Goal: Task Accomplishment & Management: Use online tool/utility

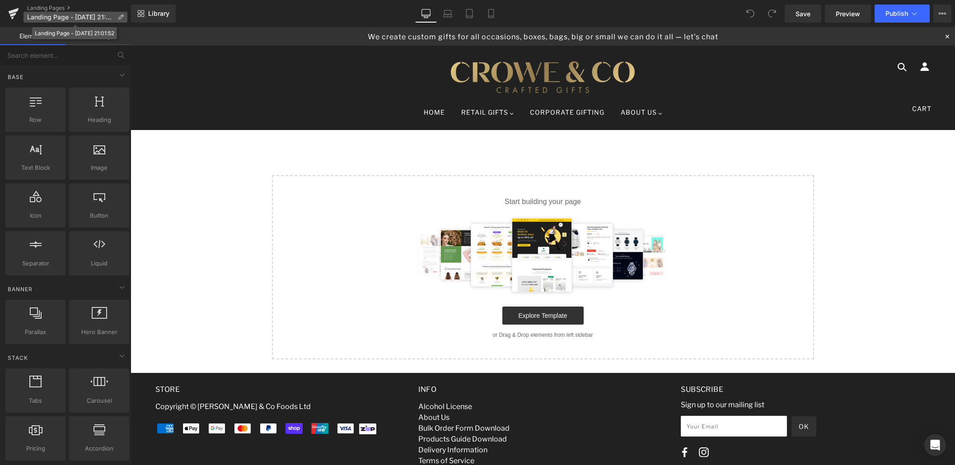
click at [122, 18] on icon at bounding box center [120, 17] width 6 height 6
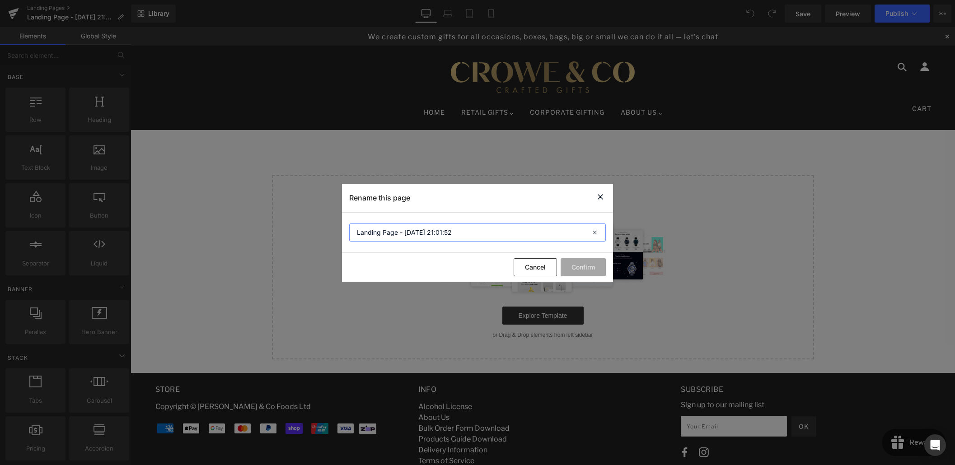
drag, startPoint x: 456, startPoint y: 233, endPoint x: 334, endPoint y: 228, distance: 122.1
click at [334, 228] on div "Rename this page Landing Page - [DATE] 21:01:52 Cancel Confirm" at bounding box center [477, 232] width 955 height 465
type input "Branded Merch"
click at [585, 267] on button "Confirm" at bounding box center [583, 267] width 45 height 18
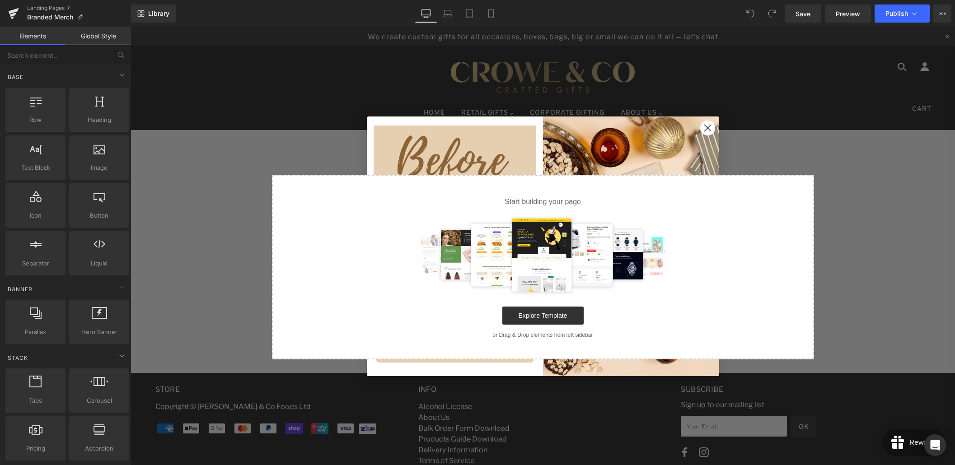
click at [709, 127] on circle "Close dialog" at bounding box center [707, 127] width 15 height 15
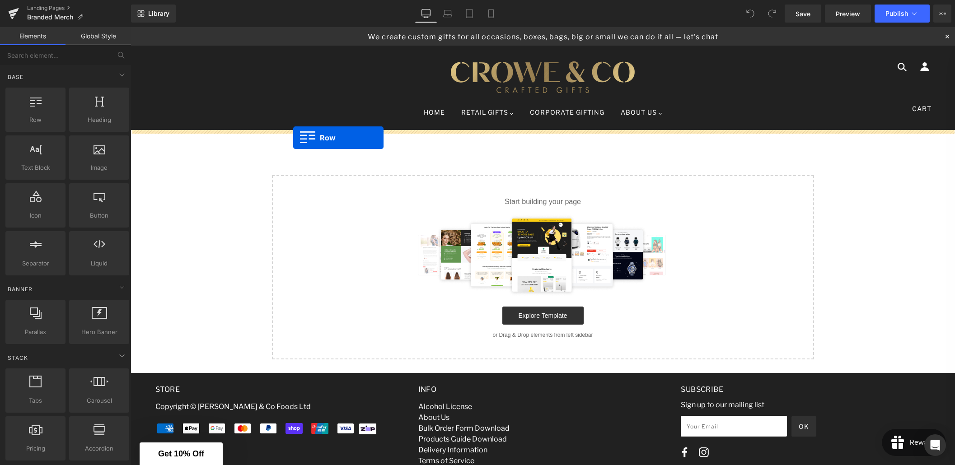
drag, startPoint x: 166, startPoint y: 136, endPoint x: 293, endPoint y: 138, distance: 127.4
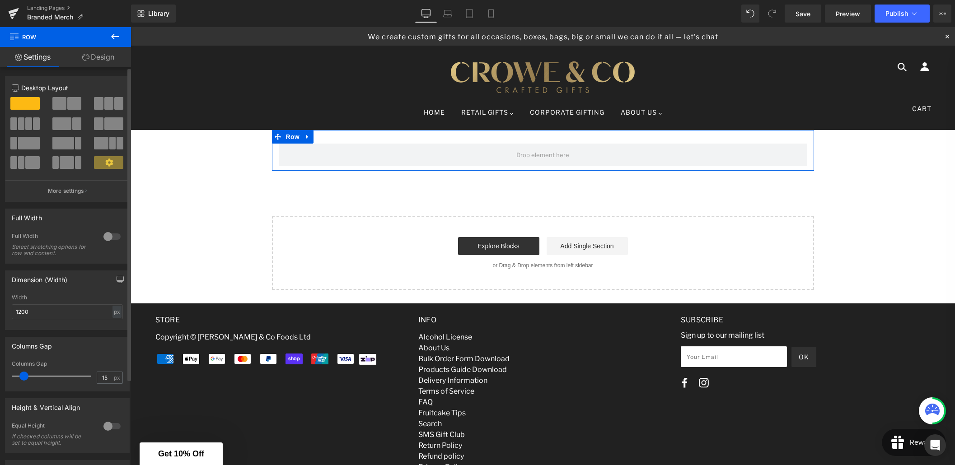
click at [111, 237] on div at bounding box center [112, 236] width 22 height 14
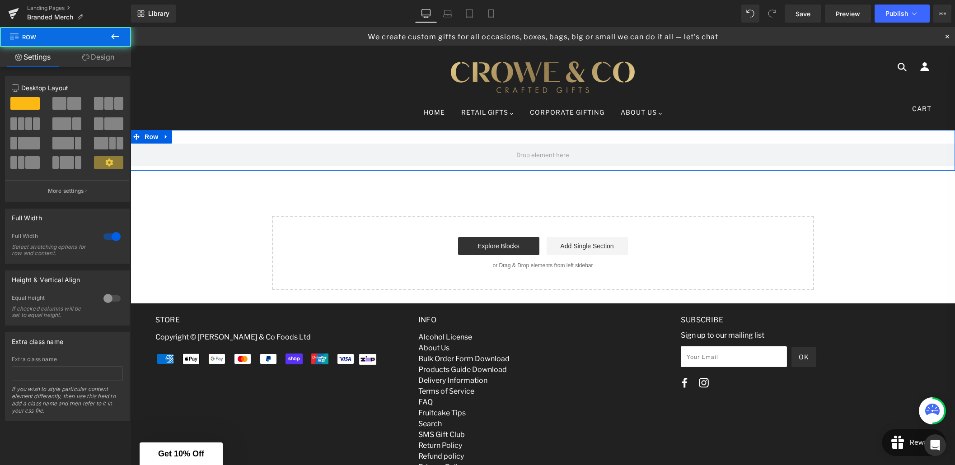
click at [209, 137] on div "Row" at bounding box center [543, 150] width 824 height 41
click at [97, 57] on link "Design" at bounding box center [97, 57] width 65 height 20
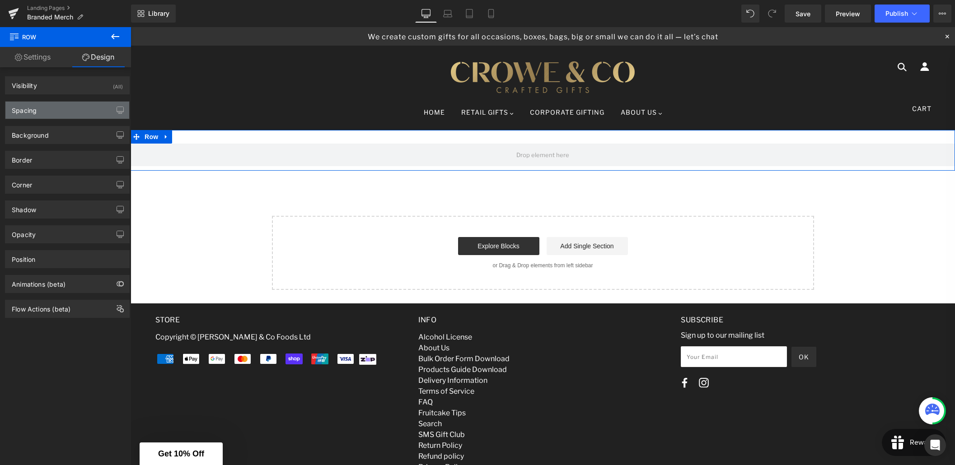
click at [60, 110] on div "Spacing" at bounding box center [67, 110] width 124 height 17
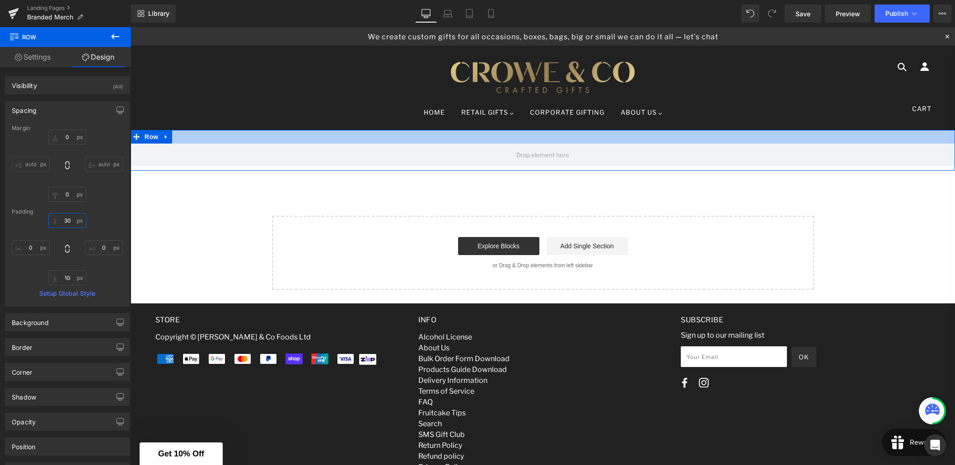
click at [65, 223] on input "30" at bounding box center [67, 220] width 38 height 15
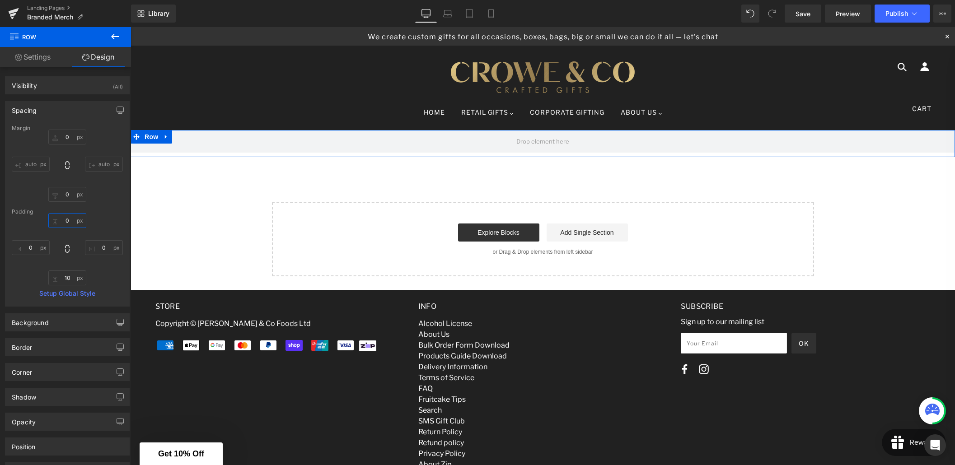
type input "0"
click at [50, 56] on link "Settings" at bounding box center [32, 57] width 65 height 20
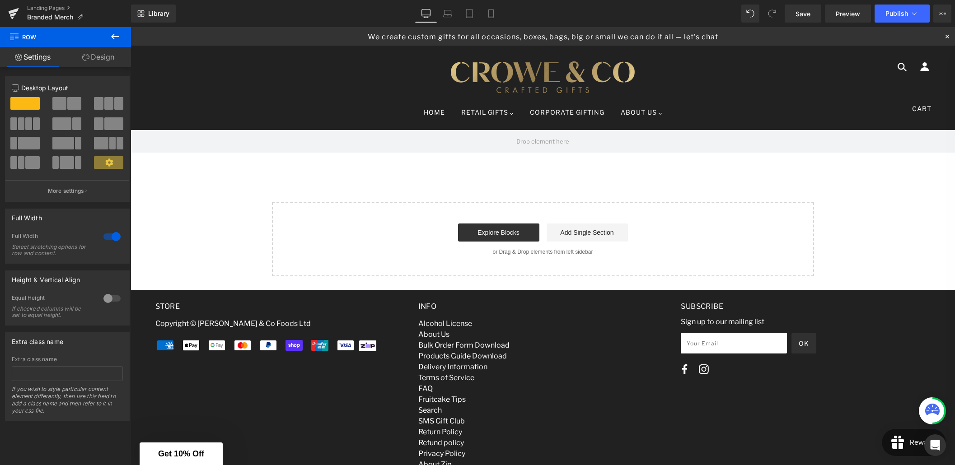
click at [113, 35] on icon at bounding box center [115, 36] width 8 height 5
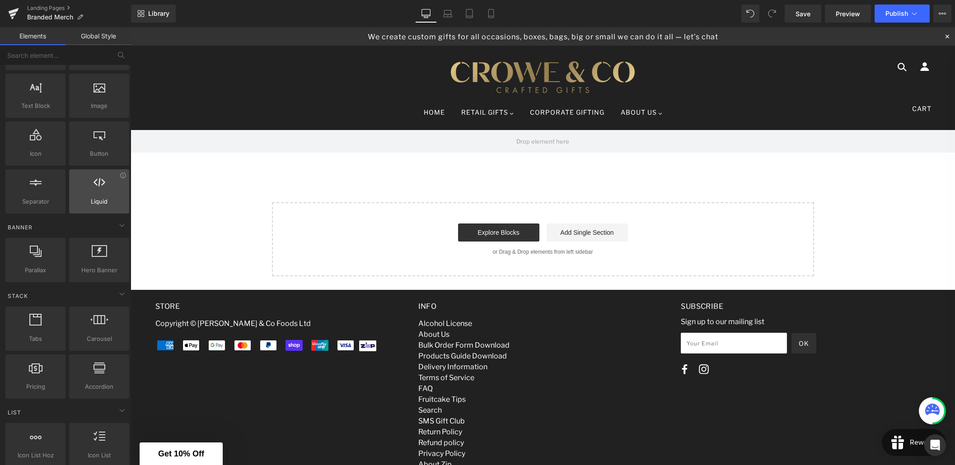
scroll to position [71, 0]
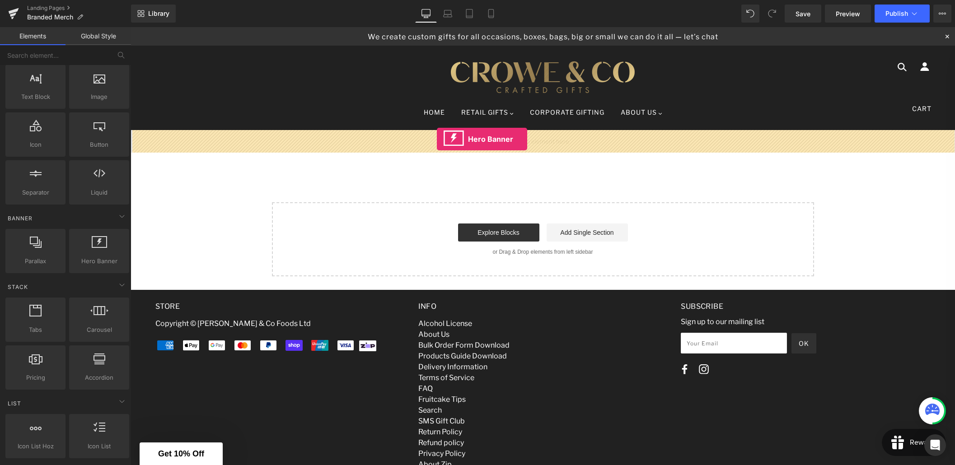
drag, startPoint x: 227, startPoint y: 272, endPoint x: 437, endPoint y: 139, distance: 248.5
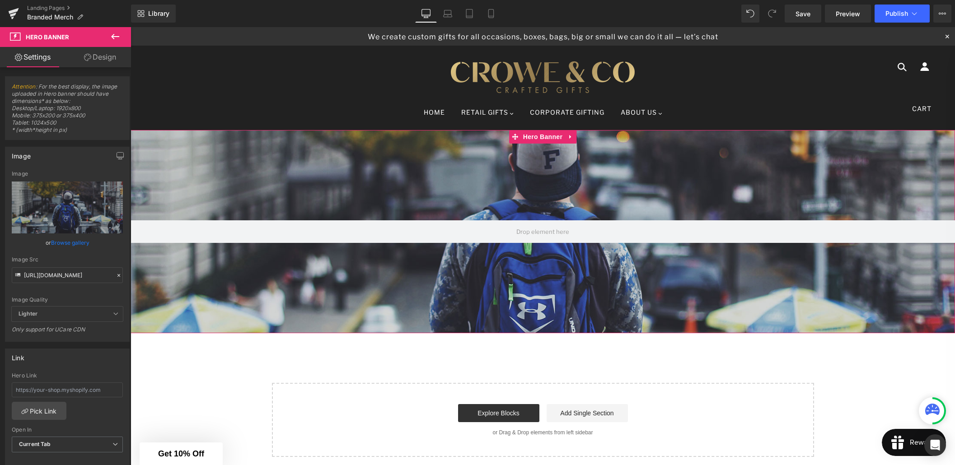
click at [68, 243] on link "Browse gallery" at bounding box center [70, 243] width 38 height 16
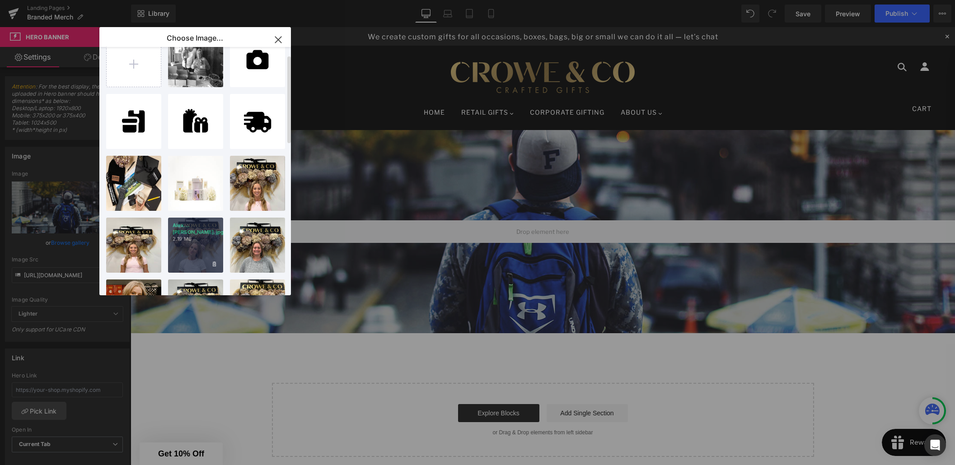
scroll to position [27, 0]
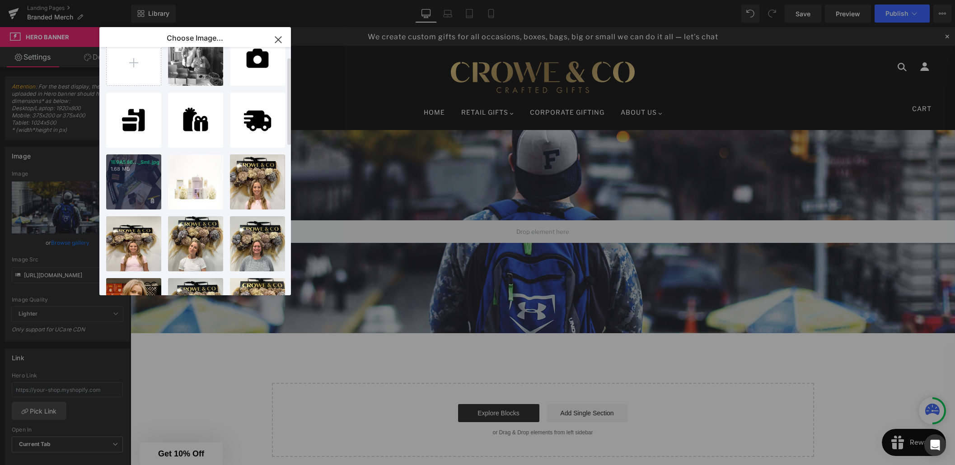
click at [135, 195] on div "1E9A586..._Sml.jpg 1.68 MB" at bounding box center [133, 181] width 55 height 55
type input "[URL][DOMAIN_NAME]"
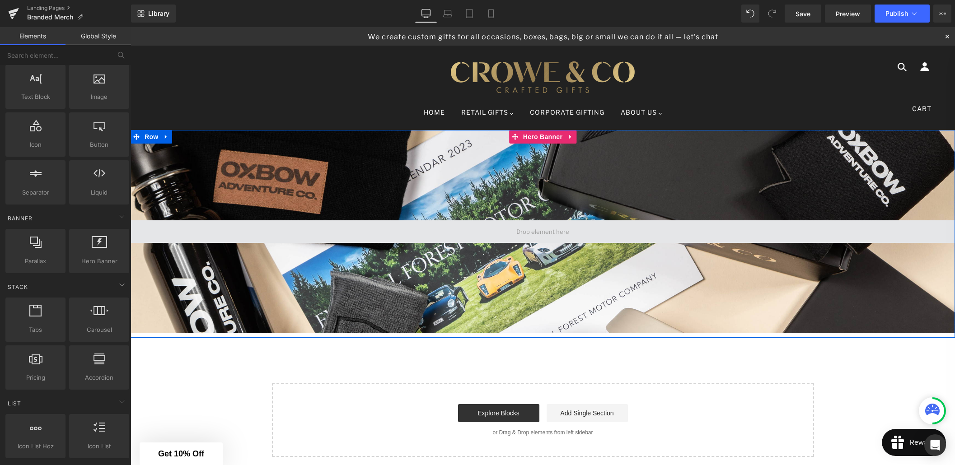
click at [537, 230] on span at bounding box center [542, 231] width 59 height 15
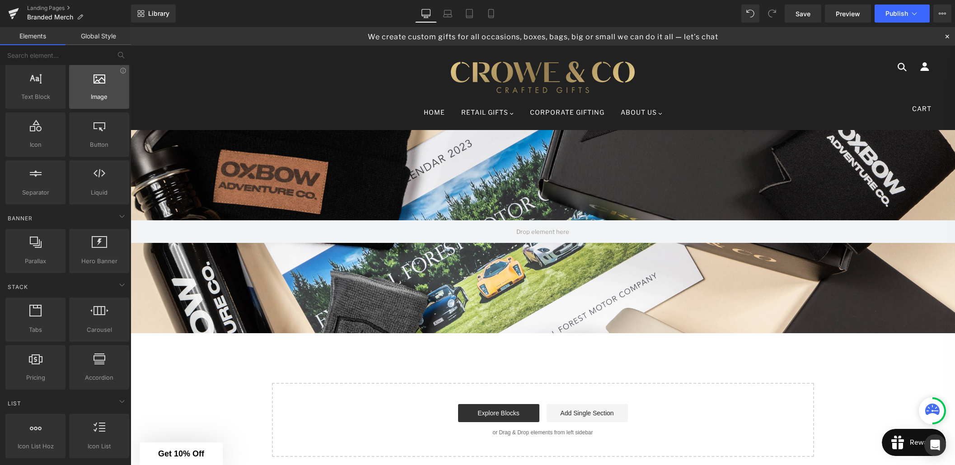
scroll to position [0, 0]
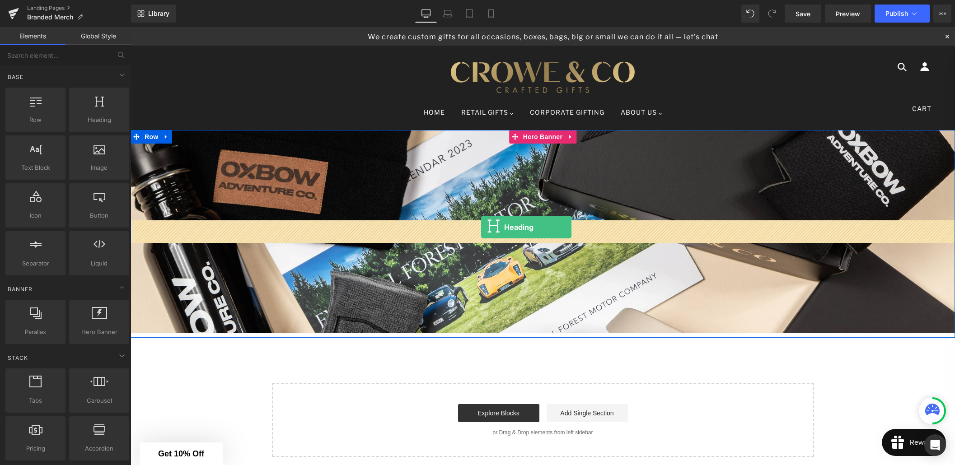
drag, startPoint x: 221, startPoint y: 141, endPoint x: 481, endPoint y: 229, distance: 274.5
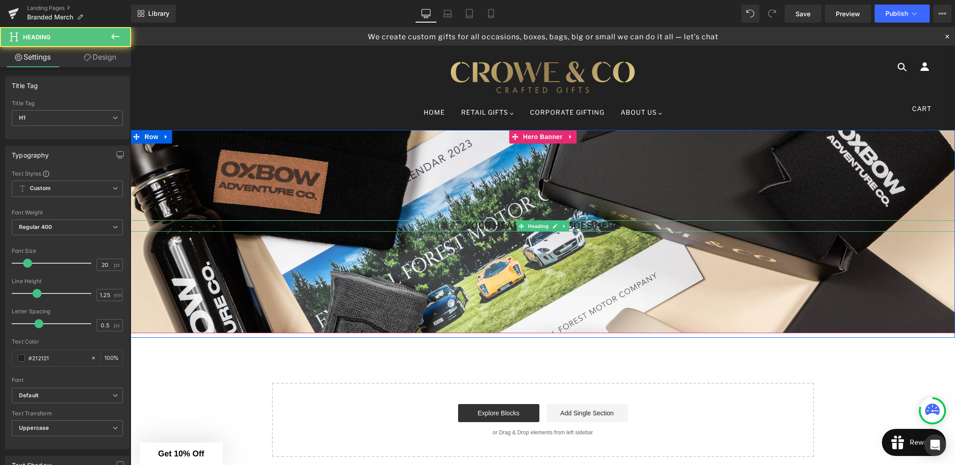
click at [508, 225] on h1 "Your heading text goes here" at bounding box center [543, 225] width 824 height 11
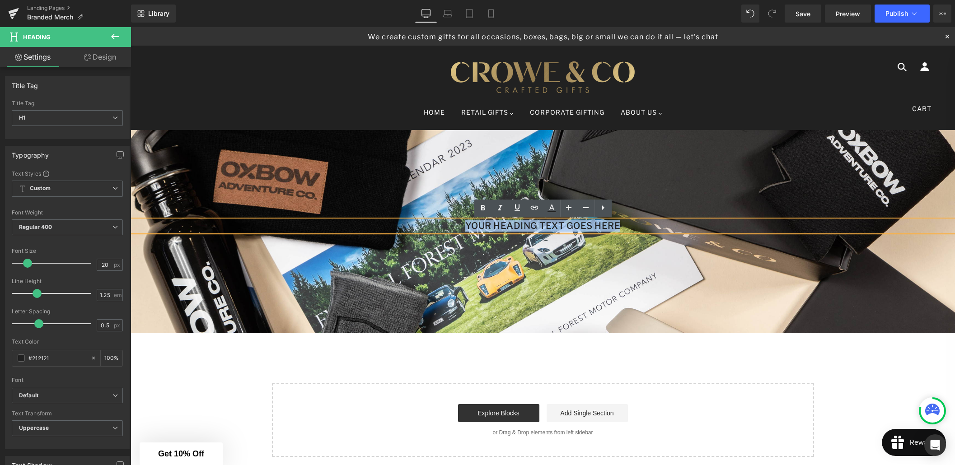
drag, startPoint x: 626, startPoint y: 225, endPoint x: 451, endPoint y: 225, distance: 174.3
click at [451, 225] on h1 "Your heading text goes here" at bounding box center [543, 225] width 824 height 11
paste div
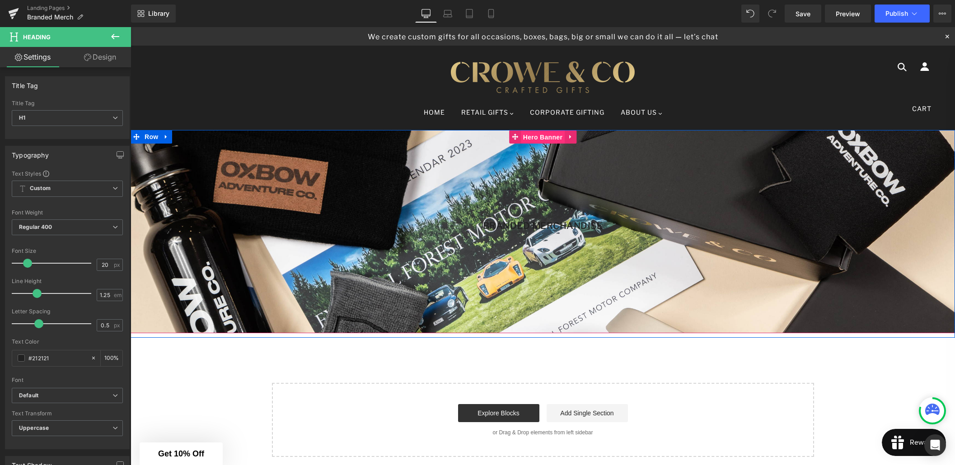
click at [537, 140] on span "Hero Banner" at bounding box center [543, 138] width 44 height 14
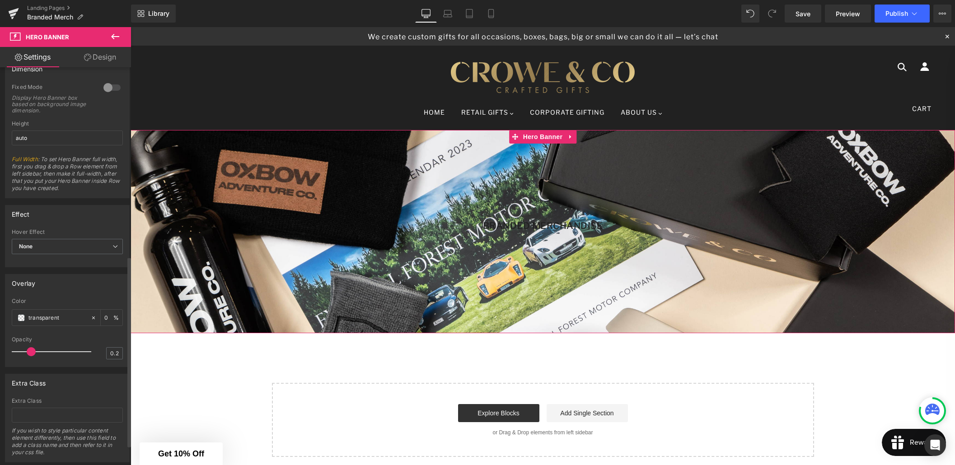
scroll to position [420, 0]
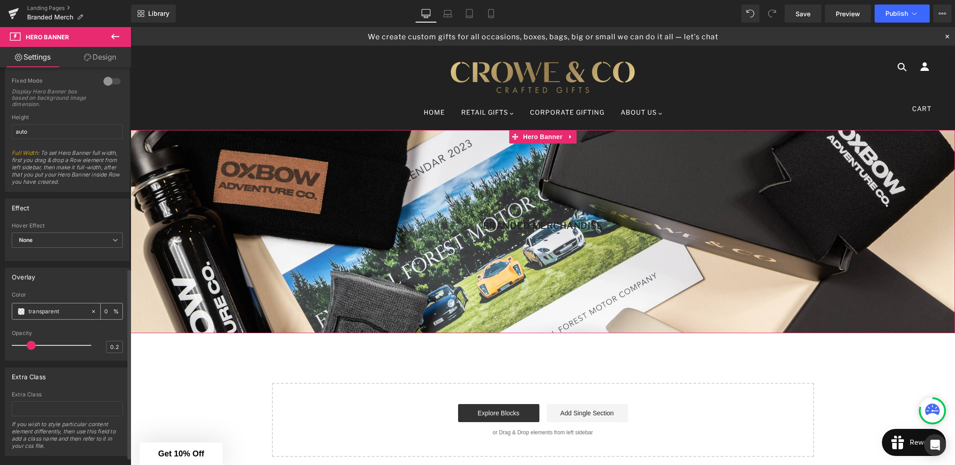
drag, startPoint x: 61, startPoint y: 310, endPoint x: 27, endPoint y: 312, distance: 34.8
click at [27, 312] on div "transparent" at bounding box center [51, 312] width 78 height 16
type input "000"
type input "100"
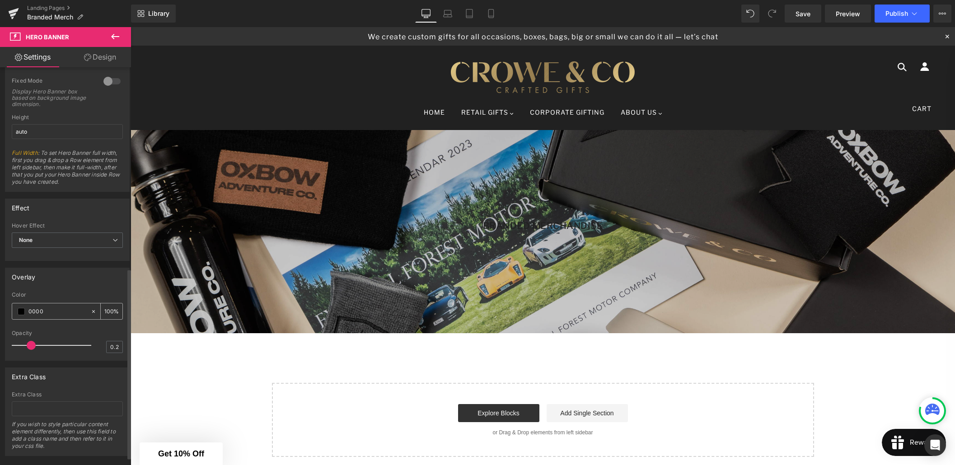
type input "00000"
type input "0"
type input "000000"
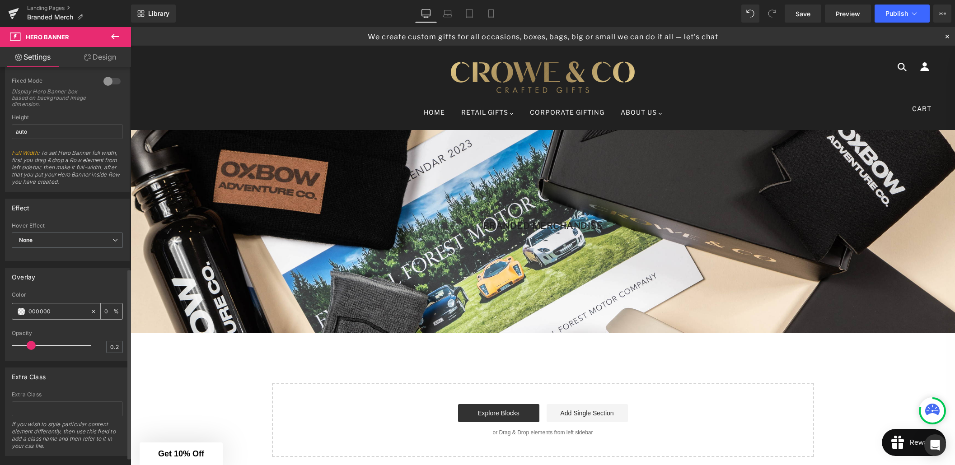
type input "100"
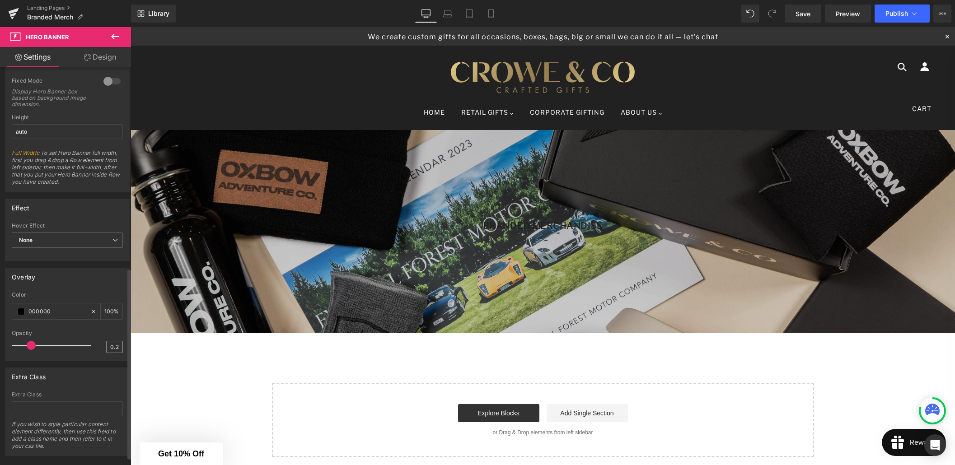
type input "000000"
click at [116, 347] on input "0.2" at bounding box center [115, 346] width 16 height 11
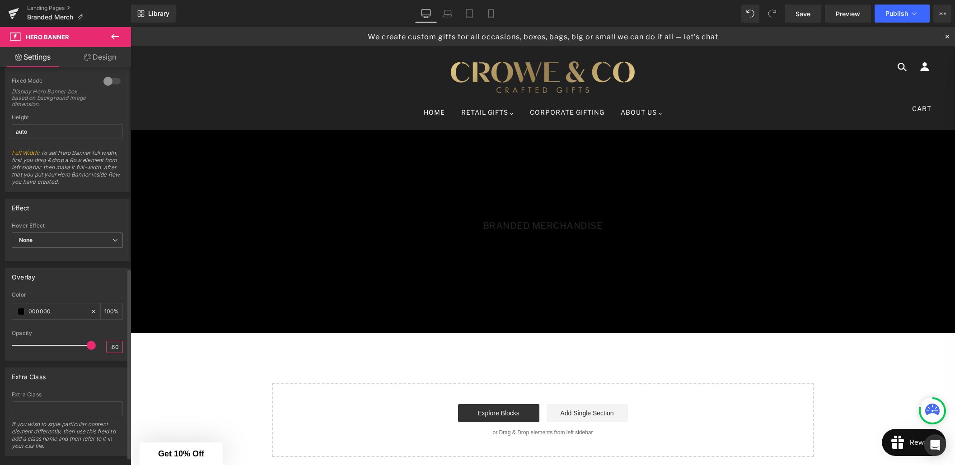
type input "0.6"
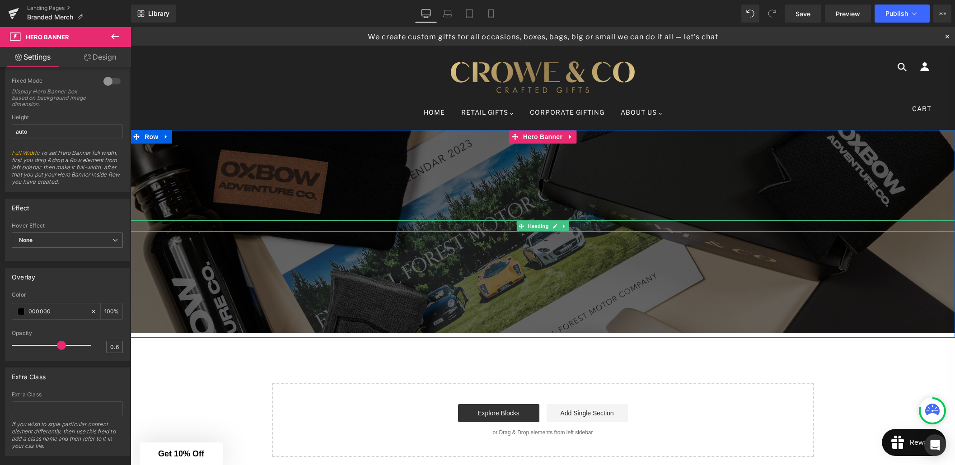
click at [601, 226] on h1 "Branded Merchandise" at bounding box center [543, 225] width 824 height 11
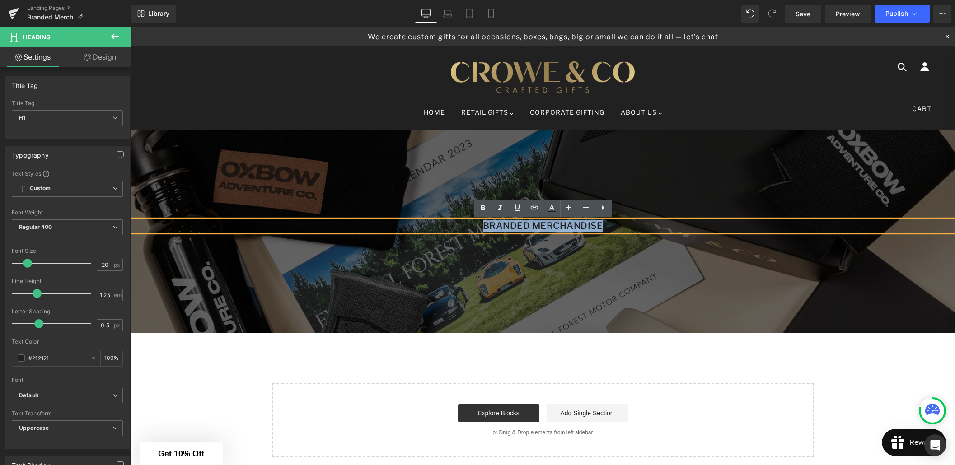
drag, startPoint x: 637, startPoint y: 226, endPoint x: 434, endPoint y: 224, distance: 203.3
click at [434, 224] on h1 "Branded Merchandise" at bounding box center [543, 225] width 824 height 11
drag, startPoint x: 602, startPoint y: 226, endPoint x: 469, endPoint y: 224, distance: 132.4
click at [469, 224] on h1 "Branded Merchandise" at bounding box center [543, 225] width 824 height 11
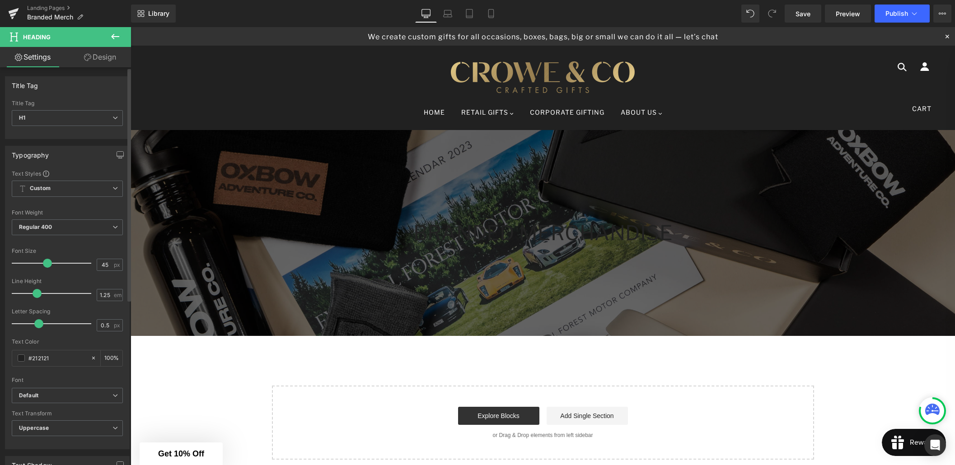
type input "46"
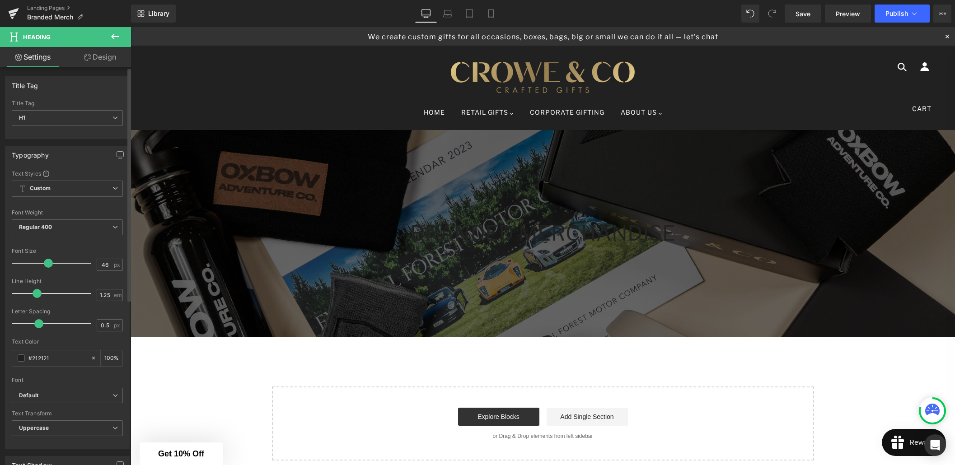
drag, startPoint x: 27, startPoint y: 264, endPoint x: 45, endPoint y: 265, distance: 18.1
click at [45, 265] on span at bounding box center [48, 263] width 9 height 9
drag, startPoint x: 53, startPoint y: 358, endPoint x: 32, endPoint y: 358, distance: 21.7
click at [32, 358] on input "#212121" at bounding box center [57, 358] width 58 height 10
type input "#f"
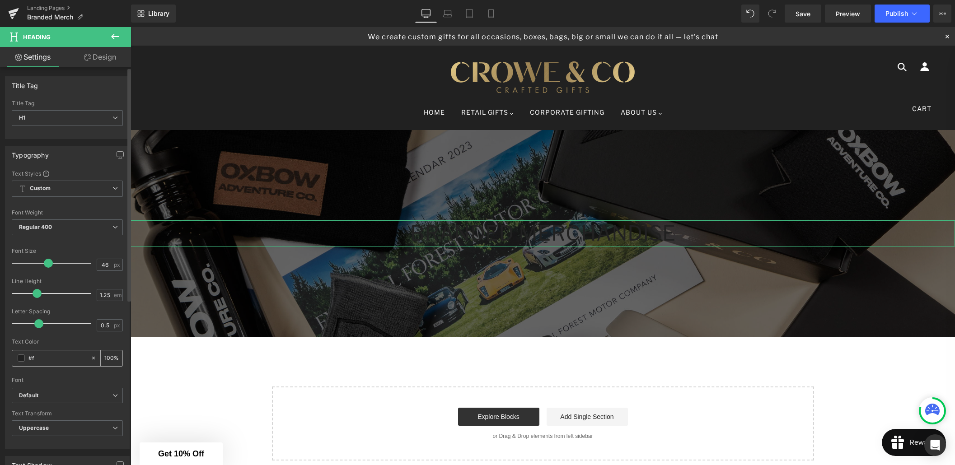
type input "0"
type input "#fff"
type input "100"
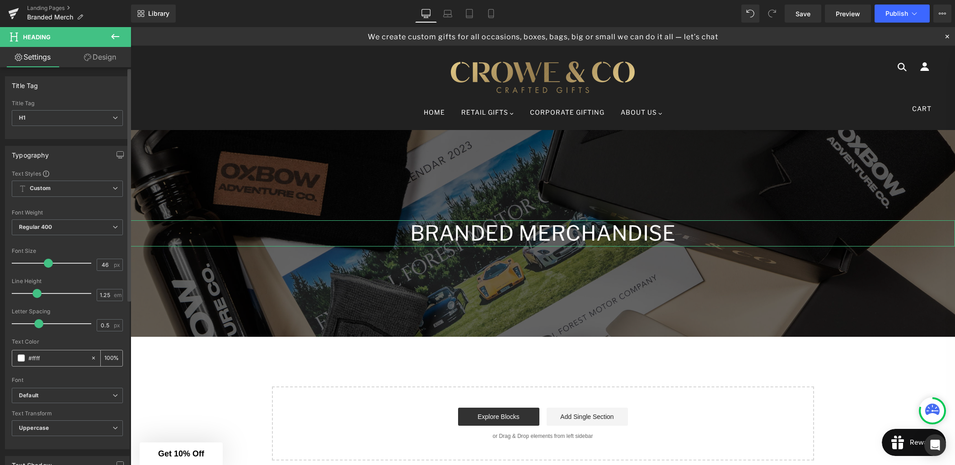
type input "#fffff"
type input "0"
type input "#ffffff"
type input "100"
type input "#ffffff"
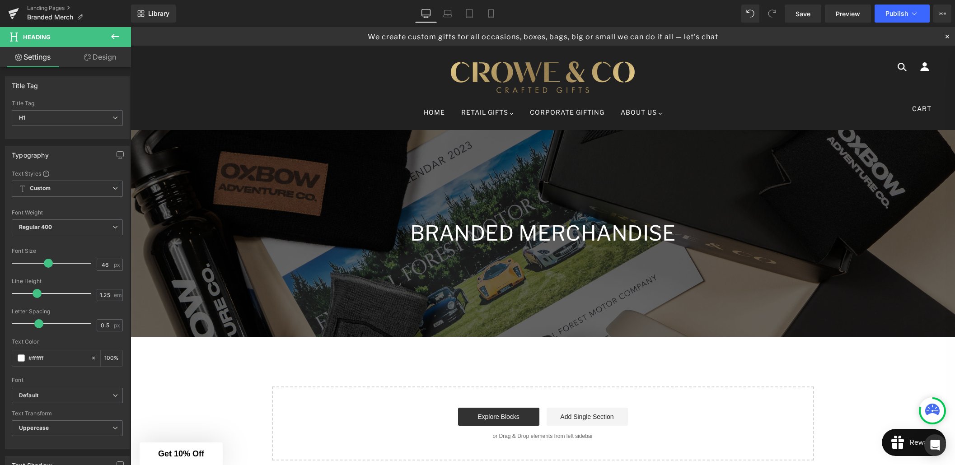
click at [114, 35] on icon at bounding box center [115, 36] width 8 height 5
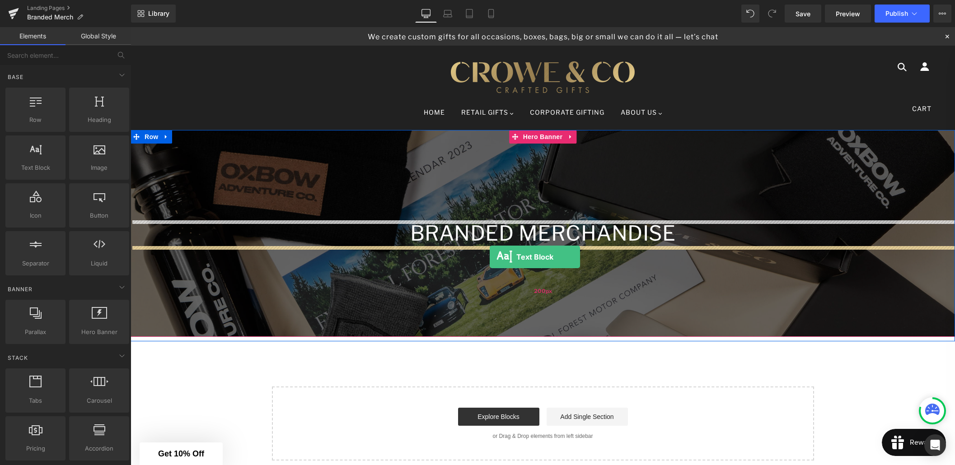
drag, startPoint x: 173, startPoint y: 178, endPoint x: 490, endPoint y: 257, distance: 326.3
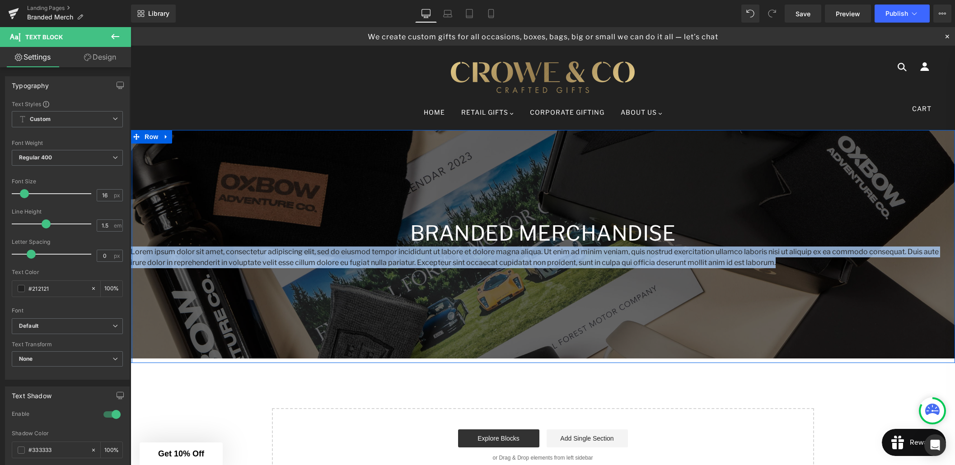
drag, startPoint x: 721, startPoint y: 262, endPoint x: 131, endPoint y: 248, distance: 590.5
click at [131, 248] on div "Branded Merchandise Heading Lorem ipsum dolor sit amet, consectetur adipiscing …" at bounding box center [543, 246] width 824 height 233
paste div
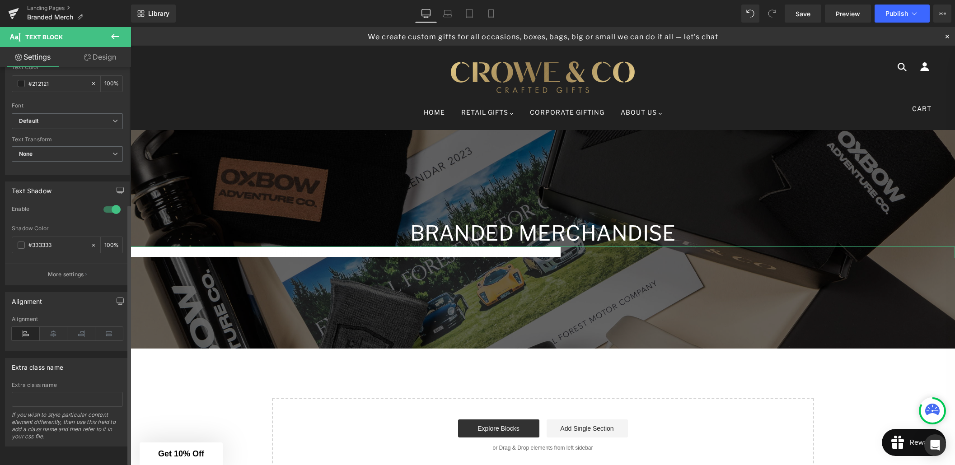
scroll to position [202, 0]
click at [55, 337] on icon at bounding box center [54, 337] width 28 height 14
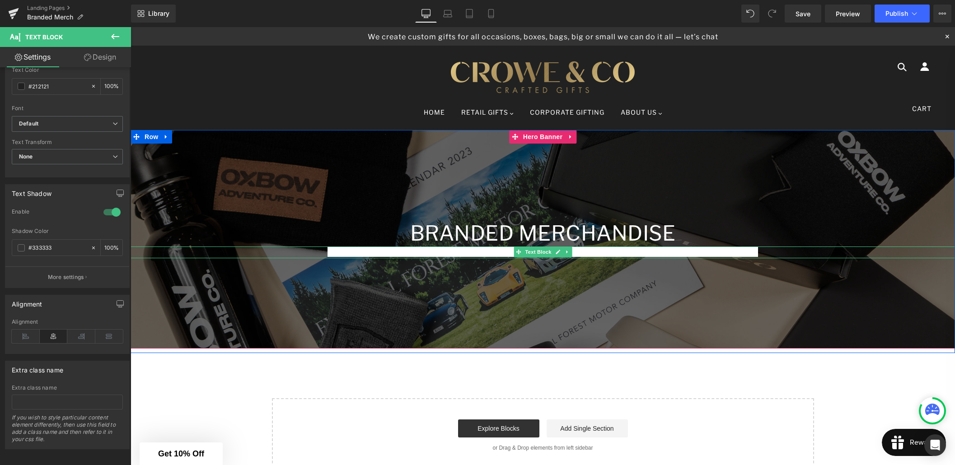
click at [737, 250] on span "Stand out from the competition, strengthen customer loyalty, and achieve market…" at bounding box center [542, 252] width 430 height 10
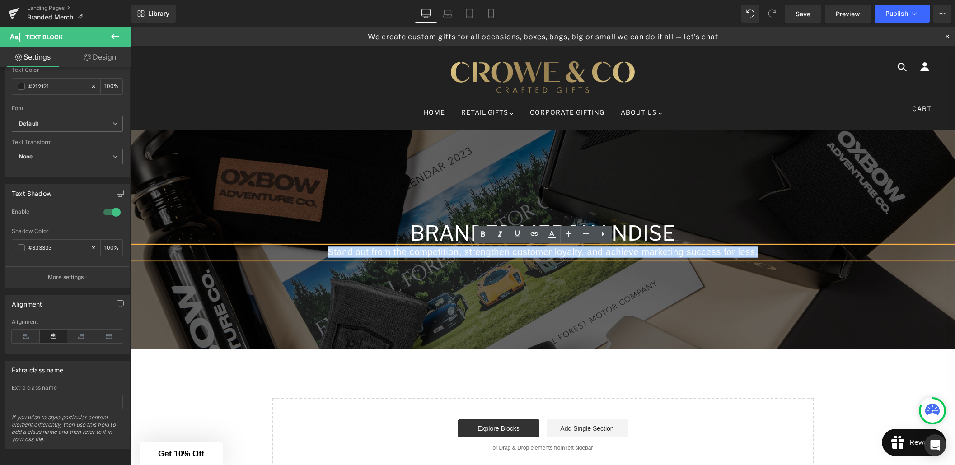
drag, startPoint x: 763, startPoint y: 251, endPoint x: 326, endPoint y: 256, distance: 436.8
click at [328, 256] on p "Stand out from the competition, strengthen customer loyalty, and achieve market…" at bounding box center [543, 253] width 824 height 12
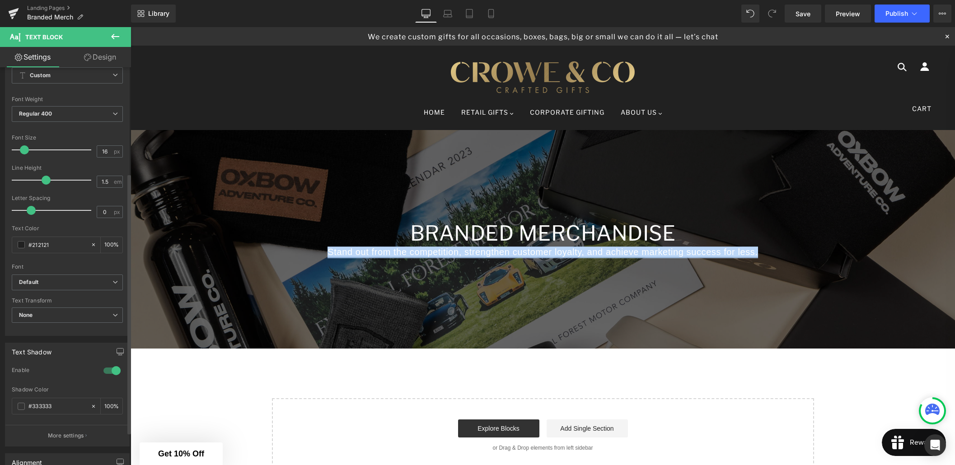
scroll to position [3, 0]
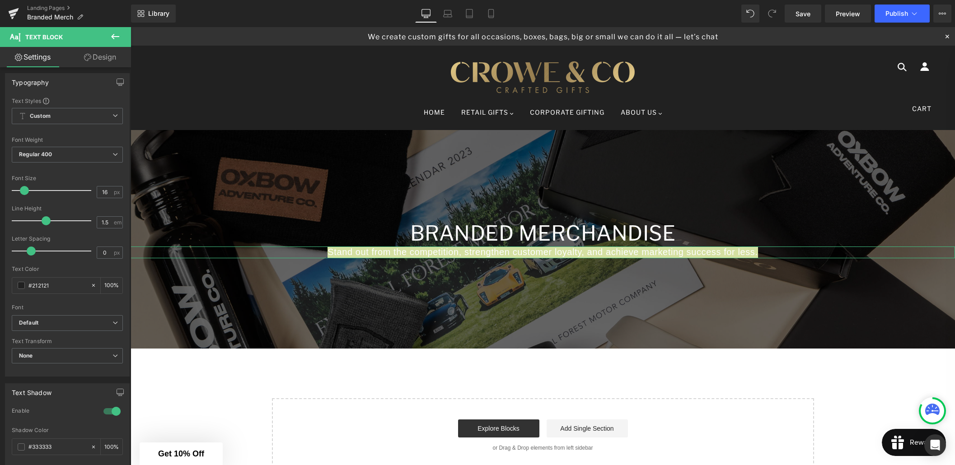
click at [103, 56] on link "Design" at bounding box center [99, 57] width 65 height 20
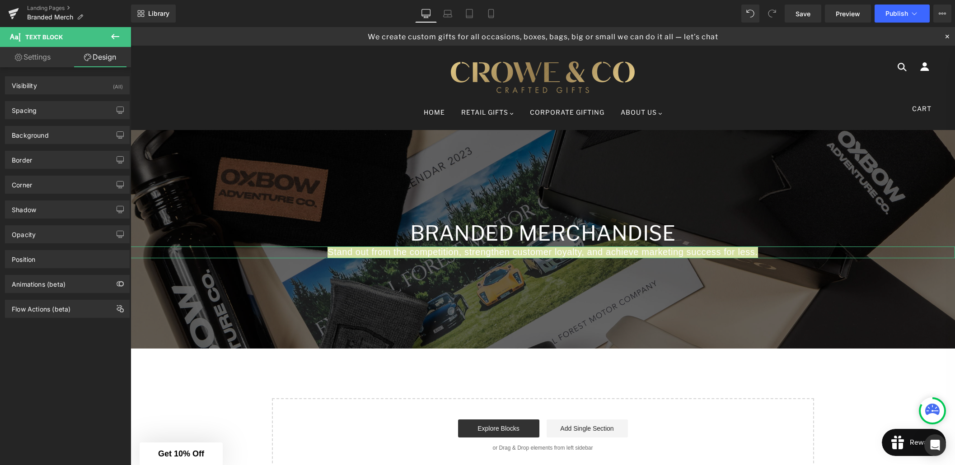
type input "100"
click at [34, 58] on link "Settings" at bounding box center [32, 57] width 65 height 20
type input "100"
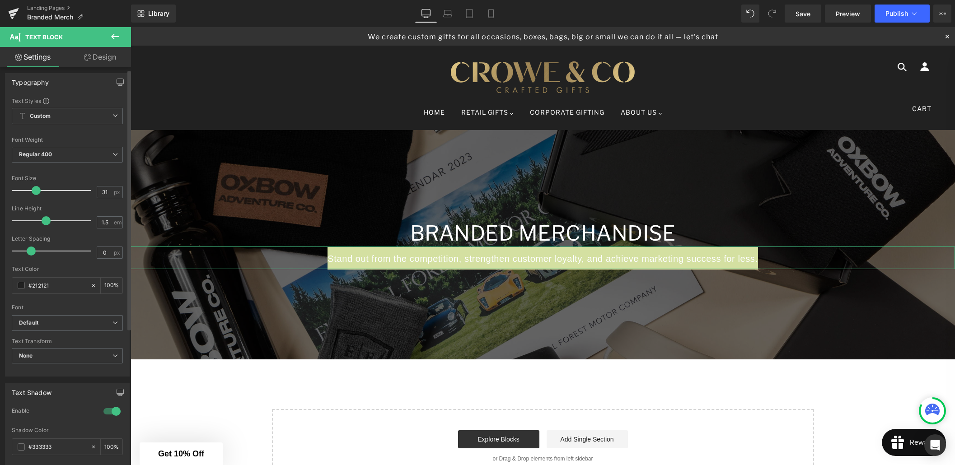
type input "32"
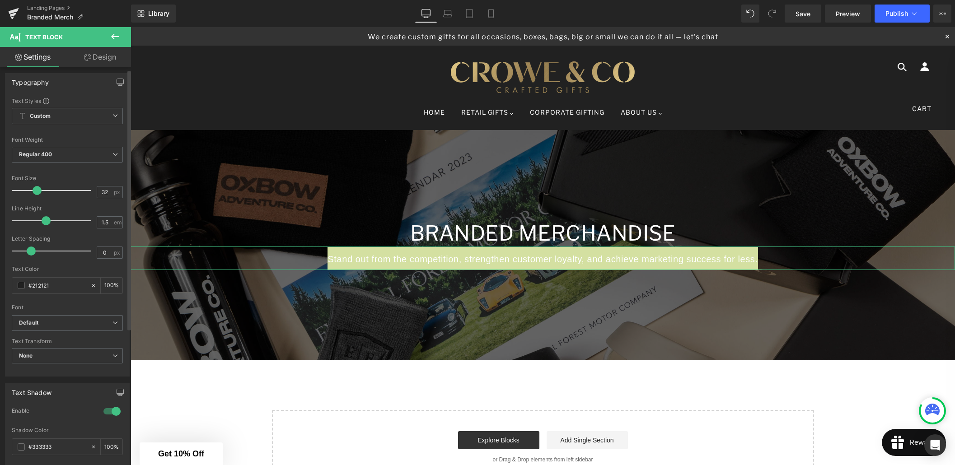
drag, startPoint x: 24, startPoint y: 187, endPoint x: 37, endPoint y: 190, distance: 12.5
click at [37, 190] on span at bounding box center [37, 190] width 9 height 9
drag, startPoint x: 46, startPoint y: 284, endPoint x: 33, endPoint y: 285, distance: 12.2
click at [33, 285] on input "#212121" at bounding box center [57, 285] width 58 height 10
type input "#"
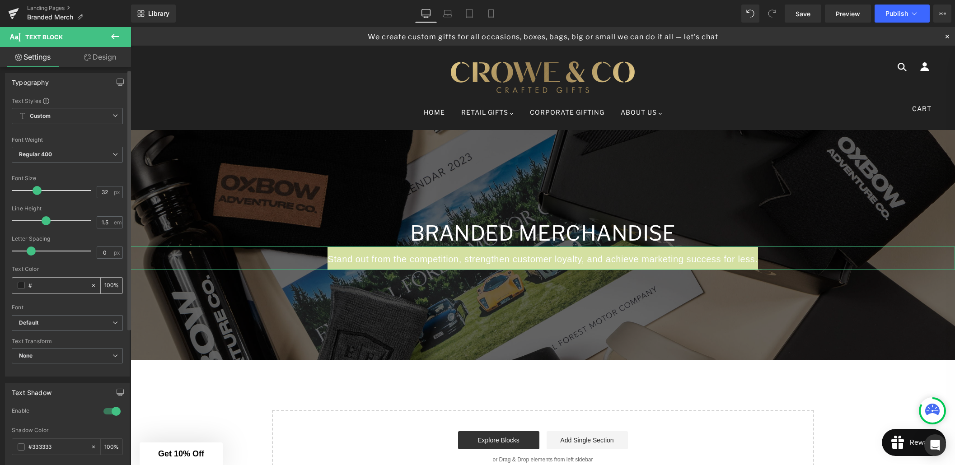
type input "0"
type input "#fff"
type input "100"
type input "#fffff"
type input "0"
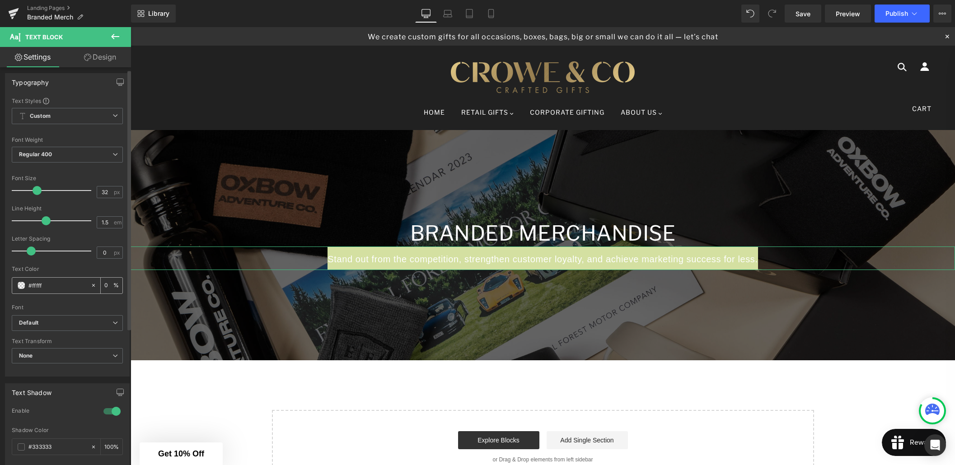
type input "#ffffff"
type input "100"
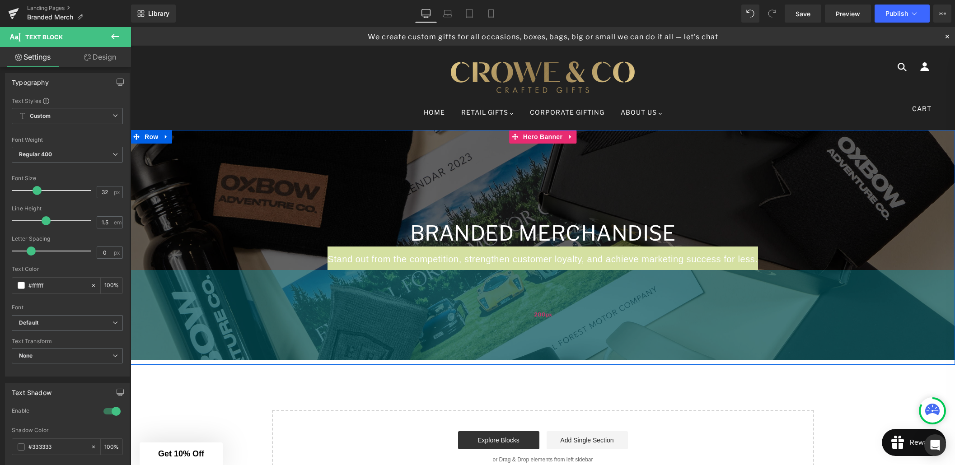
click at [418, 272] on div "200px" at bounding box center [543, 315] width 824 height 90
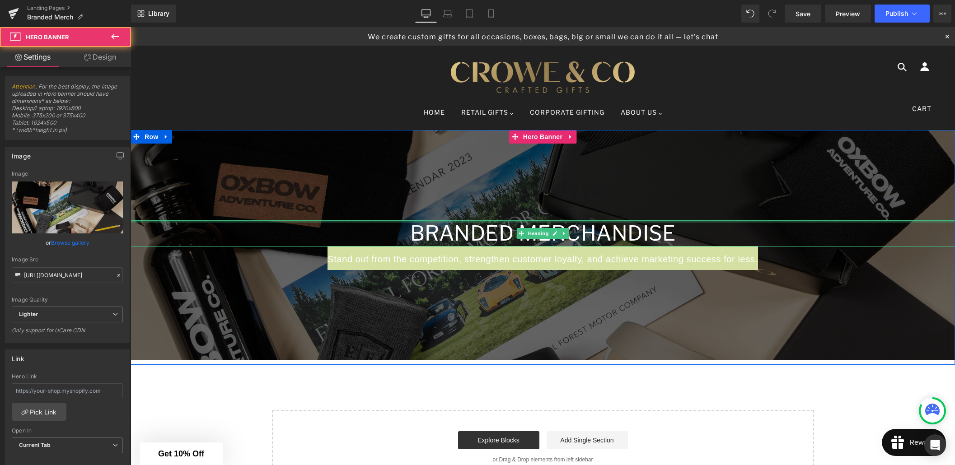
click at [357, 222] on div at bounding box center [543, 221] width 824 height 2
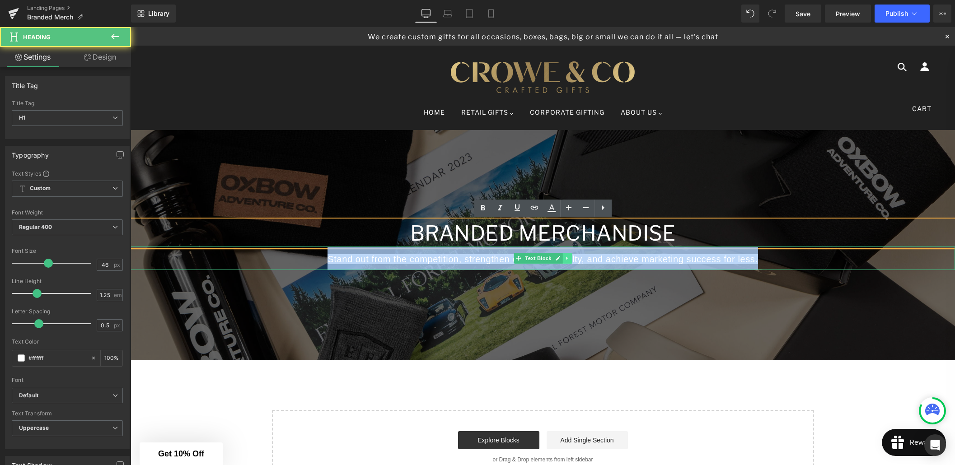
click at [571, 259] on link at bounding box center [566, 258] width 9 height 11
click at [613, 259] on span "Stand out from the competition, strengthen customer loyalty, and achieve market…" at bounding box center [542, 259] width 430 height 10
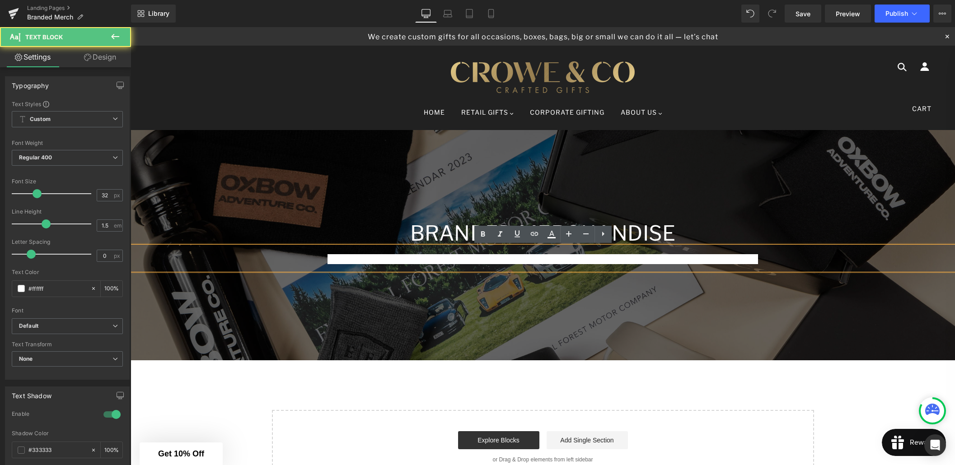
click at [725, 252] on p "Stand out from the competition, strengthen customer loyalty, and achieve market…" at bounding box center [543, 258] width 824 height 23
click at [715, 275] on div at bounding box center [543, 245] width 824 height 230
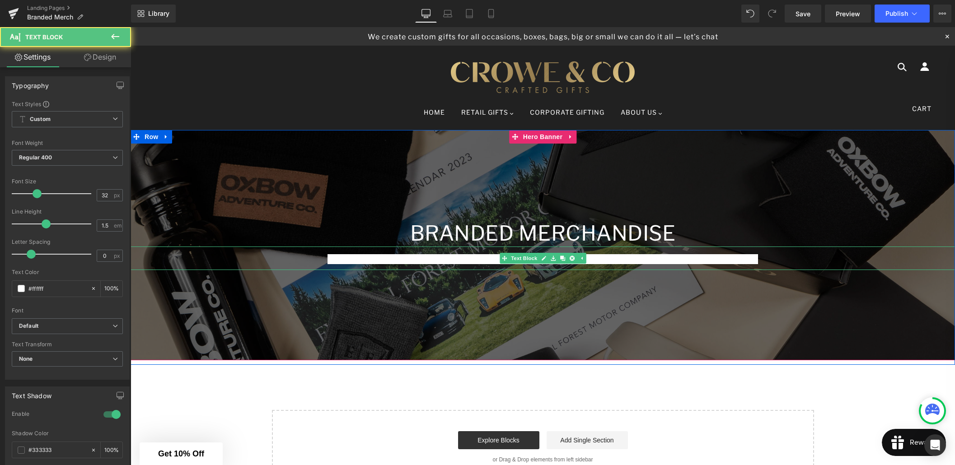
click at [733, 262] on span "Stand out from the competition, strengthen customer loyalty, and achieve market…" at bounding box center [542, 259] width 430 height 10
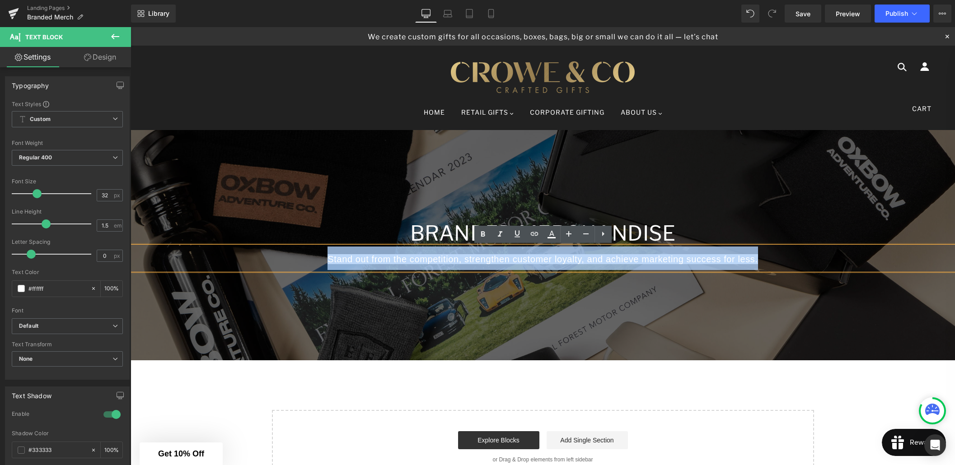
drag, startPoint x: 757, startPoint y: 259, endPoint x: 315, endPoint y: 251, distance: 442.3
click at [315, 251] on p "Stand out from the competition, strengthen customer loyalty, and achieve market…" at bounding box center [543, 258] width 824 height 23
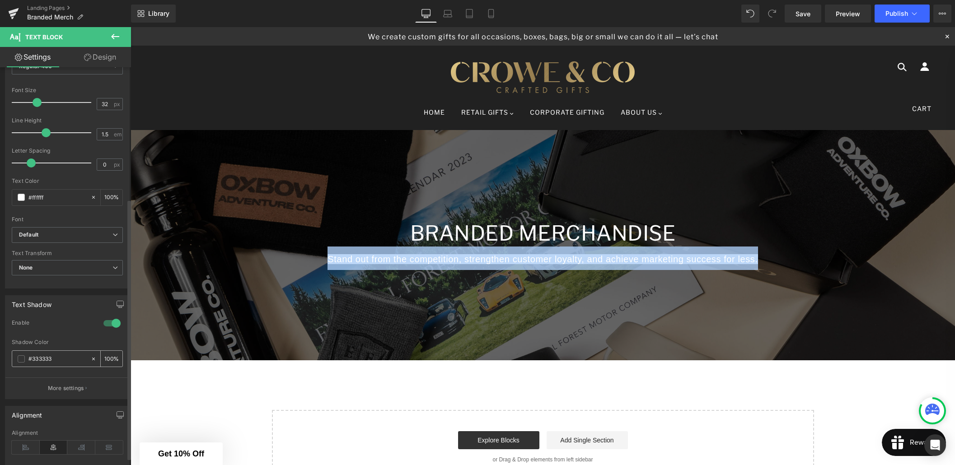
scroll to position [0, 0]
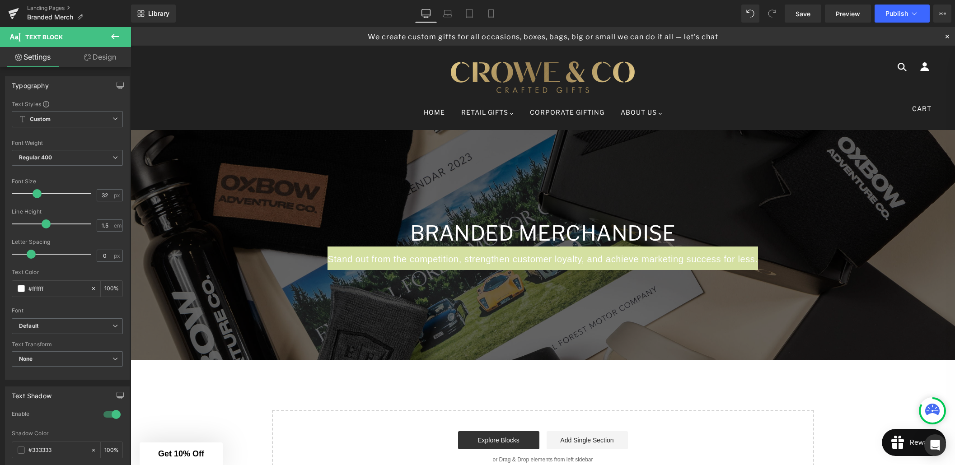
click at [101, 61] on link "Design" at bounding box center [99, 57] width 65 height 20
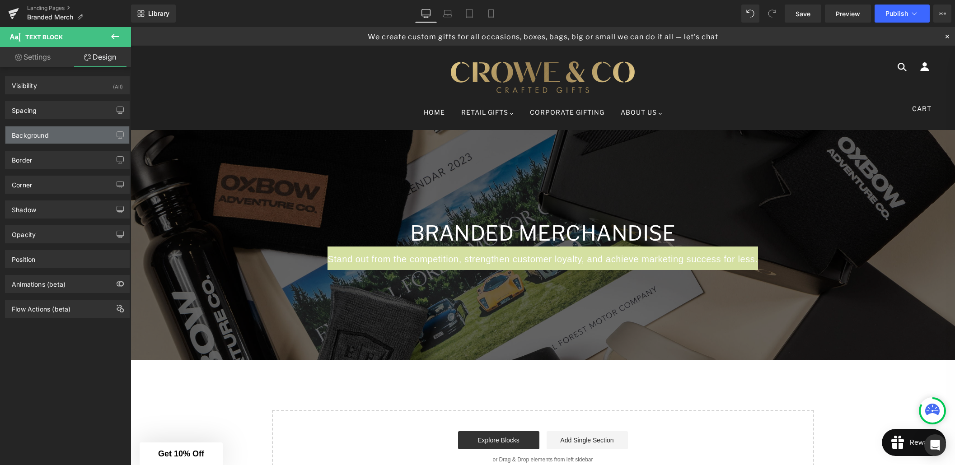
click at [46, 136] on div "Background" at bounding box center [30, 132] width 37 height 13
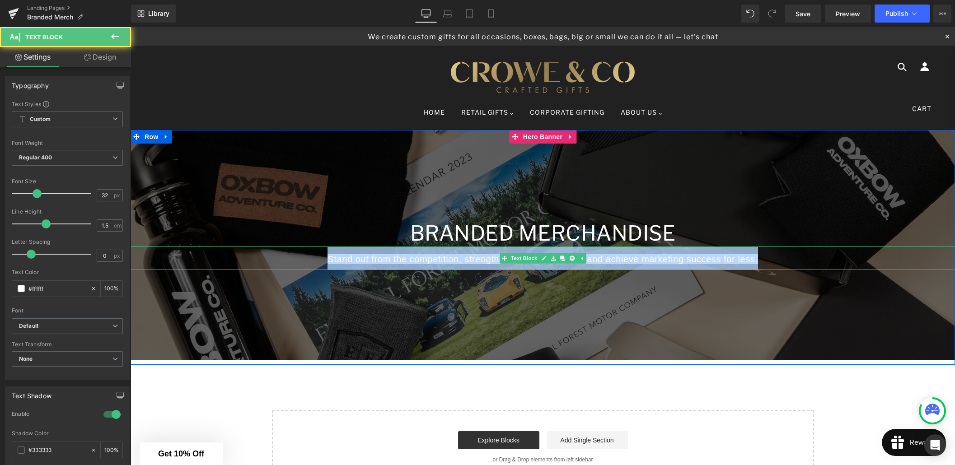
click at [360, 257] on span "Stand out from the competition, strengthen customer loyalty, and achieve market…" at bounding box center [542, 259] width 430 height 10
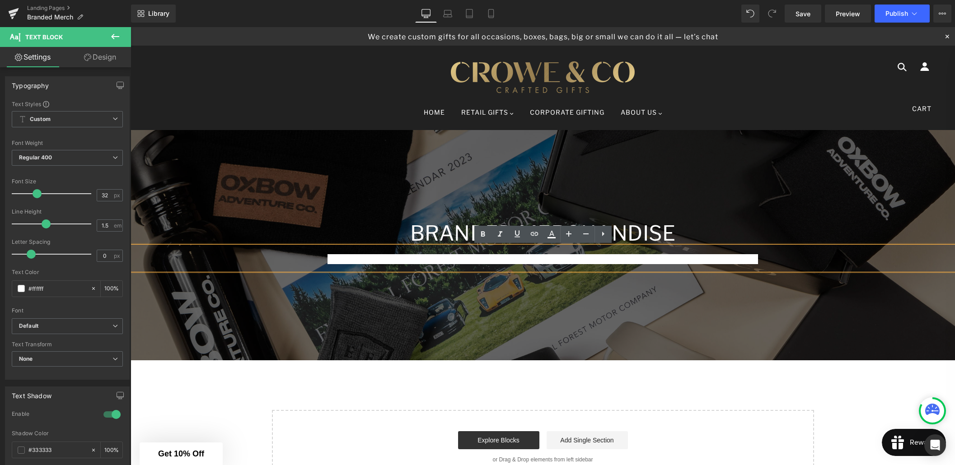
click at [759, 261] on p "Stand out from the competition, strengthen customer loyalty, and achieve market…" at bounding box center [543, 258] width 824 height 23
click at [749, 260] on span "Stand out from the competition, strengthen customer loyalty, and achieve market…" at bounding box center [542, 259] width 430 height 10
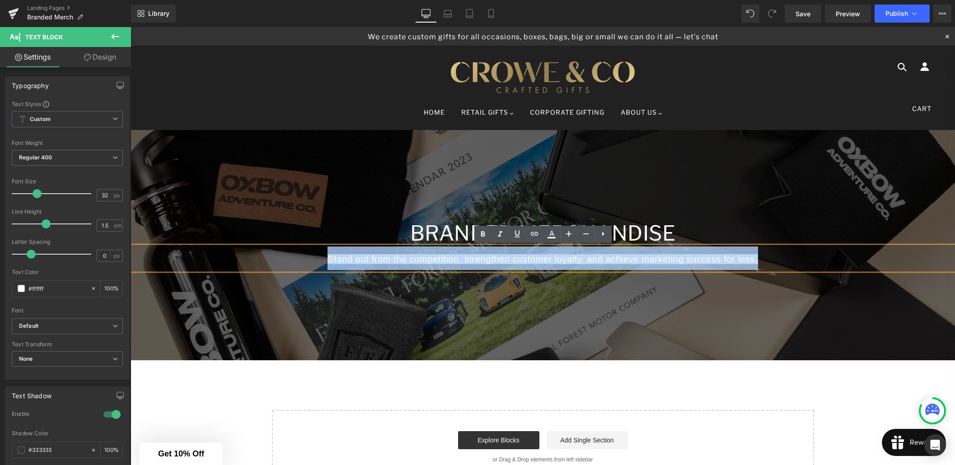
drag, startPoint x: 762, startPoint y: 260, endPoint x: 321, endPoint y: 257, distance: 440.8
click at [321, 257] on p "Stand out from the competition, strengthen customer loyalty, and achieve market…" at bounding box center [543, 258] width 824 height 23
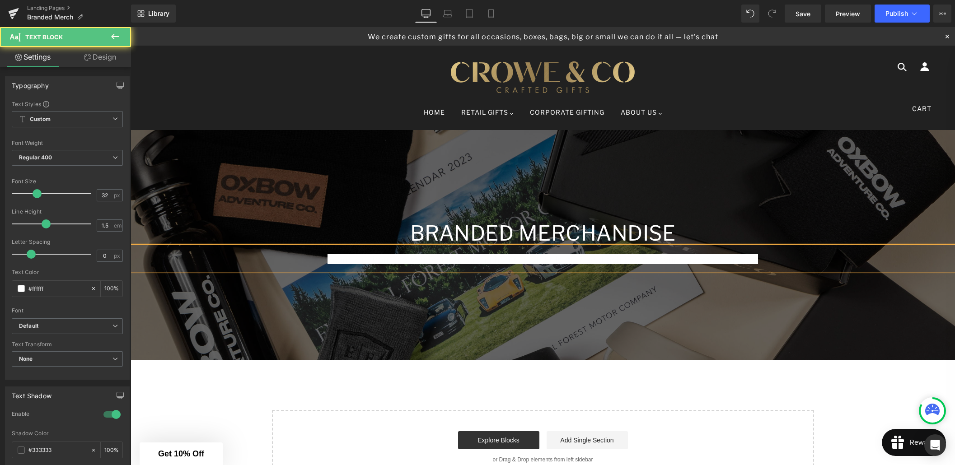
click at [718, 257] on span "Stand out from the competition, strengthen customer loyalty, and achieve market…" at bounding box center [542, 259] width 430 height 10
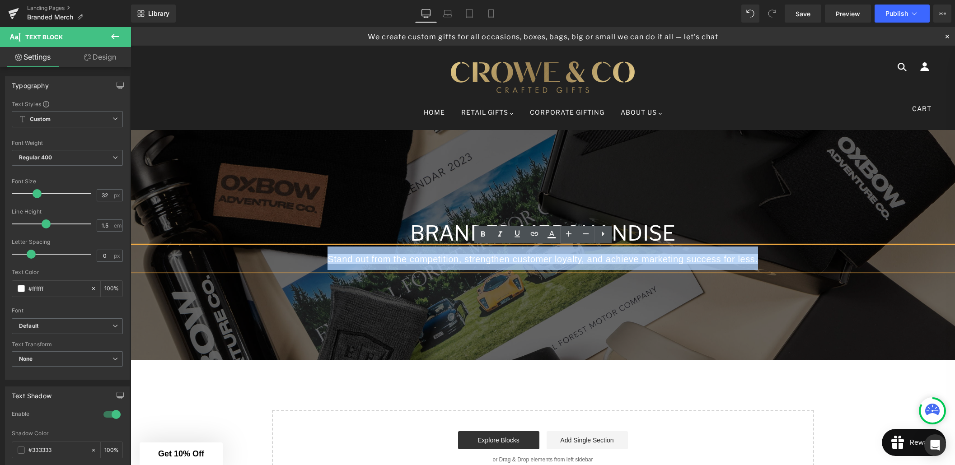
drag, startPoint x: 759, startPoint y: 258, endPoint x: 313, endPoint y: 253, distance: 445.4
click at [313, 253] on p "Stand out from the competition, strengthen customer loyalty, and achieve market…" at bounding box center [543, 258] width 824 height 23
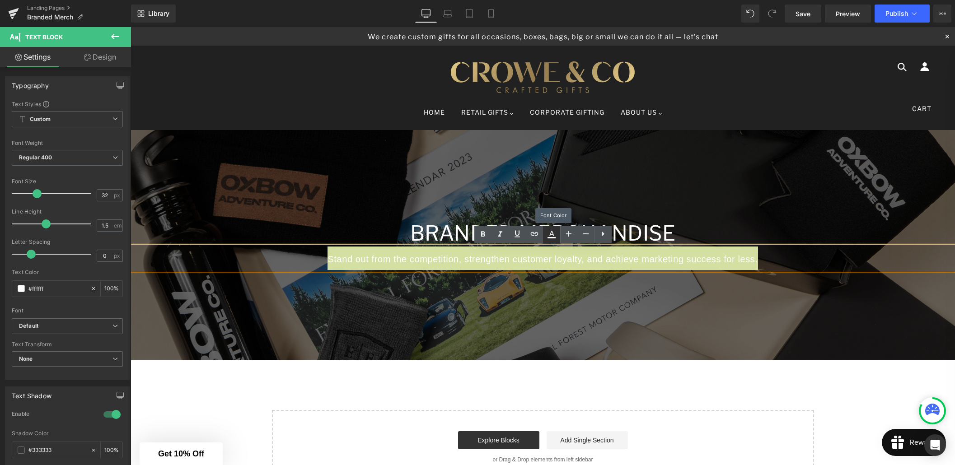
click at [553, 238] on icon at bounding box center [551, 237] width 8 height 1
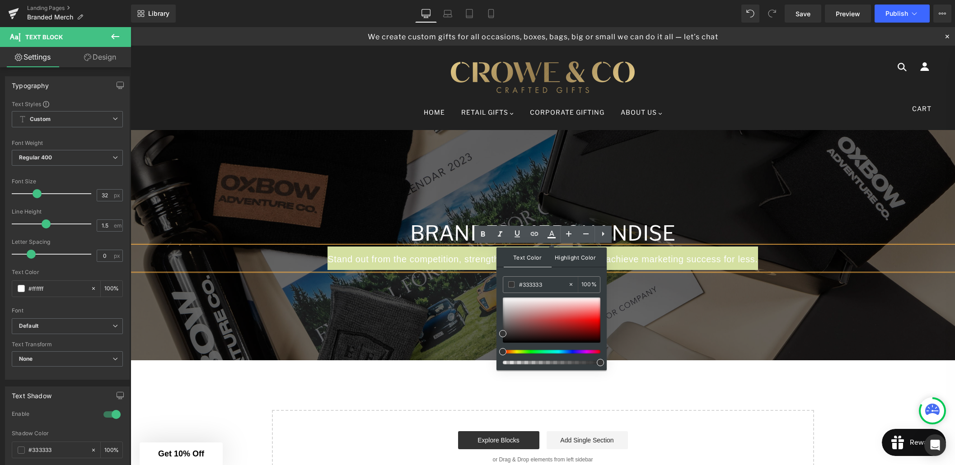
click at [572, 255] on span "Highlight Color" at bounding box center [576, 257] width 48 height 19
click at [512, 263] on span "Text Color" at bounding box center [528, 257] width 48 height 19
click at [607, 237] on icon at bounding box center [603, 234] width 11 height 11
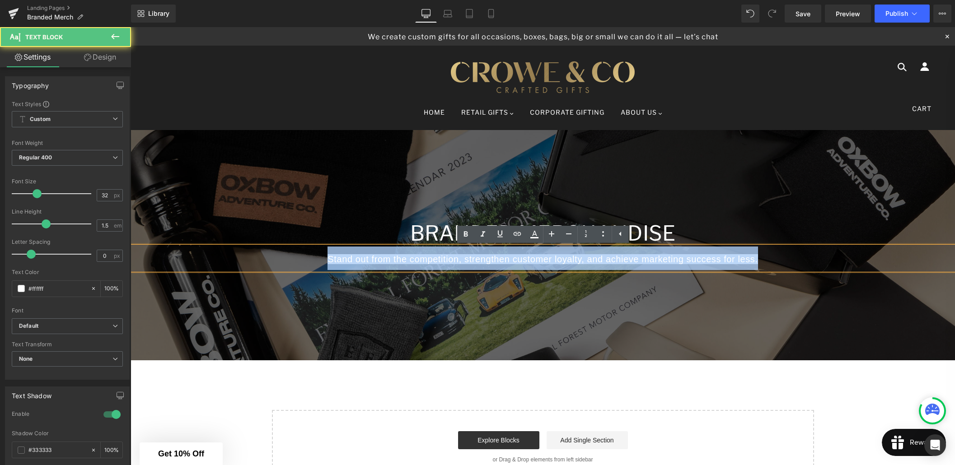
click at [534, 258] on span "Stand out from the competition, strengthen customer loyalty, and achieve market…" at bounding box center [542, 259] width 430 height 10
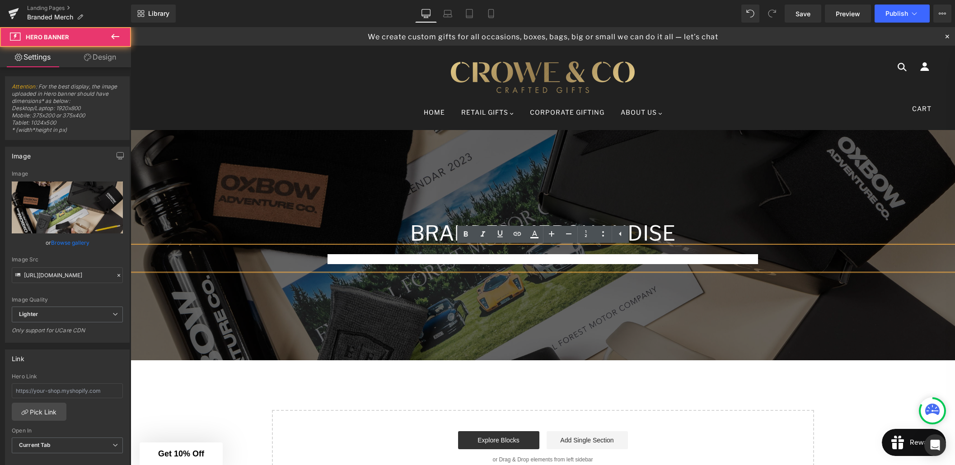
click at [392, 291] on div at bounding box center [543, 245] width 824 height 230
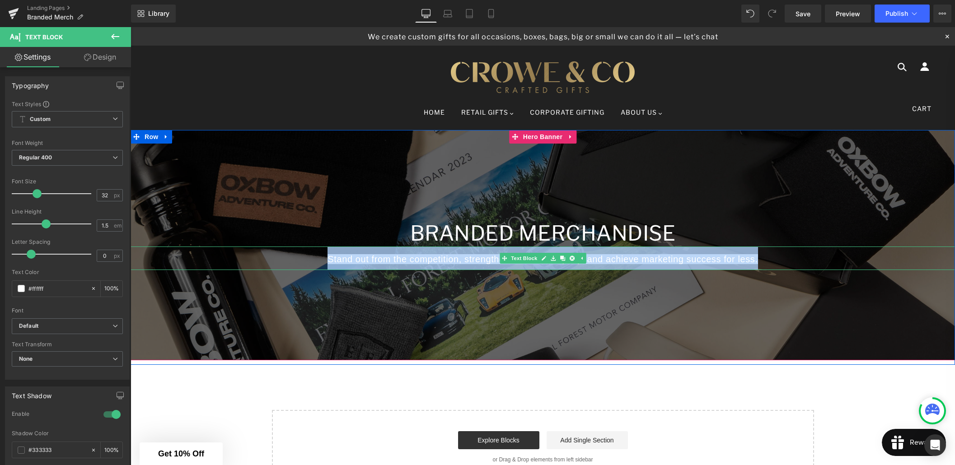
drag, startPoint x: 329, startPoint y: 260, endPoint x: 759, endPoint y: 267, distance: 430.1
click at [759, 267] on p "Stand out from the competition, strengthen customer loyalty, and achieve market…" at bounding box center [543, 258] width 824 height 23
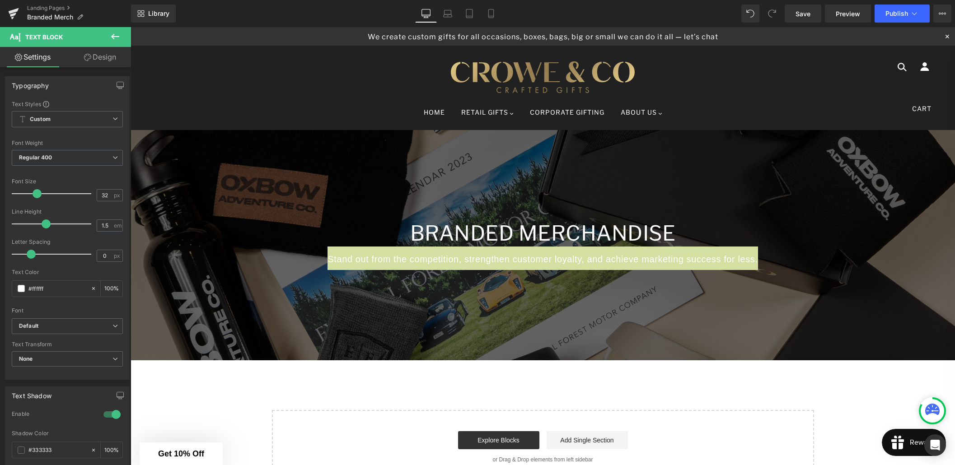
click at [114, 59] on link "Design" at bounding box center [99, 57] width 65 height 20
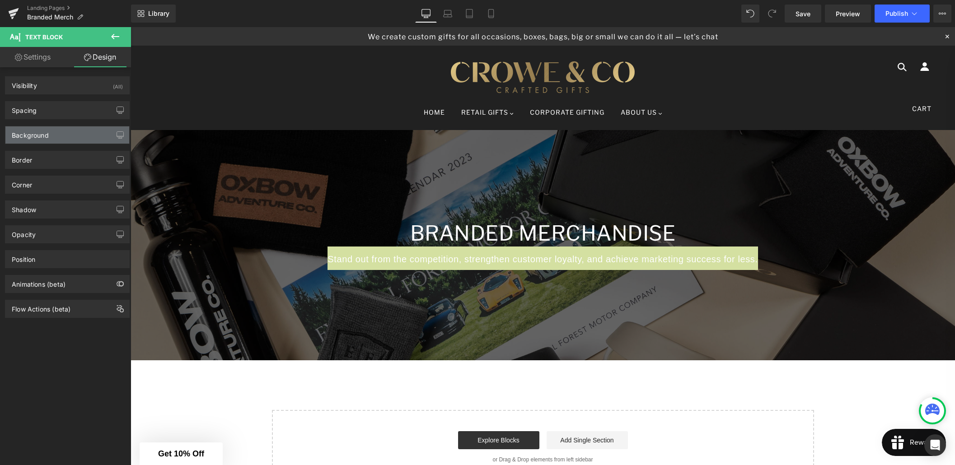
click at [49, 138] on div "Background" at bounding box center [67, 134] width 124 height 17
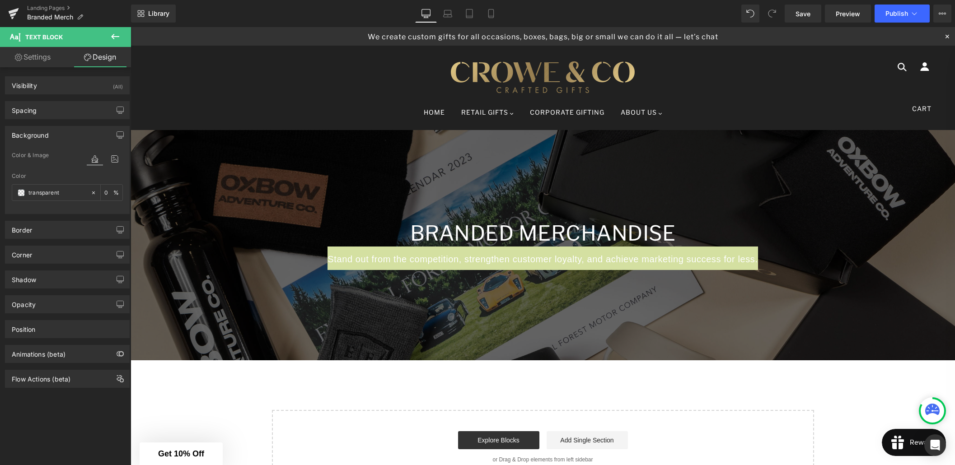
click at [32, 53] on link "Settings" at bounding box center [32, 57] width 65 height 20
type input "100"
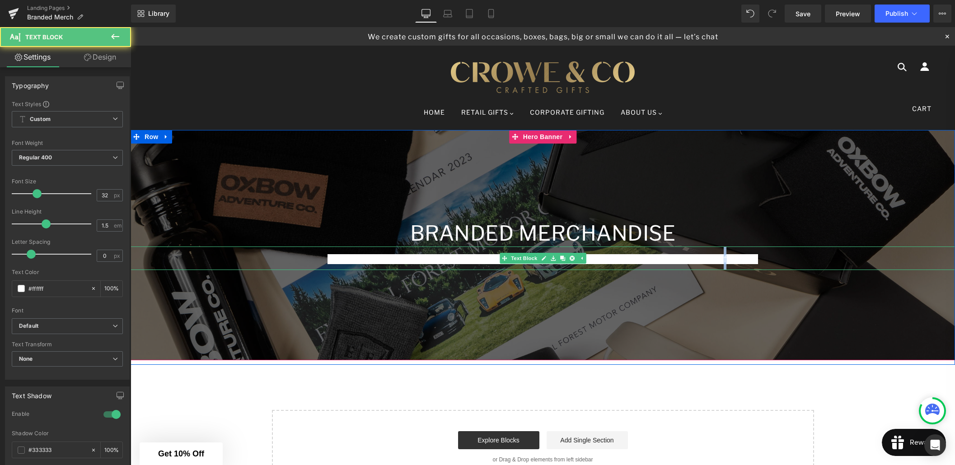
drag, startPoint x: 724, startPoint y: 258, endPoint x: 742, endPoint y: 258, distance: 17.6
click at [726, 258] on span "Stand out from the competition, strengthen customer loyalty, and achieve market…" at bounding box center [542, 259] width 430 height 10
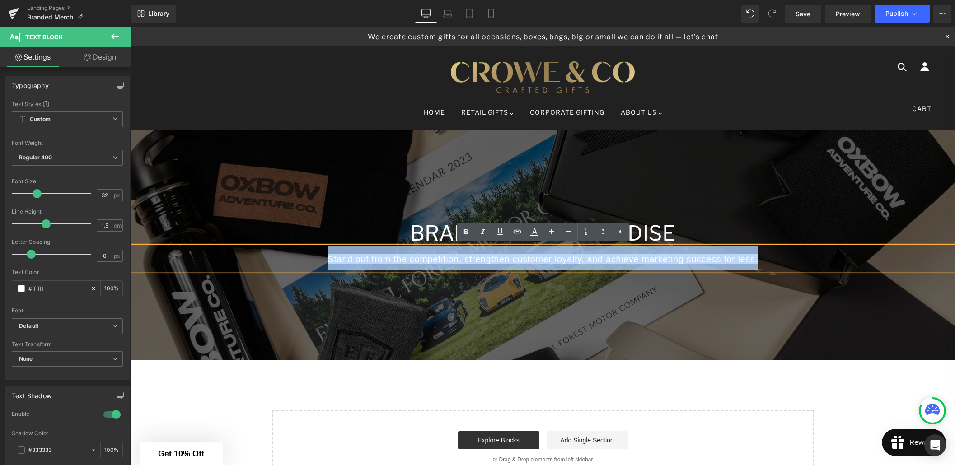
drag, startPoint x: 762, startPoint y: 260, endPoint x: 321, endPoint y: 256, distance: 441.8
click at [320, 256] on p "Stand out from the competition, strengthen customer loyalty, and achieve market…" at bounding box center [543, 258] width 824 height 23
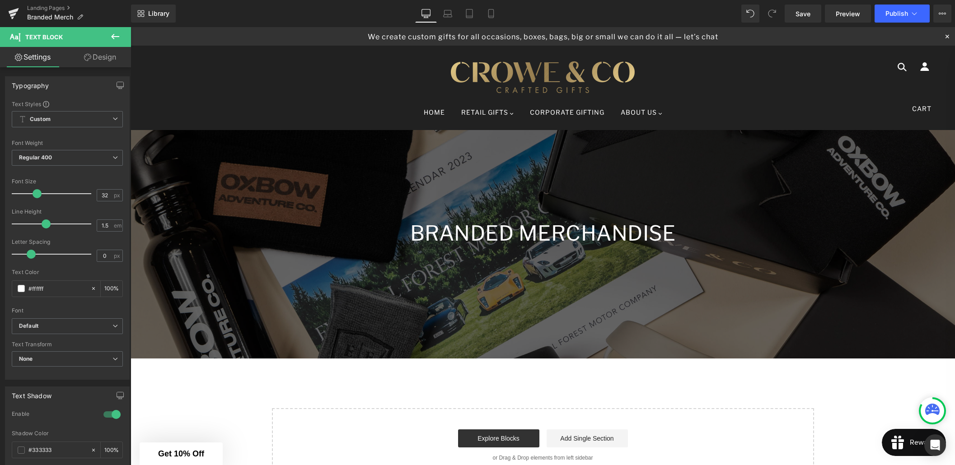
click at [116, 39] on icon at bounding box center [115, 36] width 11 height 11
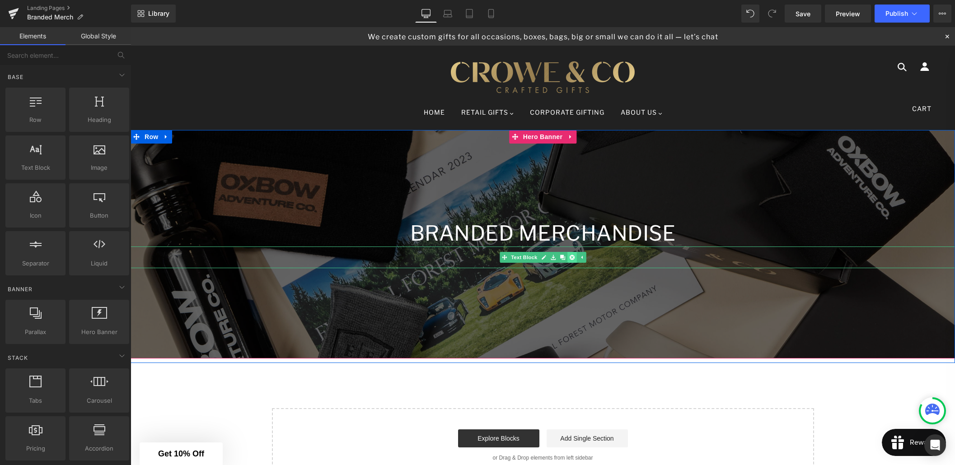
click at [574, 257] on icon at bounding box center [571, 257] width 5 height 5
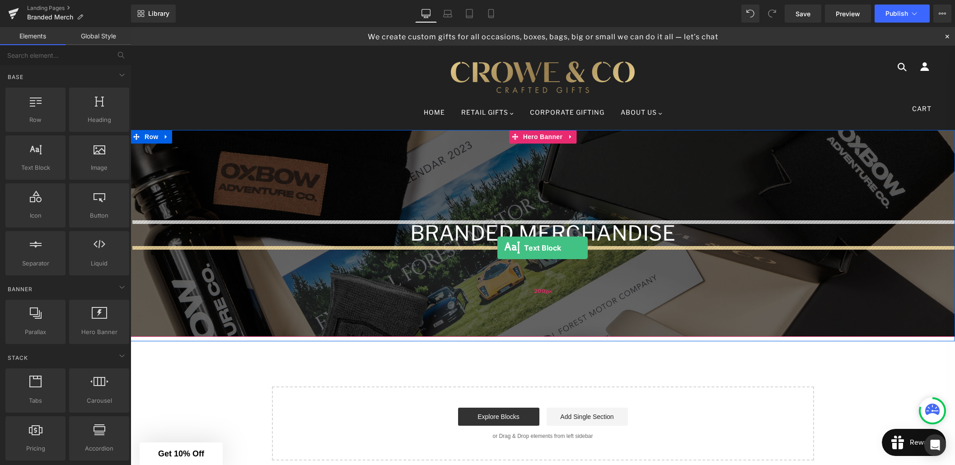
drag, startPoint x: 172, startPoint y: 193, endPoint x: 498, endPoint y: 248, distance: 330.7
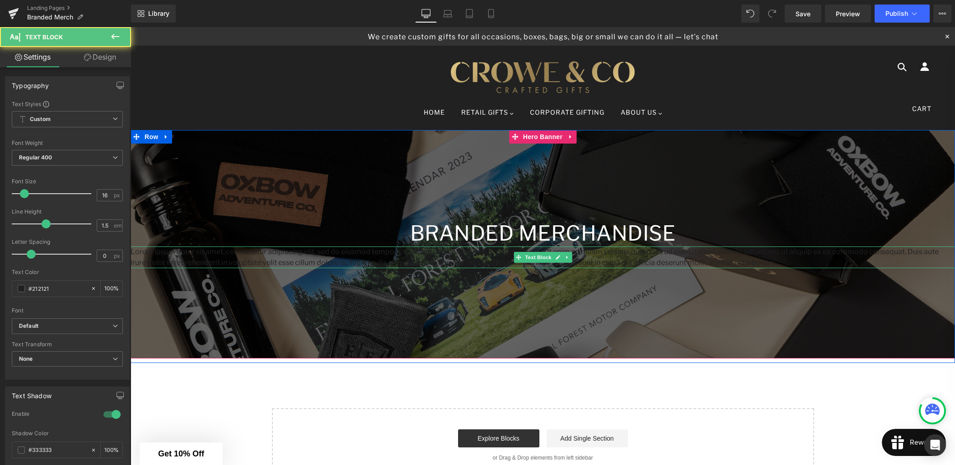
drag, startPoint x: 668, startPoint y: 259, endPoint x: 691, endPoint y: 261, distance: 22.7
click at [668, 259] on p "Lorem ipsum dolor sit amet, consectetur adipiscing elit, sed do eiusmod tempor …" at bounding box center [543, 258] width 824 height 22
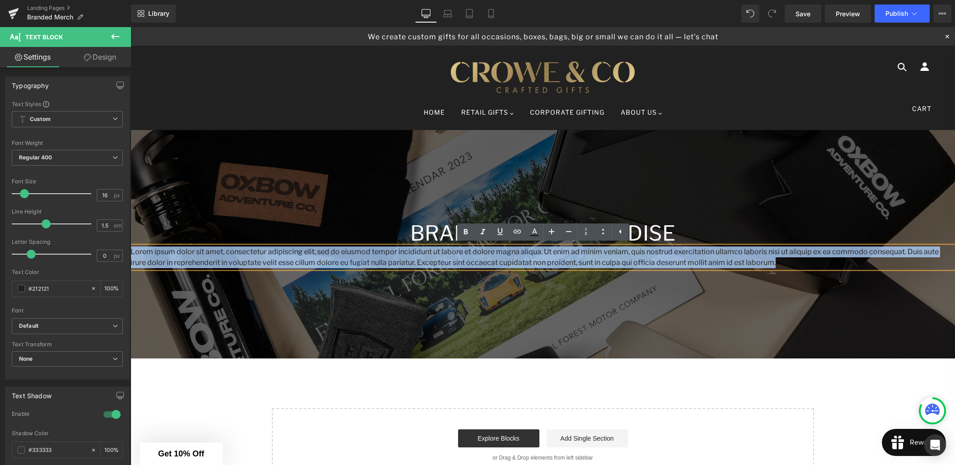
drag, startPoint x: 717, startPoint y: 263, endPoint x: 131, endPoint y: 250, distance: 586.9
click at [131, 250] on p "Lorem ipsum dolor sit amet, consectetur adipiscing elit, sed do eiusmod tempor …" at bounding box center [543, 258] width 824 height 22
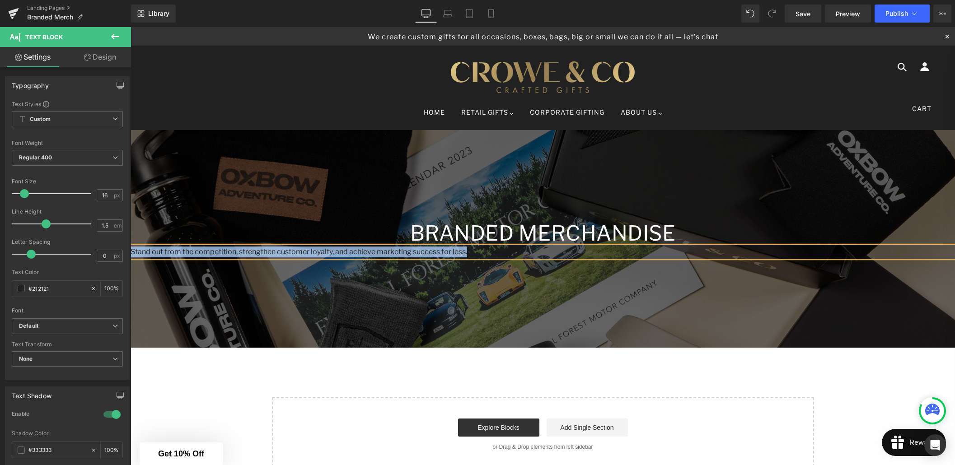
drag, startPoint x: 473, startPoint y: 253, endPoint x: 131, endPoint y: 250, distance: 341.5
click at [131, 250] on p "Stand out from the competition, strengthen customer loyalty, and achieve market…" at bounding box center [543, 252] width 824 height 11
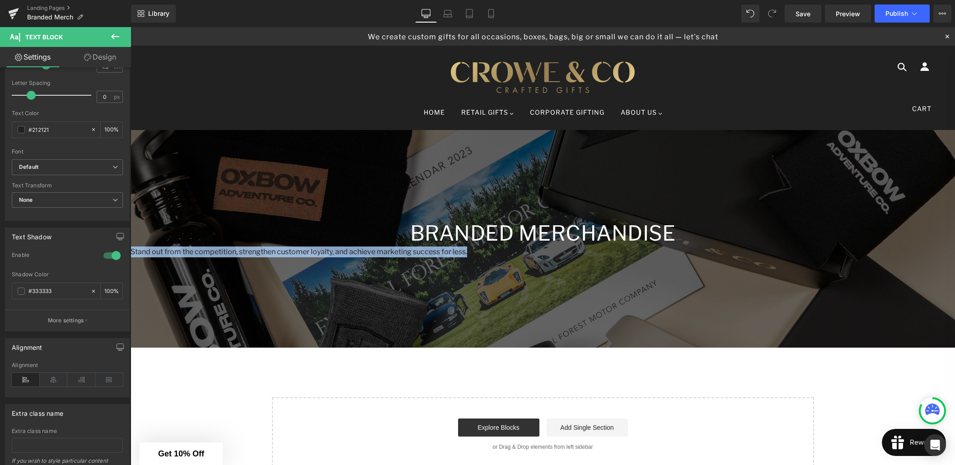
scroll to position [181, 0]
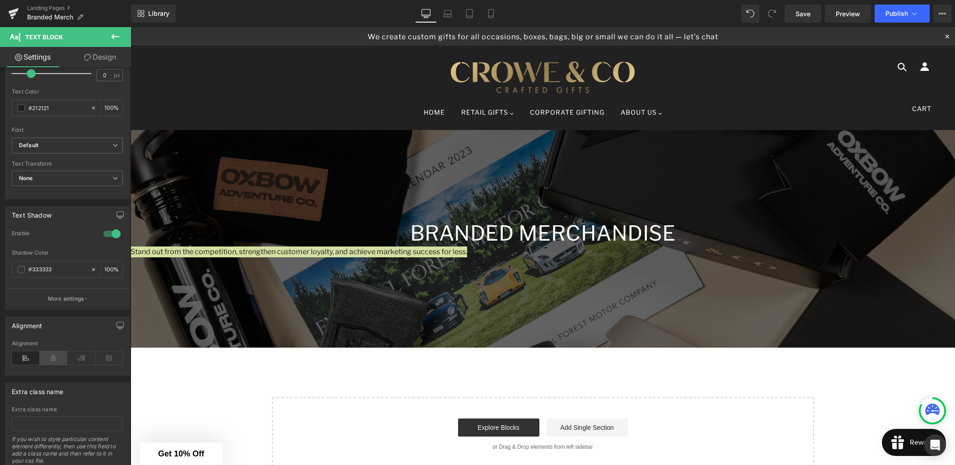
click at [49, 360] on icon at bounding box center [54, 358] width 28 height 14
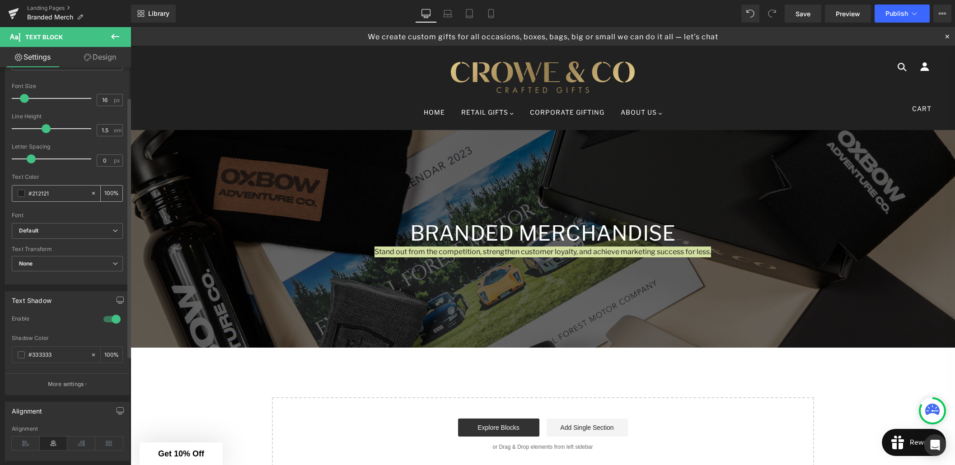
scroll to position [0, 0]
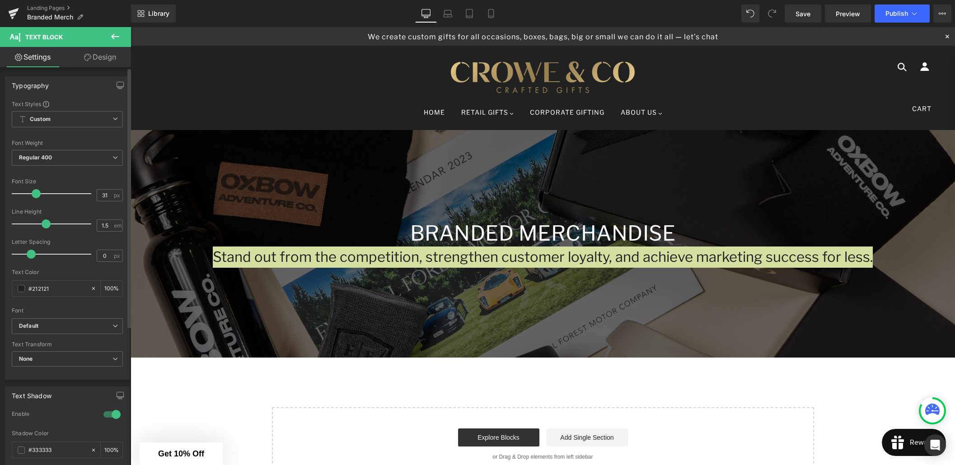
type input "32"
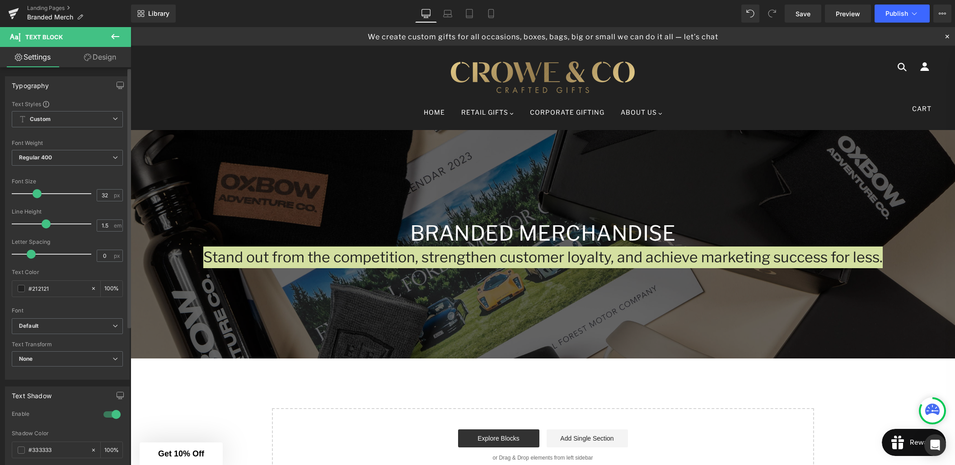
drag, startPoint x: 24, startPoint y: 195, endPoint x: 36, endPoint y: 196, distance: 12.2
click at [36, 196] on span at bounding box center [37, 193] width 9 height 9
drag, startPoint x: 52, startPoint y: 290, endPoint x: 33, endPoint y: 290, distance: 19.0
click at [33, 290] on input "#212121" at bounding box center [57, 289] width 58 height 10
type input "#f"
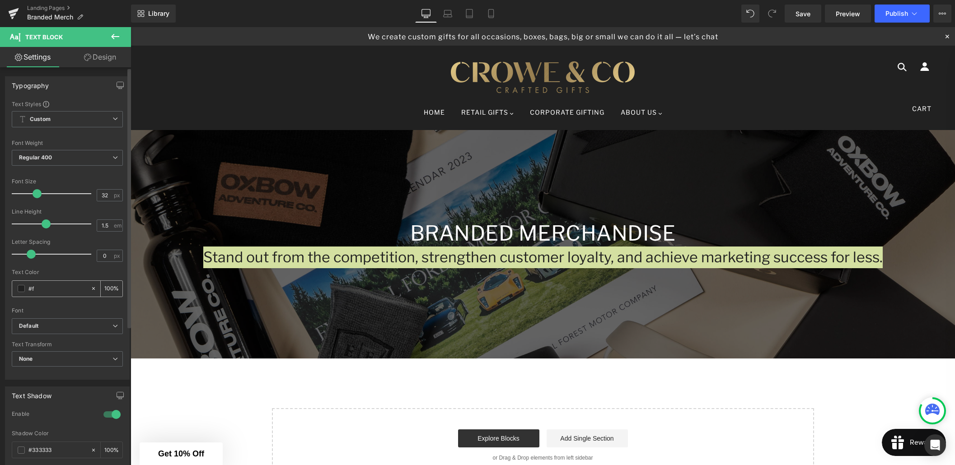
type input "0"
type input "#fff"
type input "100"
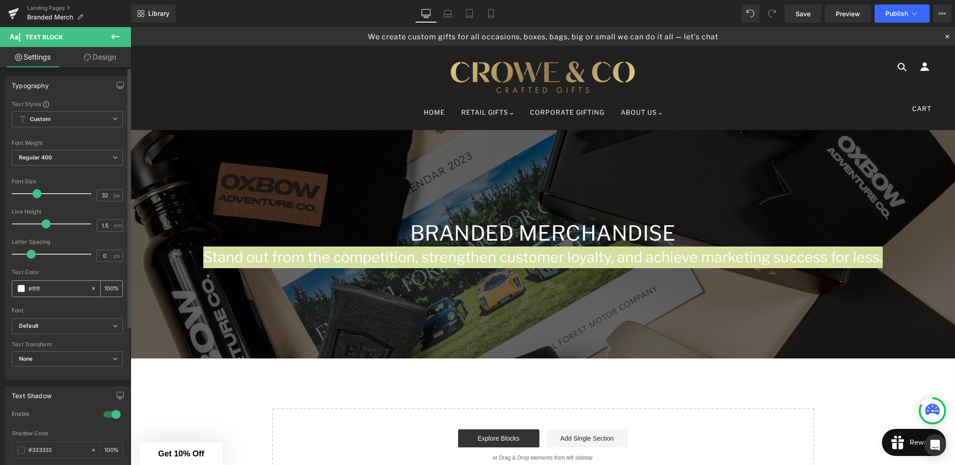
type input "#fffff"
type input "0"
type input "#ffffff"
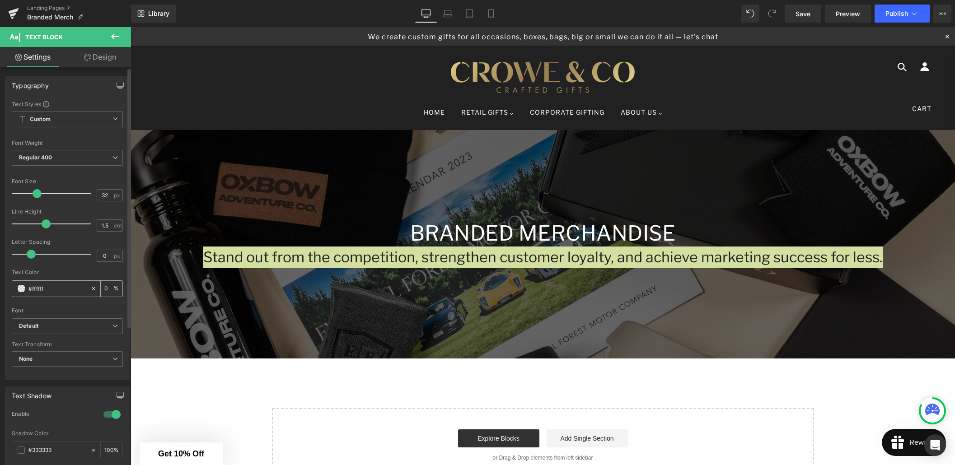
type input "100"
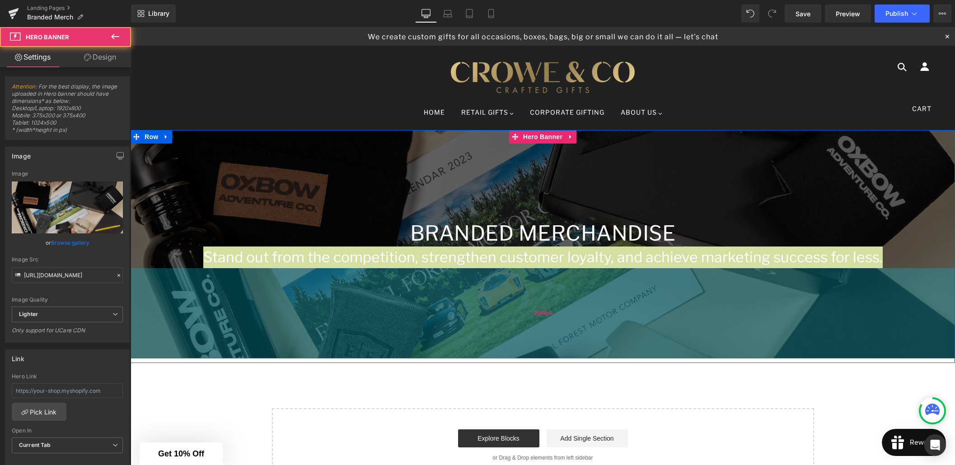
click at [378, 286] on div "200px" at bounding box center [543, 313] width 824 height 90
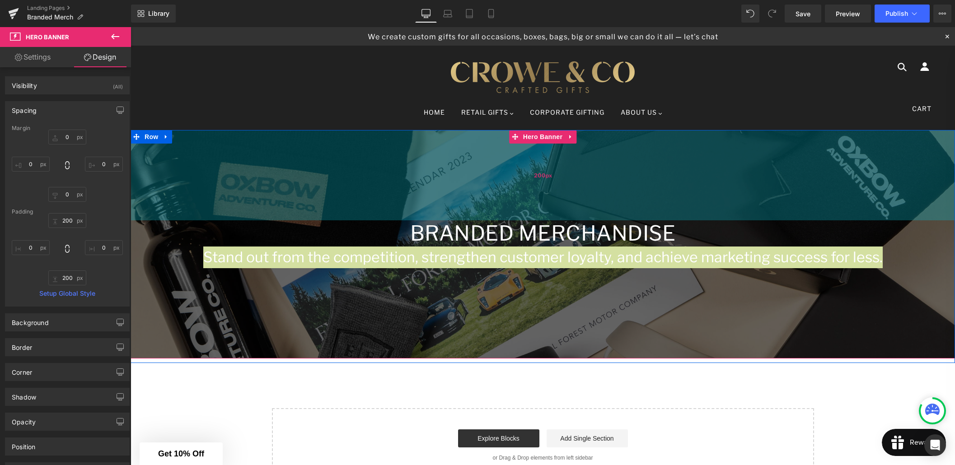
click at [391, 220] on div "200px" at bounding box center [543, 175] width 824 height 90
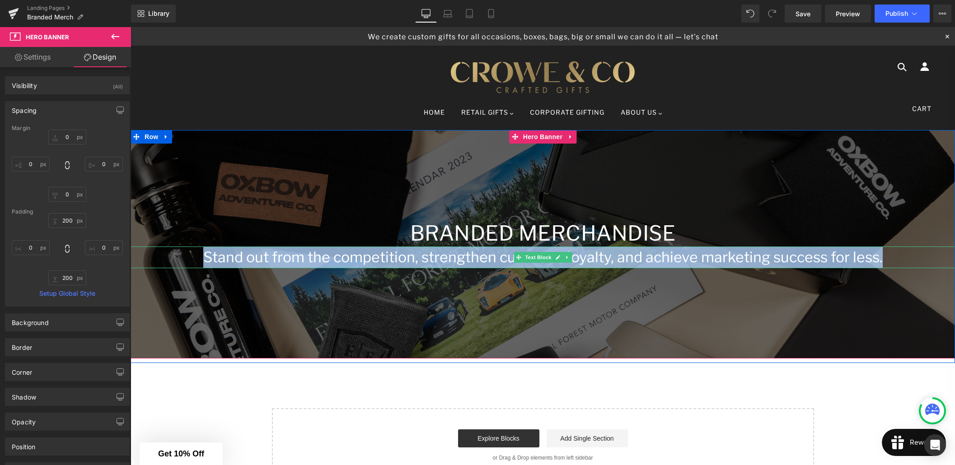
click at [379, 257] on p "Stand out from the competition, strengthen customer loyalty, and achieve market…" at bounding box center [543, 258] width 824 height 22
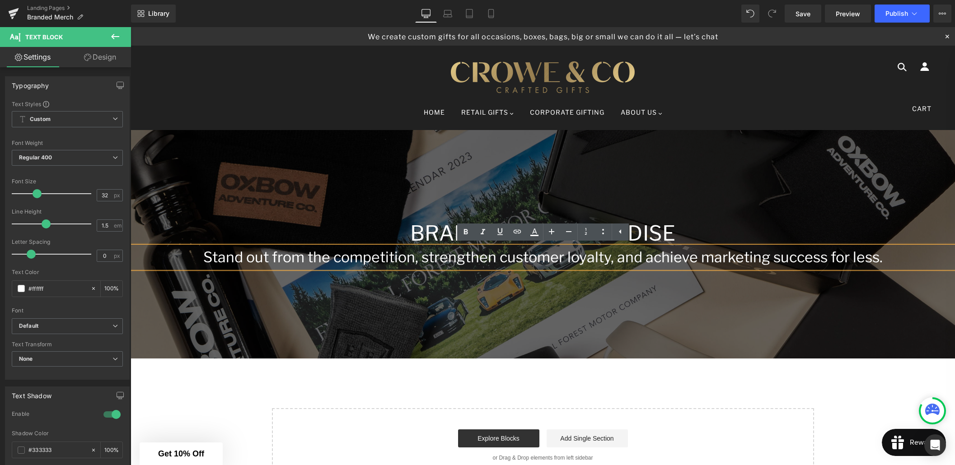
click at [440, 289] on div at bounding box center [543, 244] width 824 height 229
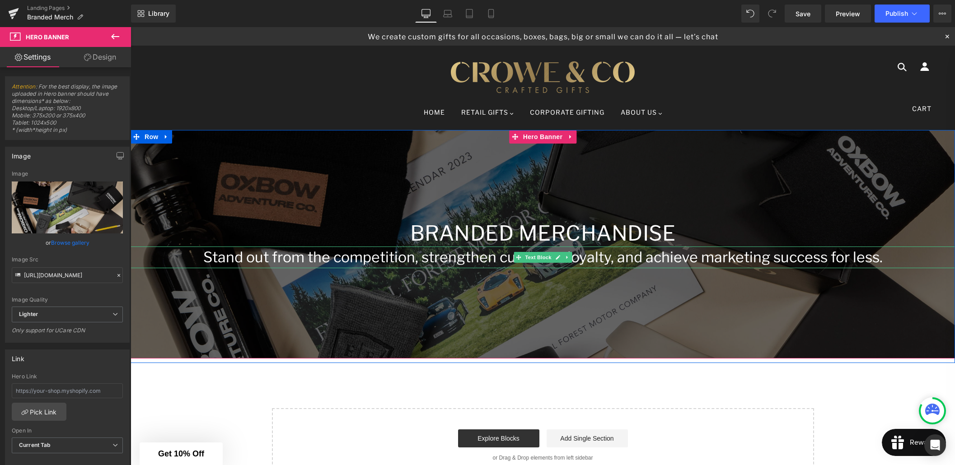
click at [612, 259] on p "Stand out from the competition, strengthen customer loyalty, and achieve market…" at bounding box center [543, 258] width 824 height 22
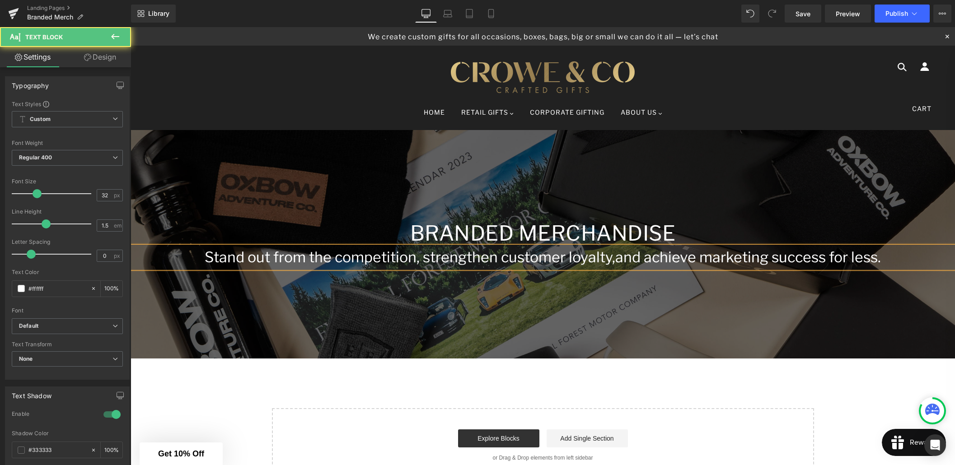
click at [879, 258] on p "Stand out from the competition, strengthen customer loyalty, and achieve market…" at bounding box center [543, 258] width 824 height 22
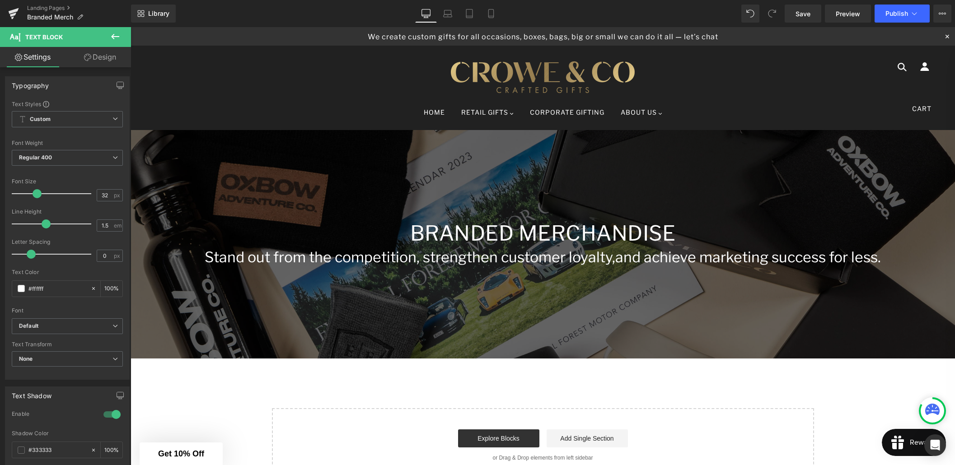
click at [111, 33] on icon at bounding box center [115, 36] width 11 height 11
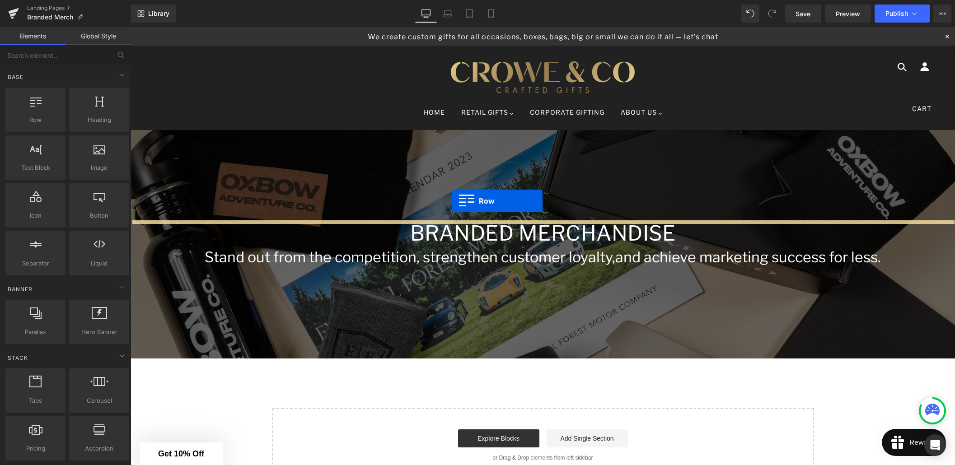
drag, startPoint x: 179, startPoint y: 137, endPoint x: 452, endPoint y: 201, distance: 280.7
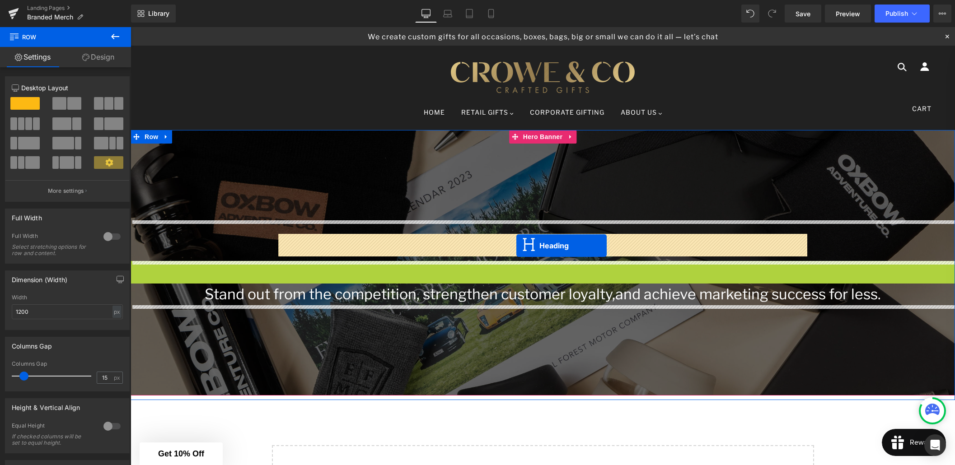
drag, startPoint x: 520, startPoint y: 271, endPoint x: 516, endPoint y: 246, distance: 26.0
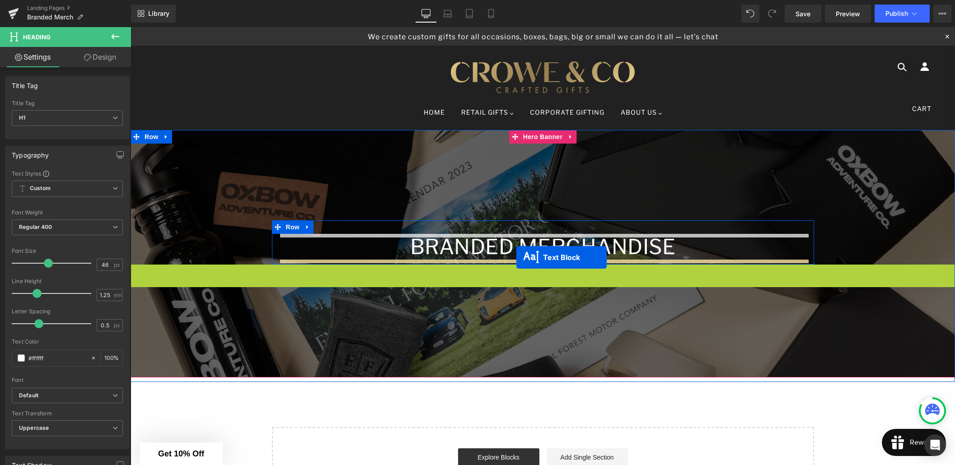
drag, startPoint x: 518, startPoint y: 276, endPoint x: 516, endPoint y: 258, distance: 17.7
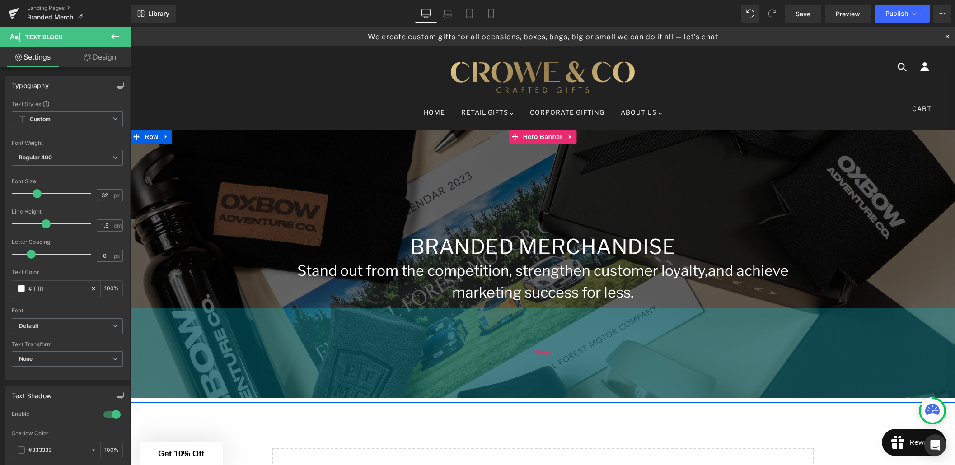
click at [518, 326] on div "200px" at bounding box center [543, 353] width 824 height 90
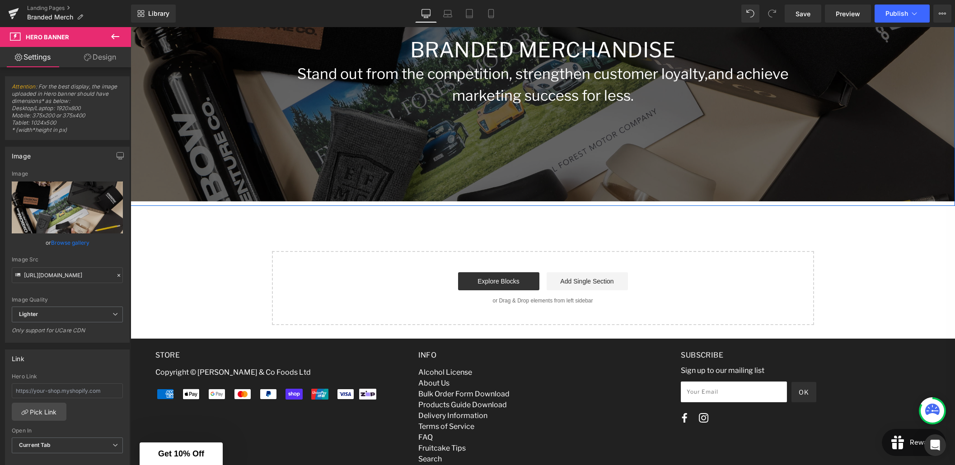
scroll to position [238, 0]
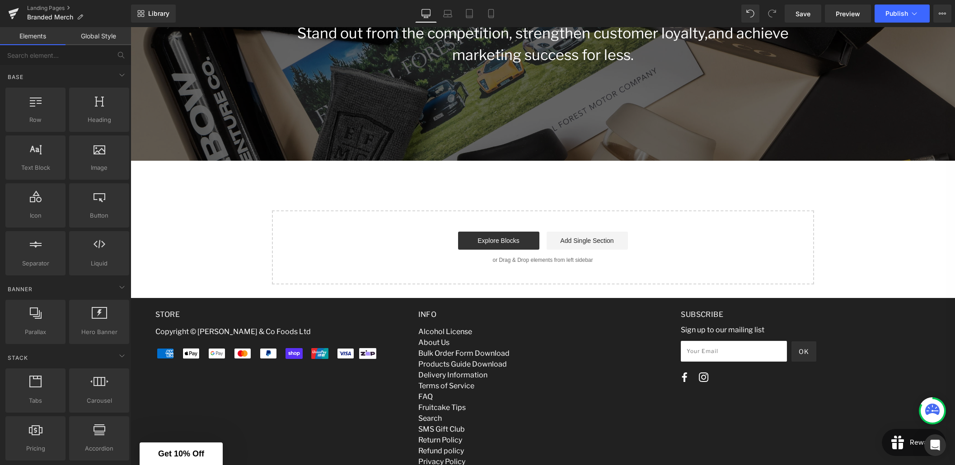
click at [294, 201] on div "Branded Merchandise Heading Stand out from the competition, strengthen customer…" at bounding box center [543, 89] width 824 height 392
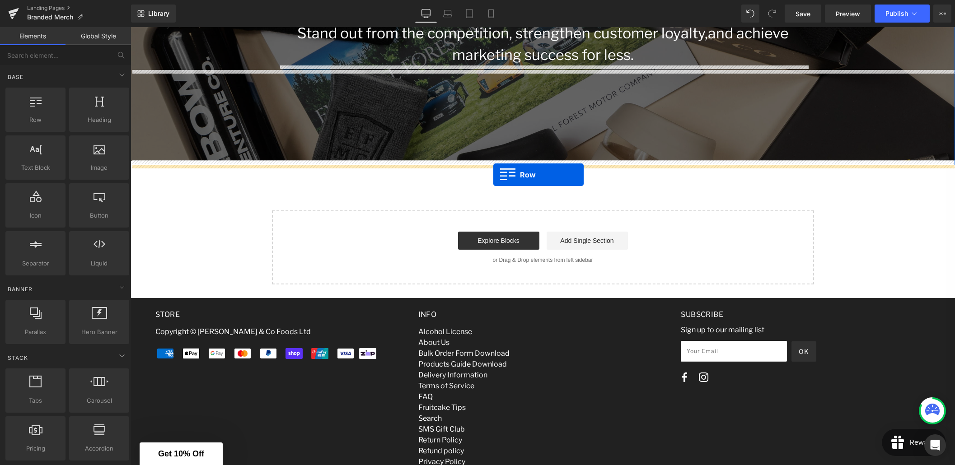
drag, startPoint x: 170, startPoint y: 135, endPoint x: 493, endPoint y: 174, distance: 325.8
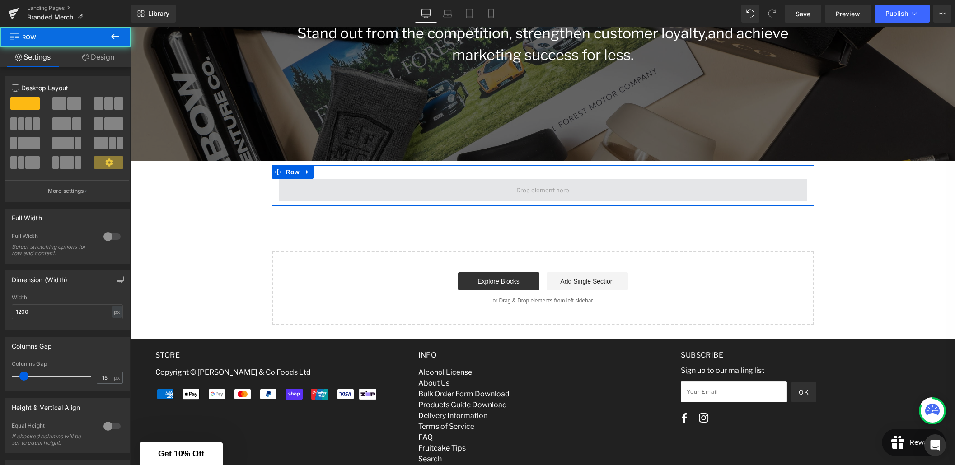
click at [451, 189] on span at bounding box center [543, 190] width 528 height 23
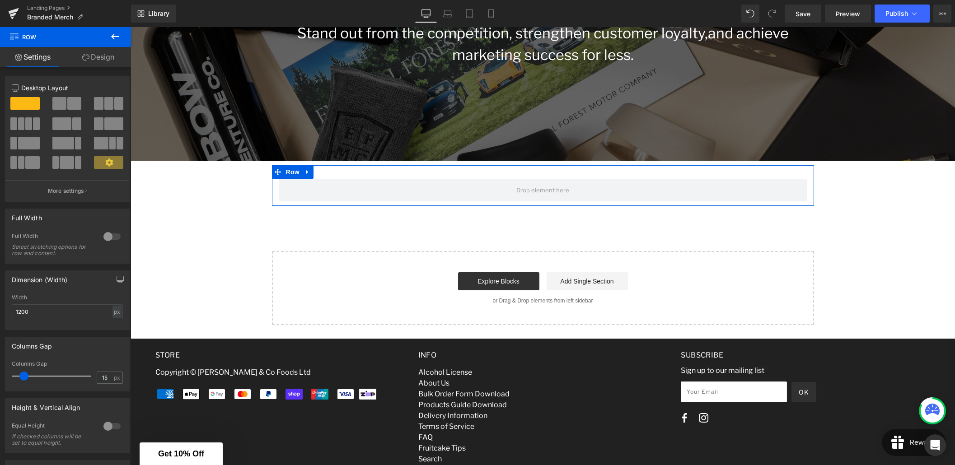
click at [94, 61] on link "Design" at bounding box center [97, 57] width 65 height 20
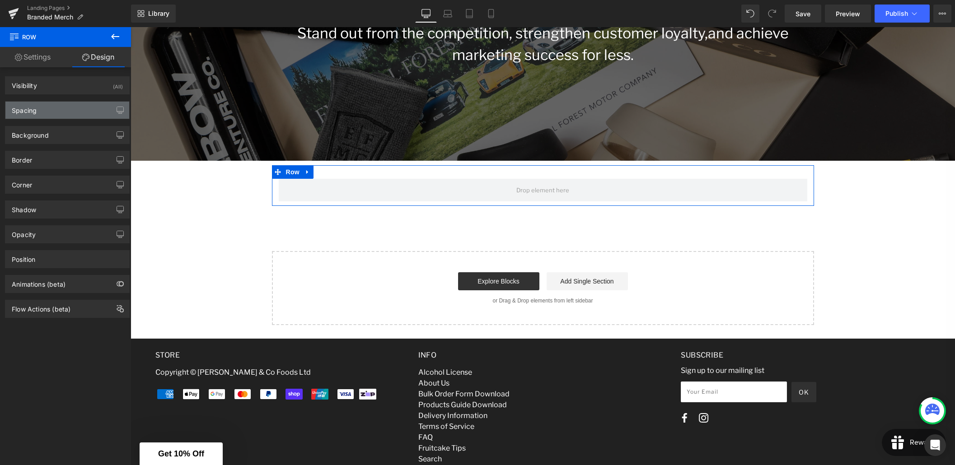
type input "0"
type input "30"
type input "0"
type input "10"
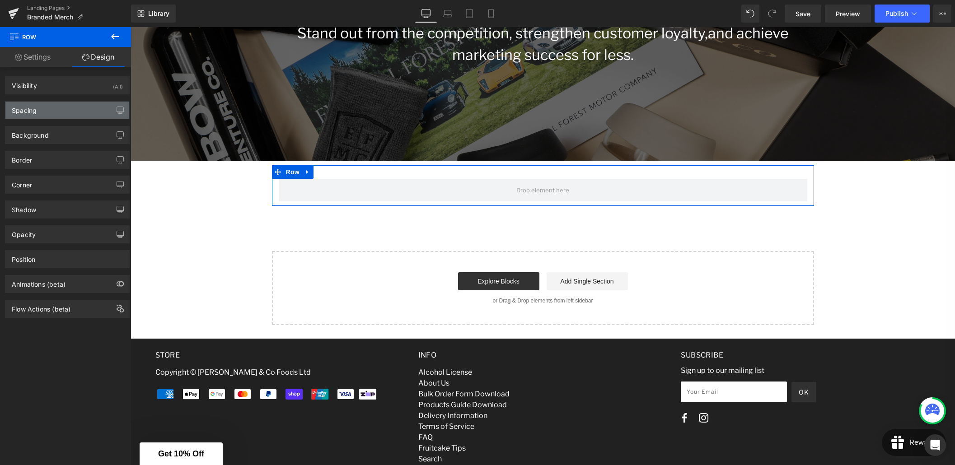
type input "0"
click at [51, 118] on div "Spacing" at bounding box center [67, 110] width 124 height 17
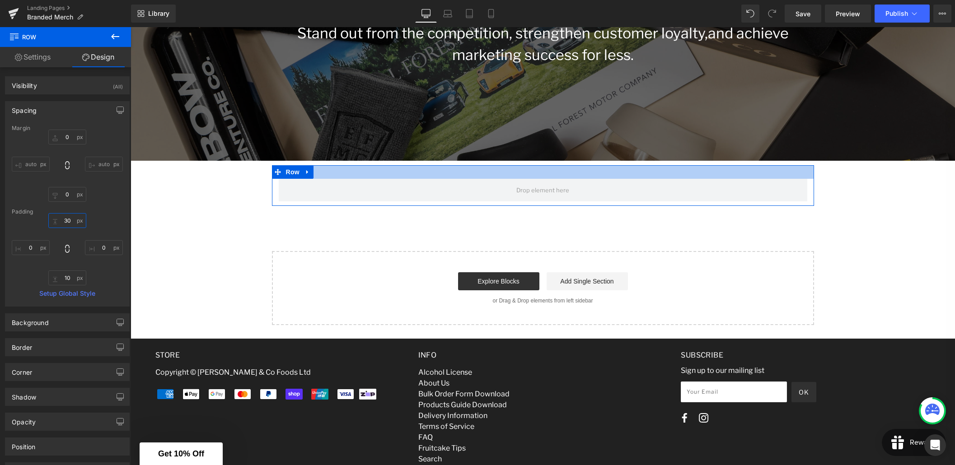
click at [65, 220] on input "30" at bounding box center [67, 220] width 38 height 15
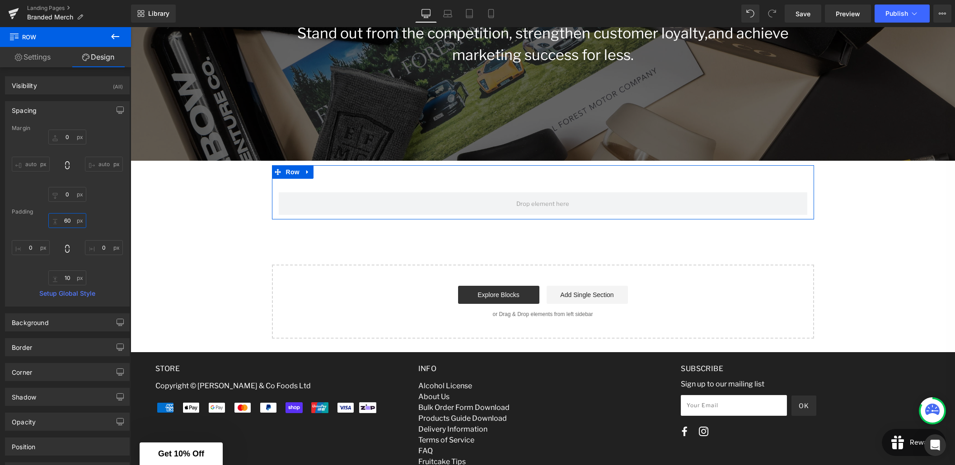
type input "60"
click at [110, 216] on div "60 60 0px 0 10px 10 0px 0" at bounding box center [67, 249] width 111 height 72
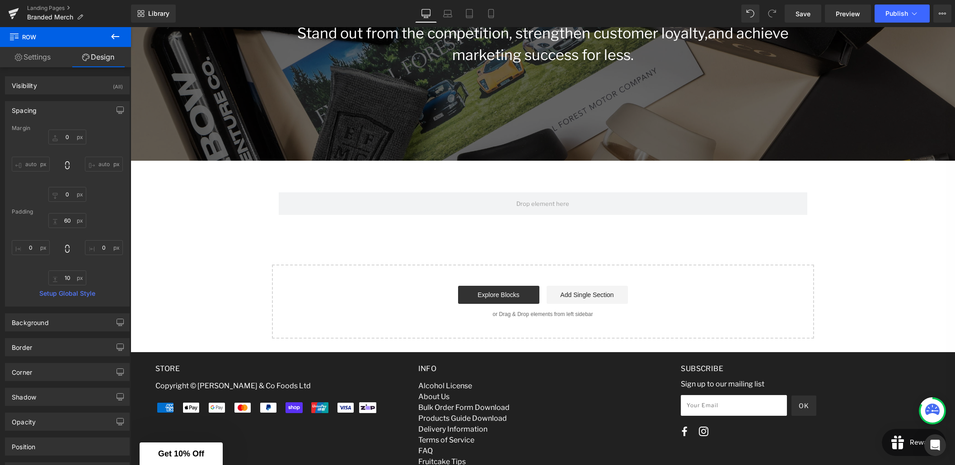
click at [114, 35] on icon at bounding box center [115, 36] width 11 height 11
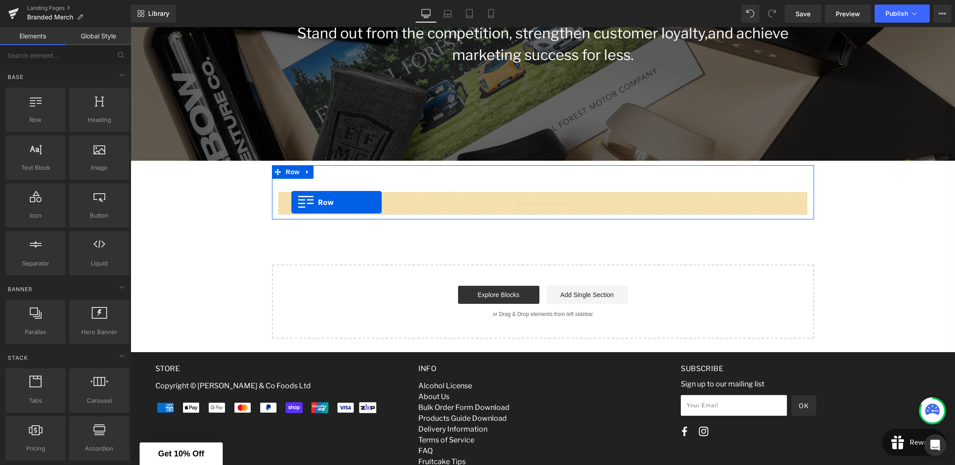
drag, startPoint x: 167, startPoint y: 136, endPoint x: 291, endPoint y: 202, distance: 140.6
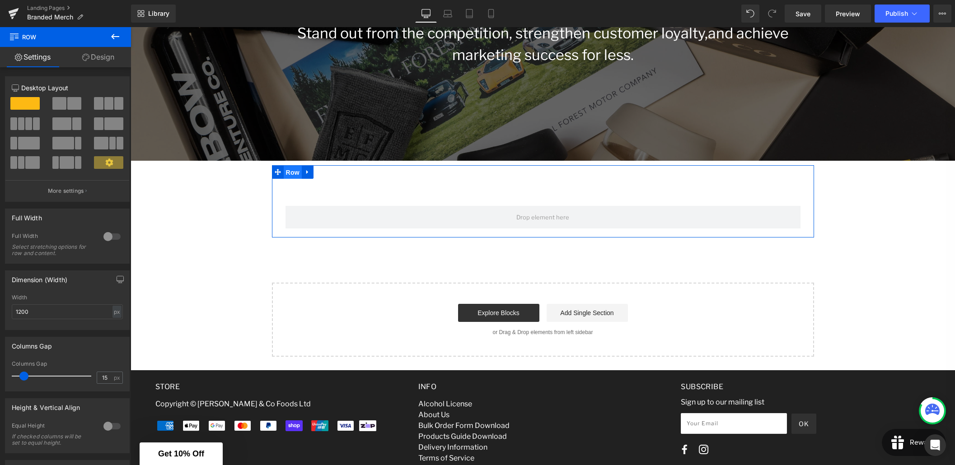
click at [290, 173] on span "Row" at bounding box center [293, 173] width 18 height 14
click at [114, 105] on span at bounding box center [118, 103] width 9 height 13
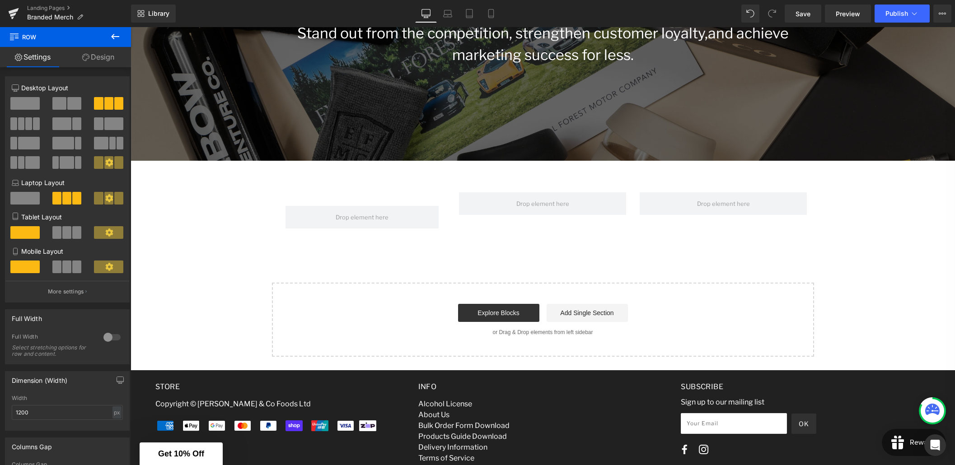
click at [113, 37] on icon at bounding box center [115, 36] width 11 height 11
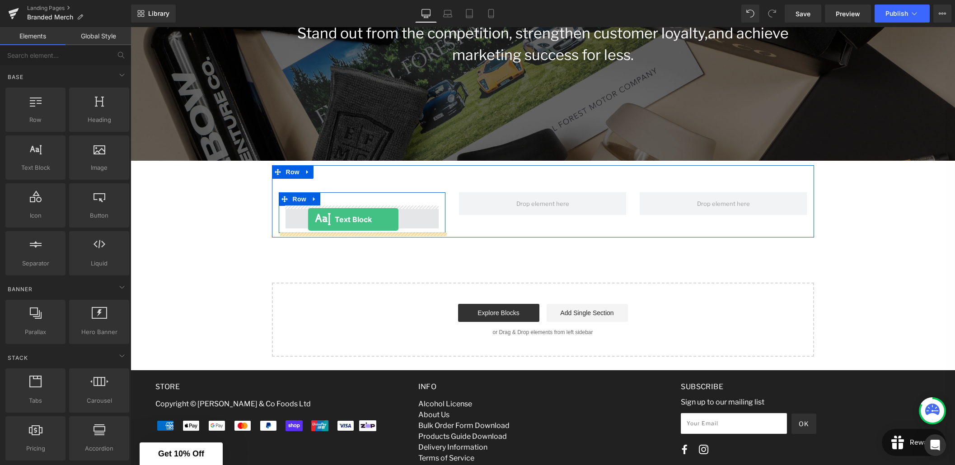
drag, startPoint x: 164, startPoint y: 178, endPoint x: 308, endPoint y: 220, distance: 149.5
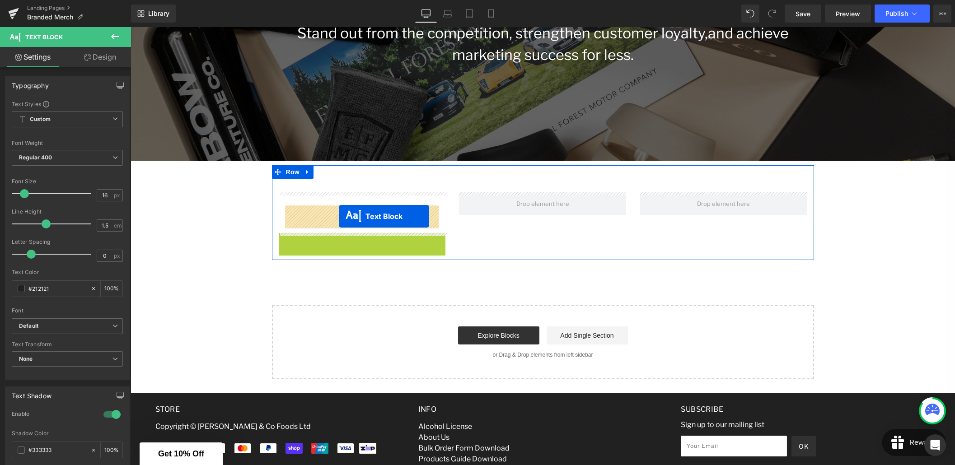
drag, startPoint x: 358, startPoint y: 276, endPoint x: 339, endPoint y: 216, distance: 62.3
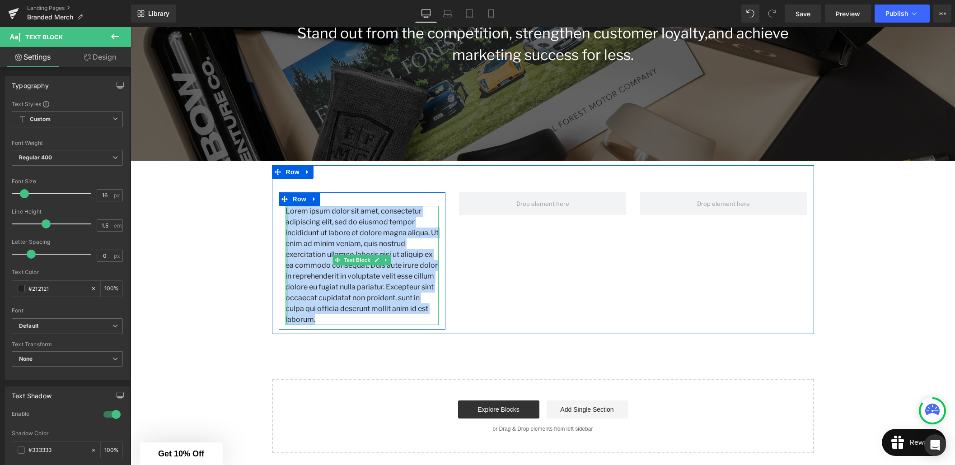
drag, startPoint x: 429, startPoint y: 310, endPoint x: 286, endPoint y: 213, distance: 172.4
click at [286, 214] on div "Lorem ipsum dolor sit amet, consectetur adipiscing elit, sed do eiusmod tempor …" at bounding box center [362, 265] width 154 height 119
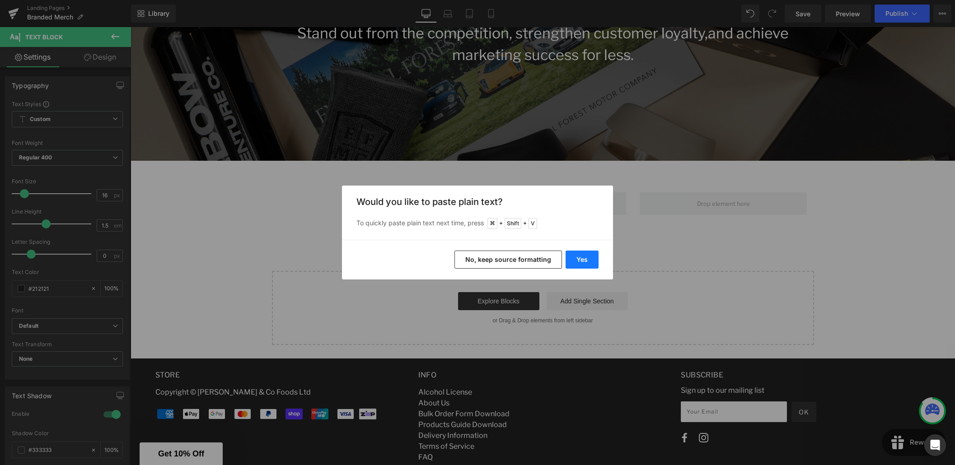
click at [580, 261] on button "Yes" at bounding box center [582, 260] width 33 height 18
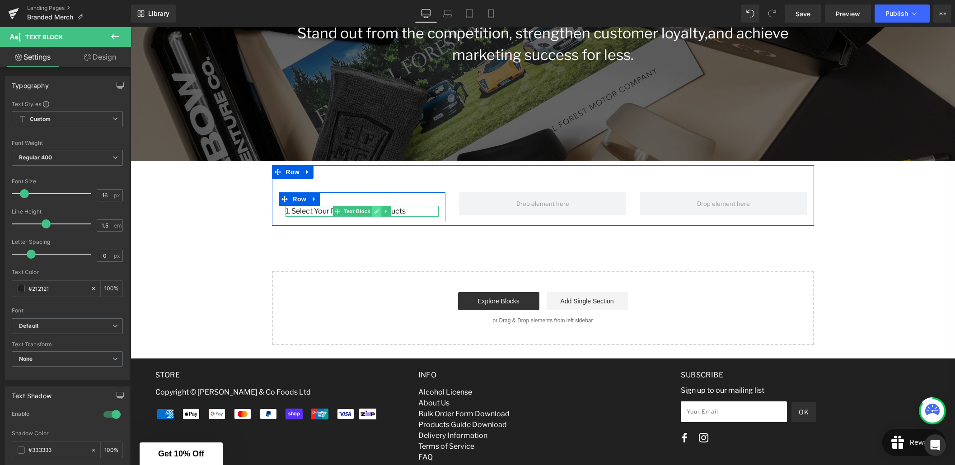
click at [375, 213] on icon at bounding box center [377, 211] width 5 height 5
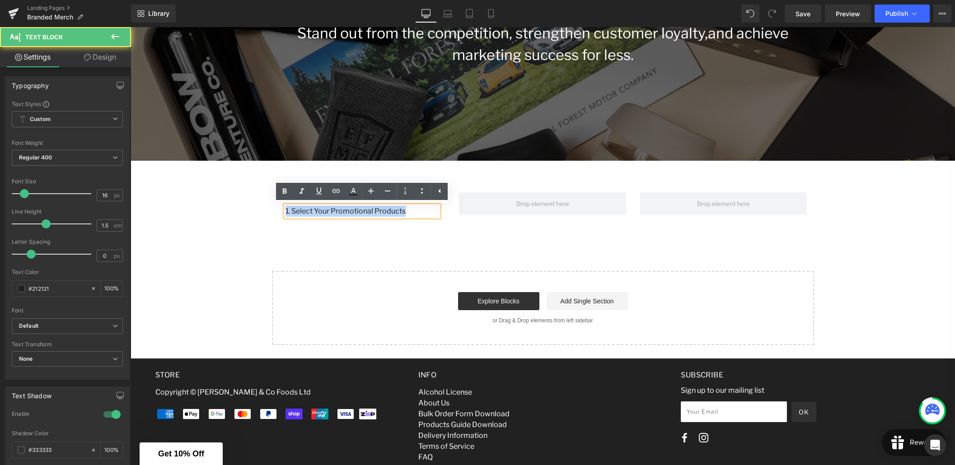
drag, startPoint x: 403, startPoint y: 211, endPoint x: 280, endPoint y: 210, distance: 122.9
click at [280, 210] on div "1. Select Your Promotional Products Text Block" at bounding box center [362, 211] width 167 height 11
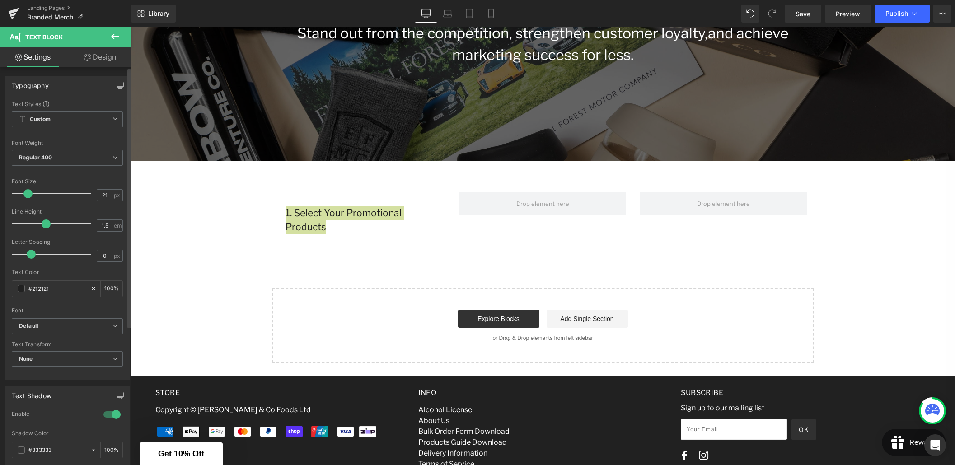
type input "20"
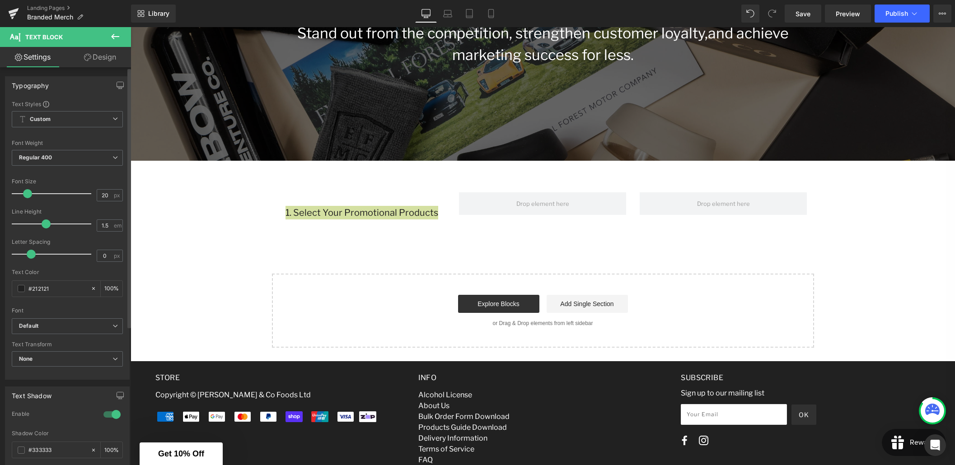
click at [26, 193] on span at bounding box center [27, 193] width 9 height 9
click at [47, 154] on b "Regular 400" at bounding box center [35, 157] width 33 height 7
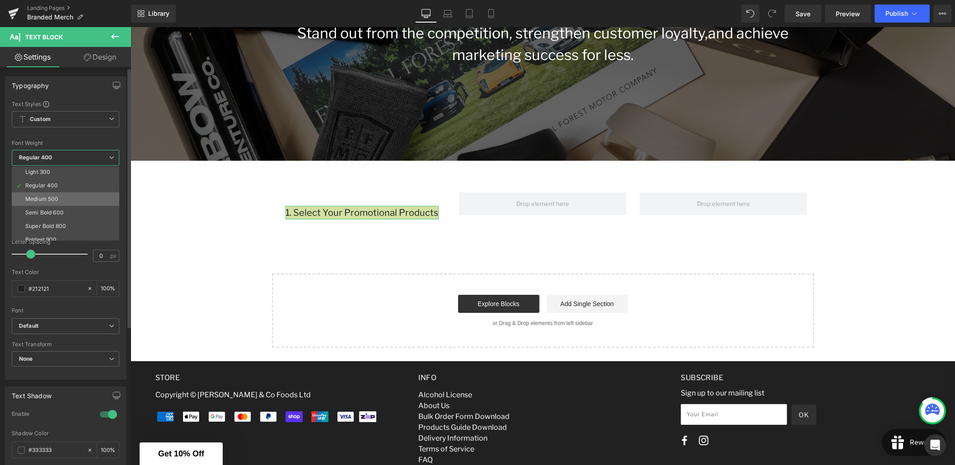
scroll to position [31, 0]
click at [55, 209] on div "Semi Bold 600" at bounding box center [44, 210] width 38 height 6
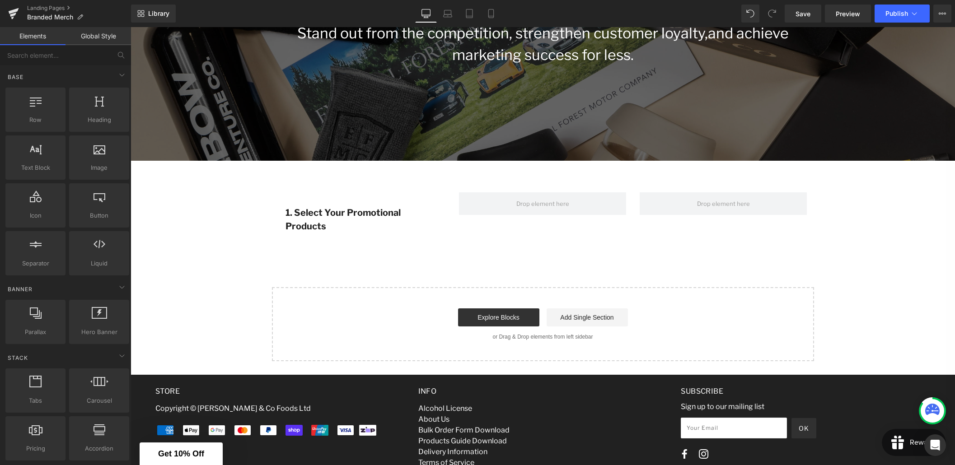
click at [366, 258] on div "Branded Merchandise Heading Stand out from the competition, strengthen customer…" at bounding box center [543, 127] width 824 height 469
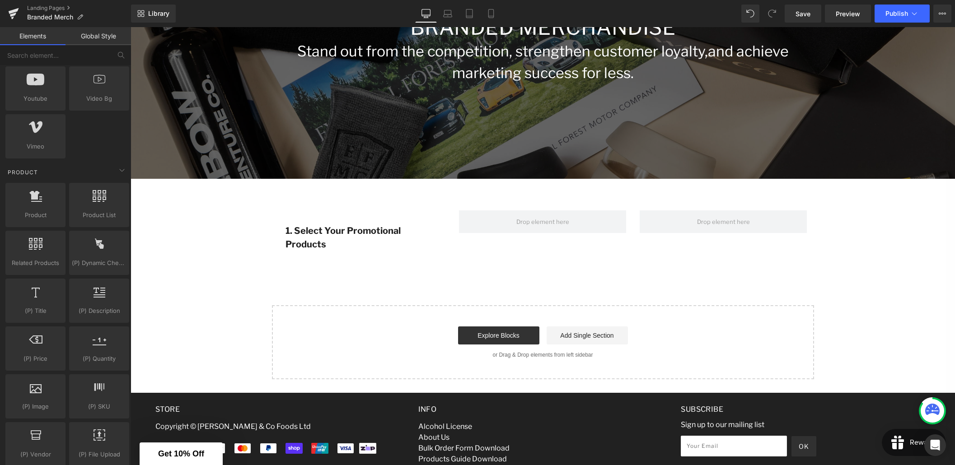
scroll to position [219, 0]
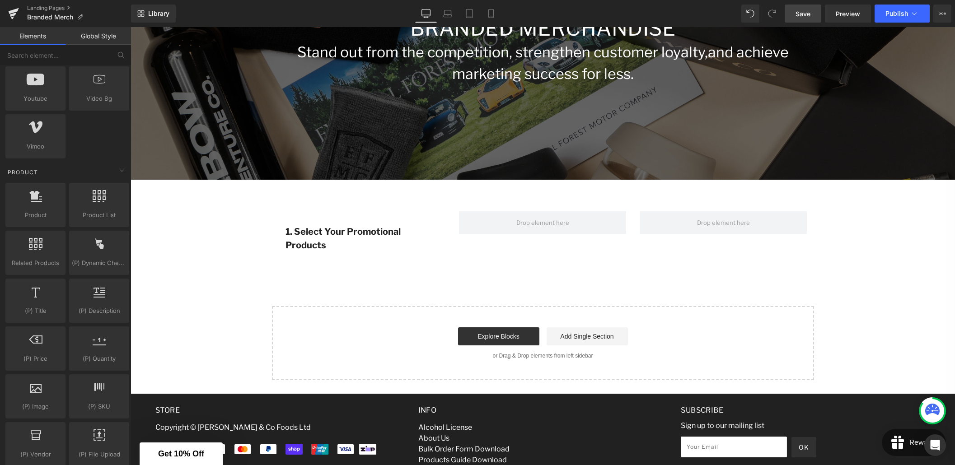
click at [804, 19] on link "Save" at bounding box center [803, 14] width 37 height 18
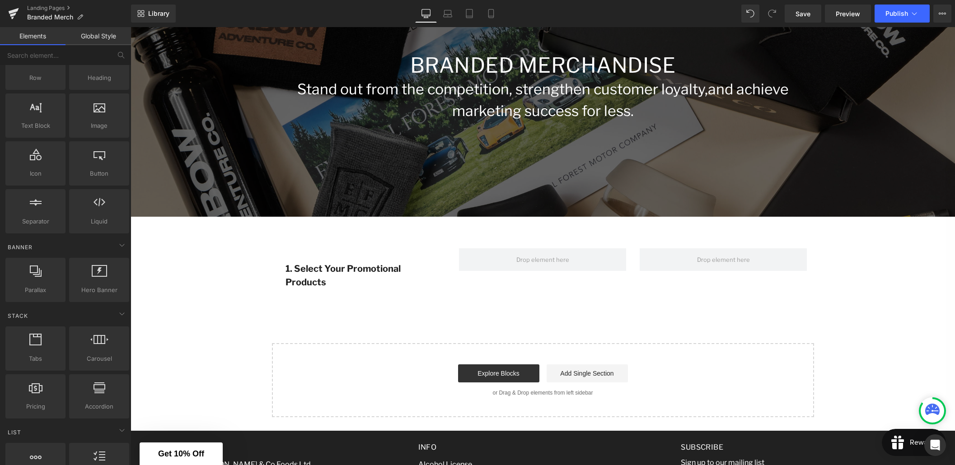
scroll to position [0, 0]
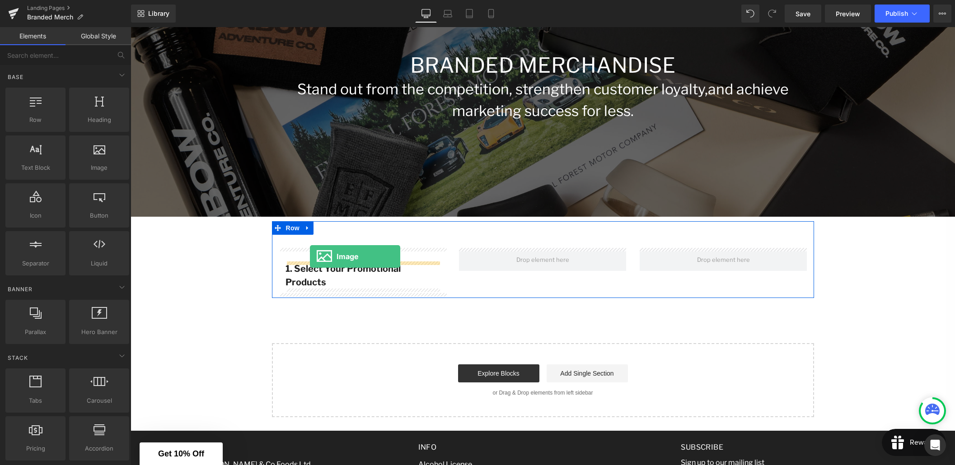
drag, startPoint x: 229, startPoint y: 177, endPoint x: 310, endPoint y: 257, distance: 113.7
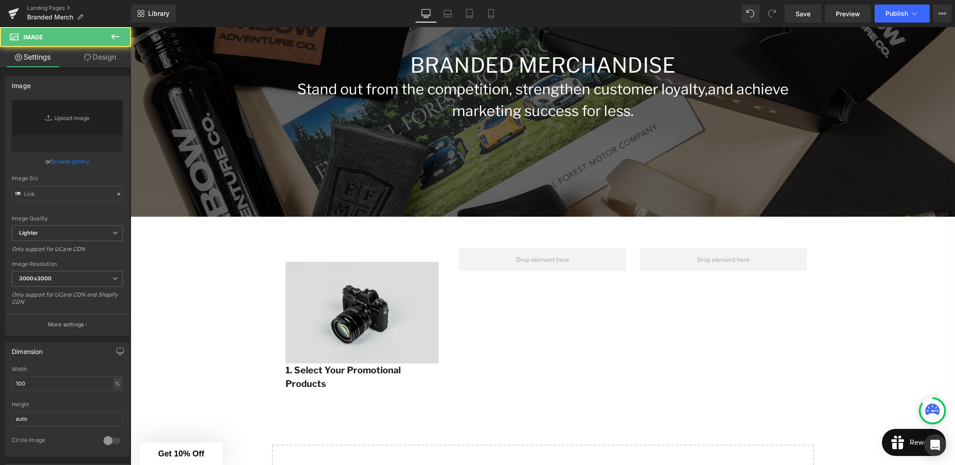
type input "//[DOMAIN_NAME][URL]"
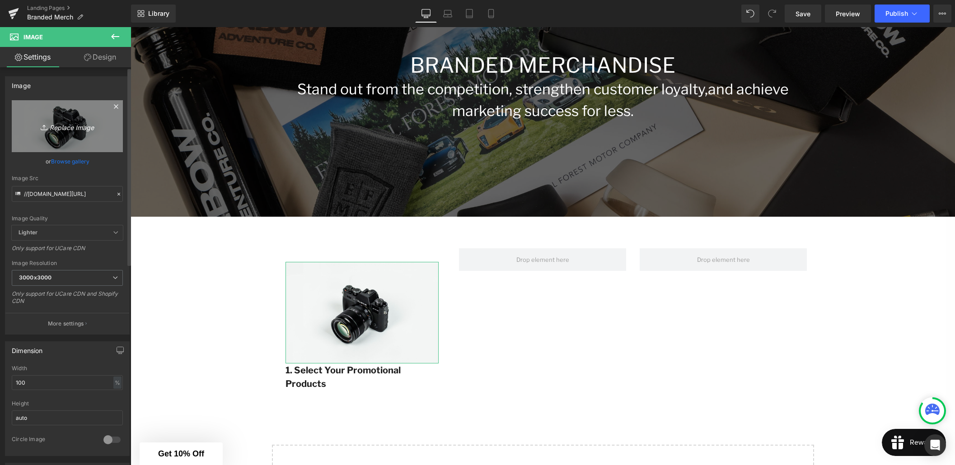
click at [75, 129] on icon "Replace Image" at bounding box center [67, 126] width 72 height 11
type input "C:\fakepath\gifts-solid-full (1).svg"
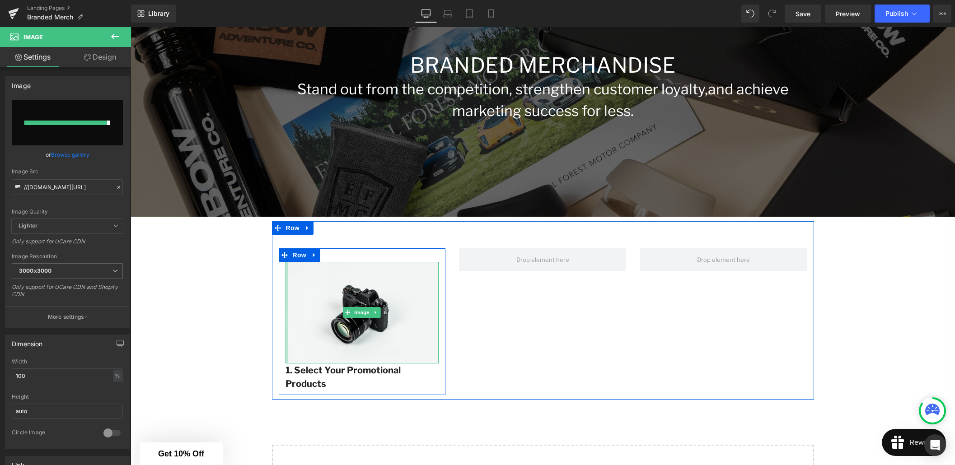
type input "[URL][DOMAIN_NAME]"
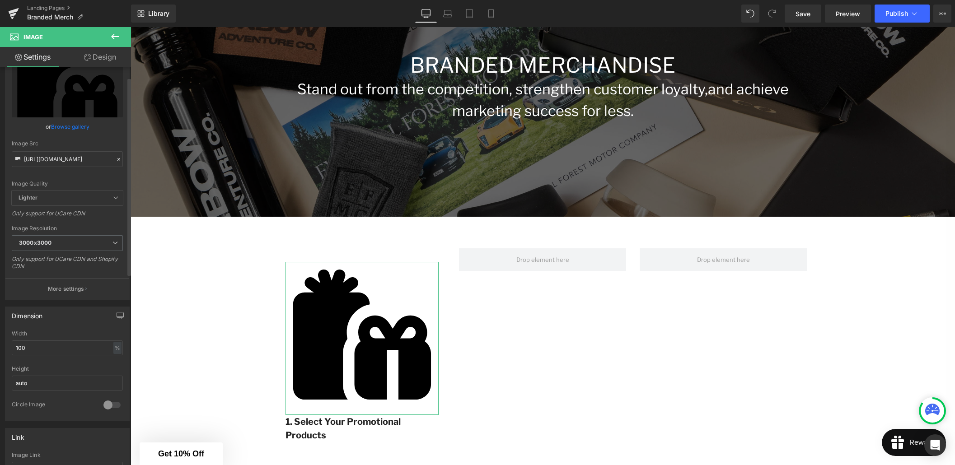
scroll to position [53, 0]
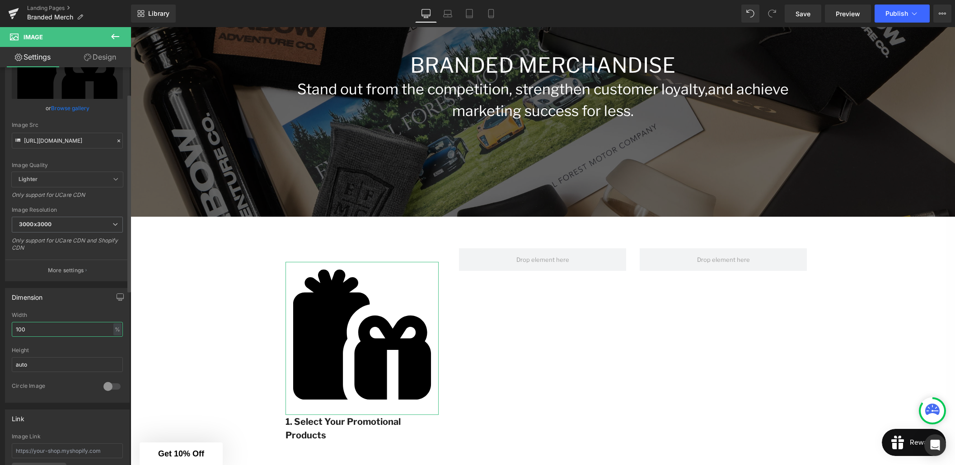
drag, startPoint x: 29, startPoint y: 333, endPoint x: 12, endPoint y: 331, distance: 17.3
click at [12, 331] on input "100" at bounding box center [67, 329] width 111 height 15
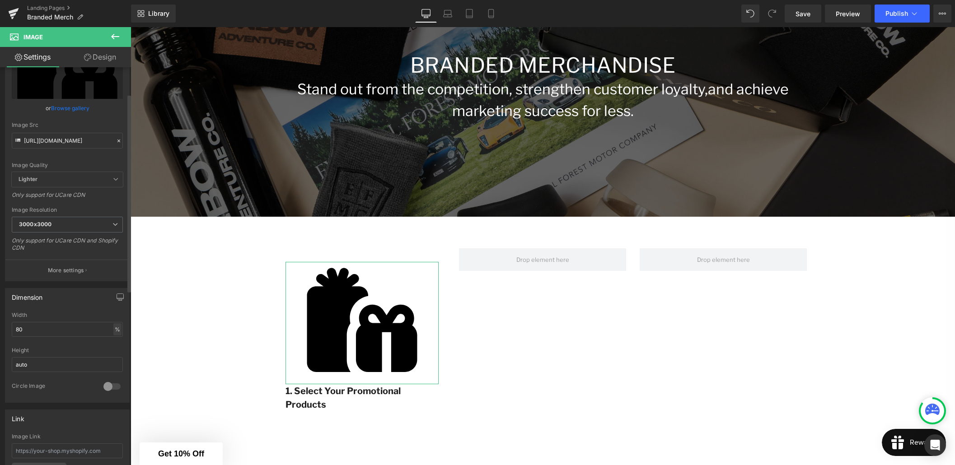
click at [113, 329] on div "%" at bounding box center [117, 329] width 8 height 12
click at [114, 356] on li "px" at bounding box center [116, 356] width 11 height 13
drag, startPoint x: 44, startPoint y: 329, endPoint x: 9, endPoint y: 328, distance: 34.8
click at [9, 328] on div "271.99px Width 271.99 px % px auto Height auto 0 Circle Image" at bounding box center [67, 357] width 124 height 90
type input "80"
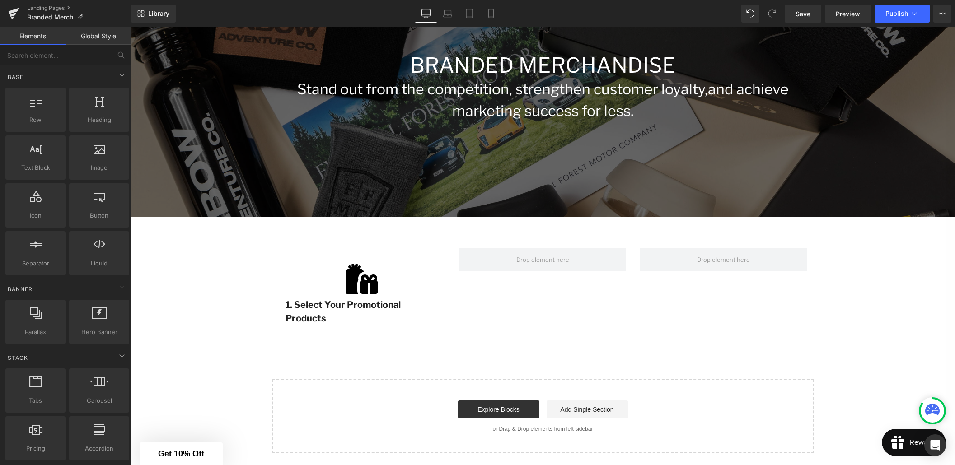
click at [173, 322] on div "Branded Merchandise Heading Stand out from the competition, strengthen customer…" at bounding box center [543, 201] width 824 height 505
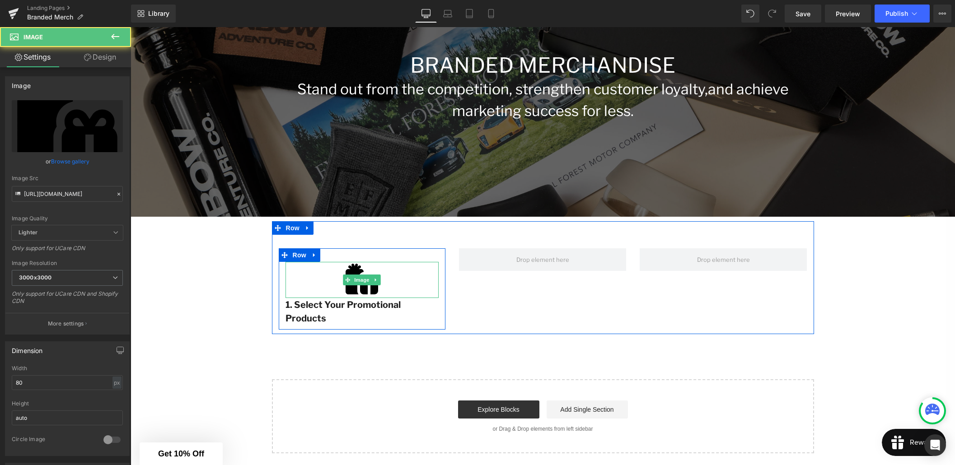
click at [340, 276] on div at bounding box center [362, 280] width 154 height 36
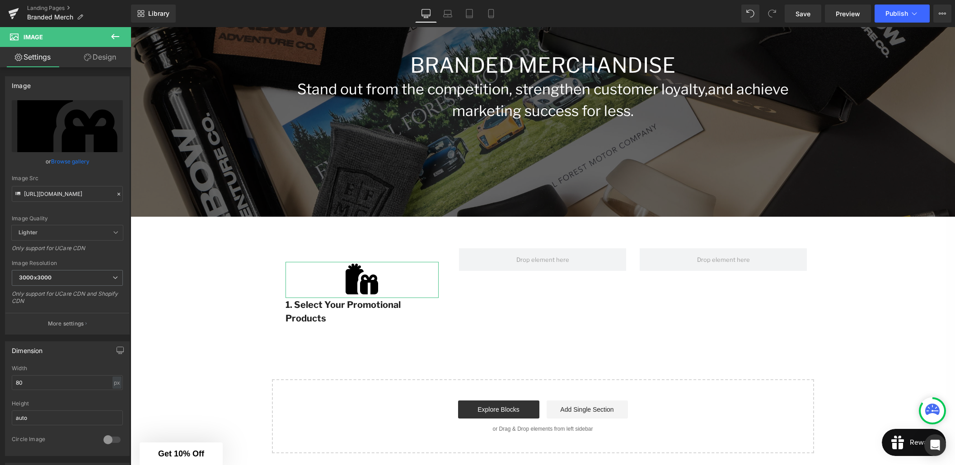
click at [106, 56] on link "Design" at bounding box center [99, 57] width 65 height 20
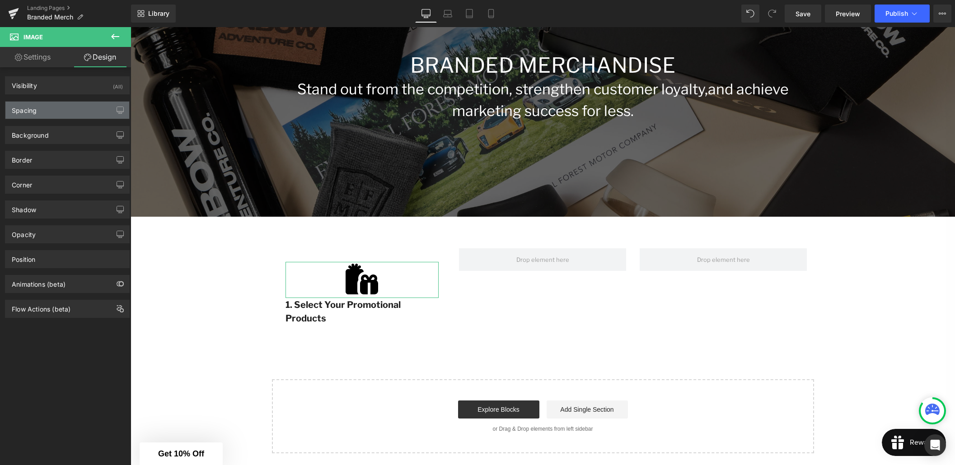
click at [50, 117] on div "Spacing" at bounding box center [67, 110] width 124 height 17
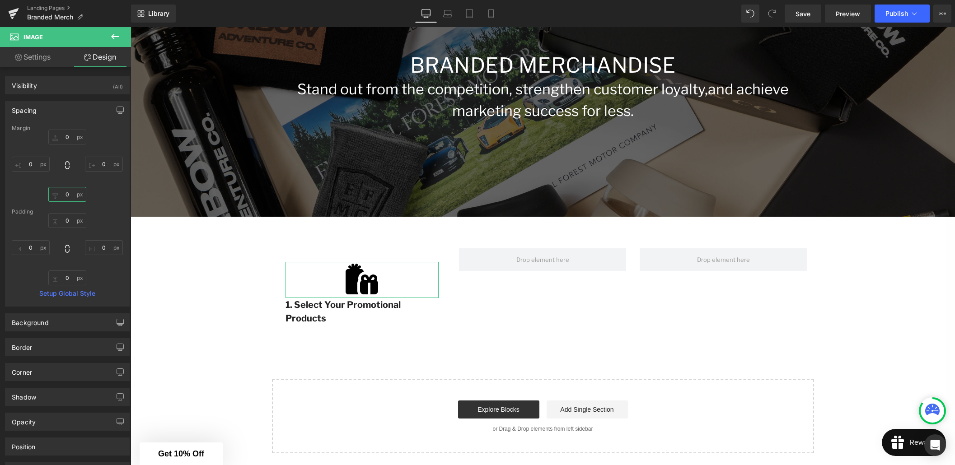
click at [66, 194] on input "0" at bounding box center [67, 194] width 38 height 15
type input "12"
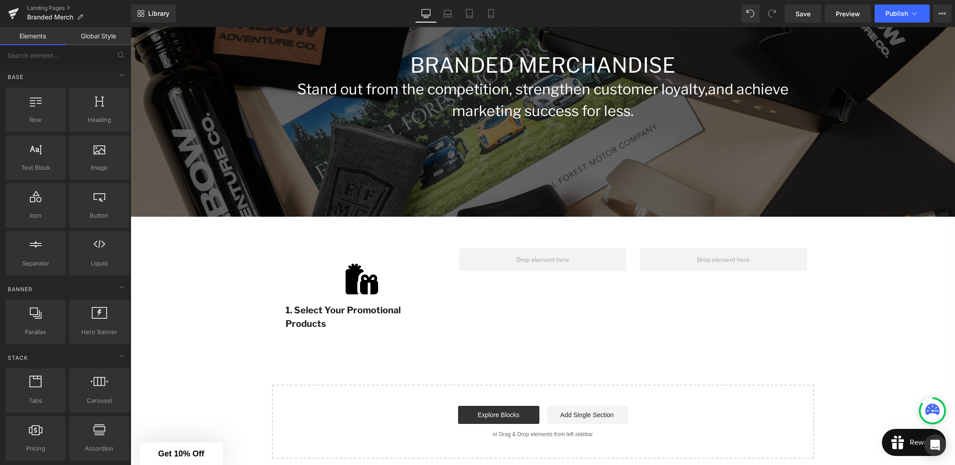
click at [162, 259] on div "Branded Merchandise Heading Stand out from the competition, strengthen customer…" at bounding box center [543, 204] width 824 height 510
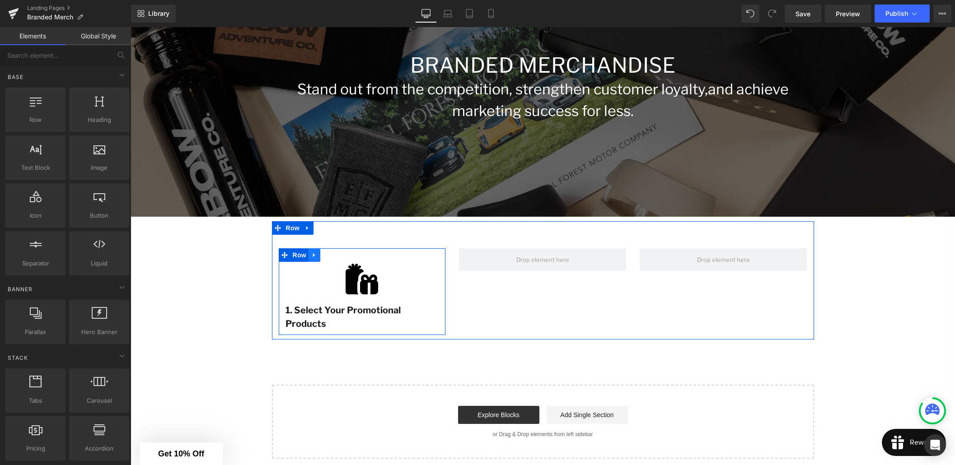
click at [311, 257] on icon at bounding box center [314, 255] width 6 height 7
click at [324, 256] on icon at bounding box center [326, 255] width 6 height 6
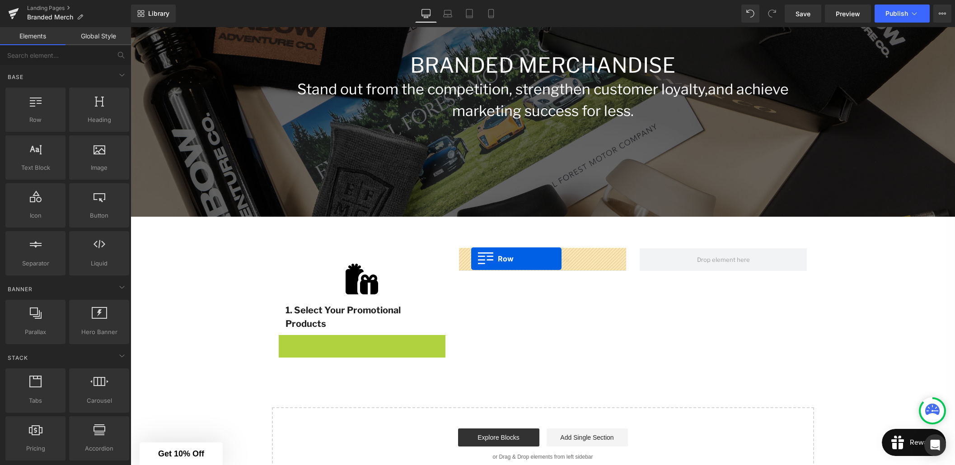
drag, startPoint x: 285, startPoint y: 342, endPoint x: 471, endPoint y: 259, distance: 204.2
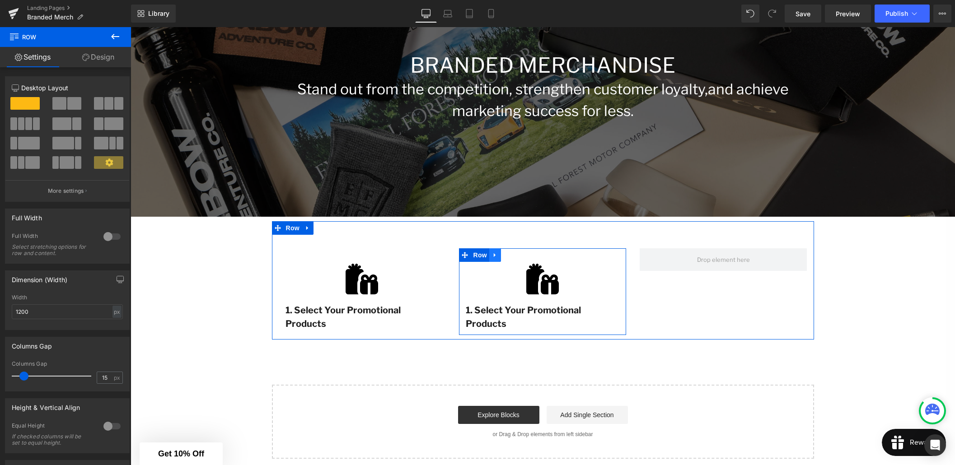
click at [493, 257] on icon at bounding box center [495, 255] width 6 height 7
click at [505, 256] on icon at bounding box center [507, 255] width 6 height 6
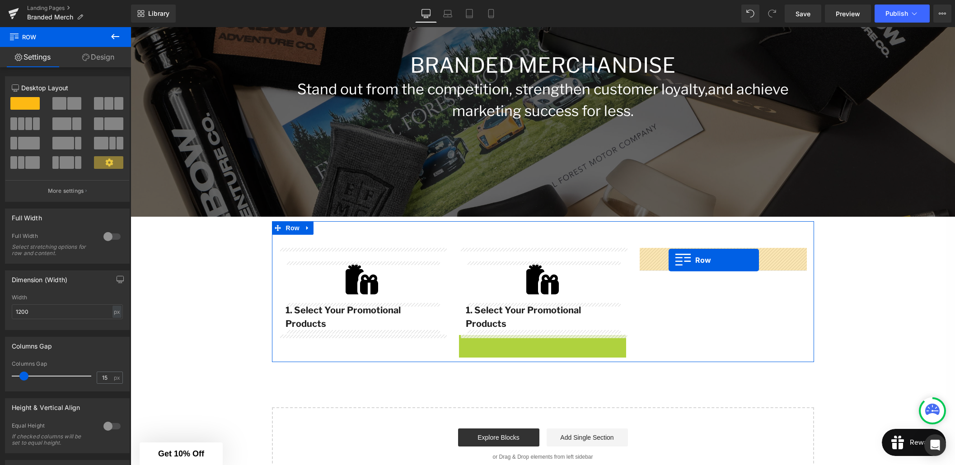
drag, startPoint x: 463, startPoint y: 343, endPoint x: 668, endPoint y: 260, distance: 221.1
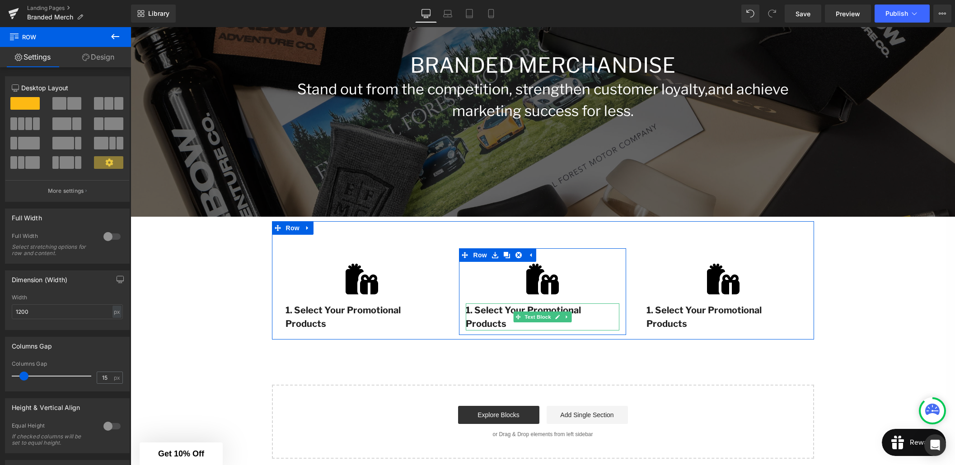
click at [499, 322] on p "1. Select Your Promotional Products" at bounding box center [543, 317] width 154 height 27
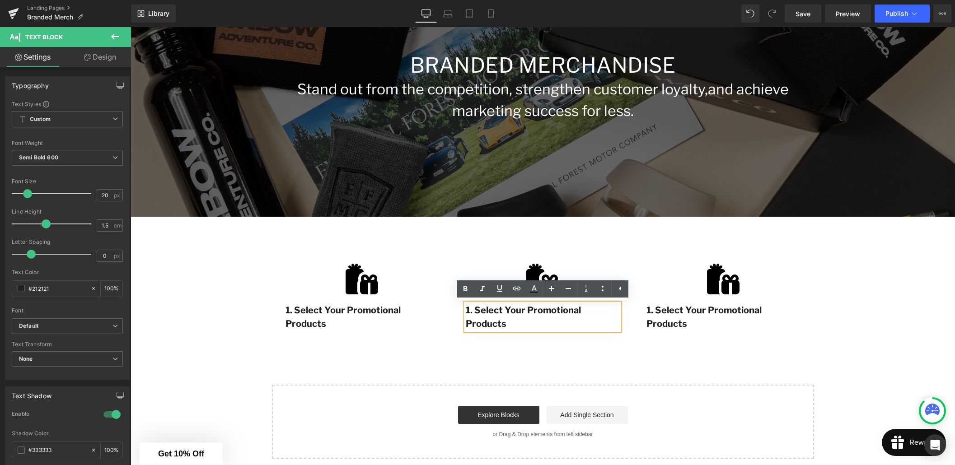
drag, startPoint x: 505, startPoint y: 323, endPoint x: 465, endPoint y: 314, distance: 40.3
click at [466, 314] on div "1. Select Your Promotional Products" at bounding box center [543, 317] width 154 height 27
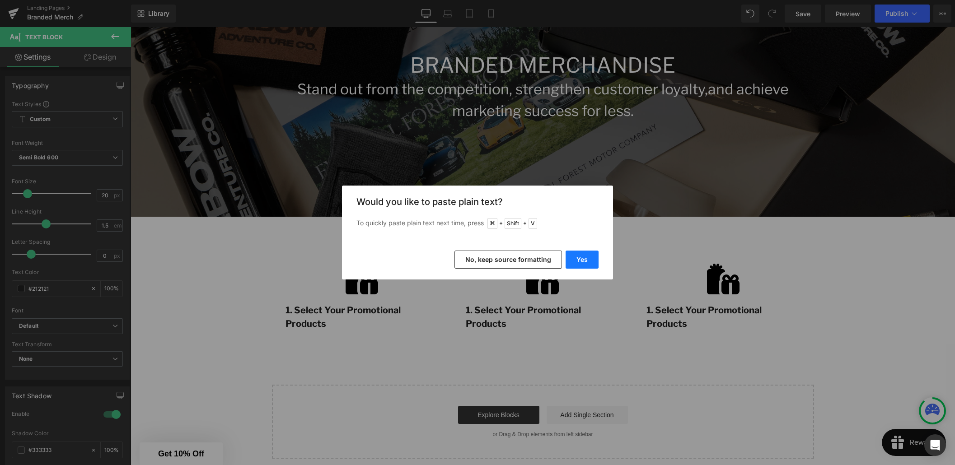
click at [575, 262] on button "Yes" at bounding box center [582, 260] width 33 height 18
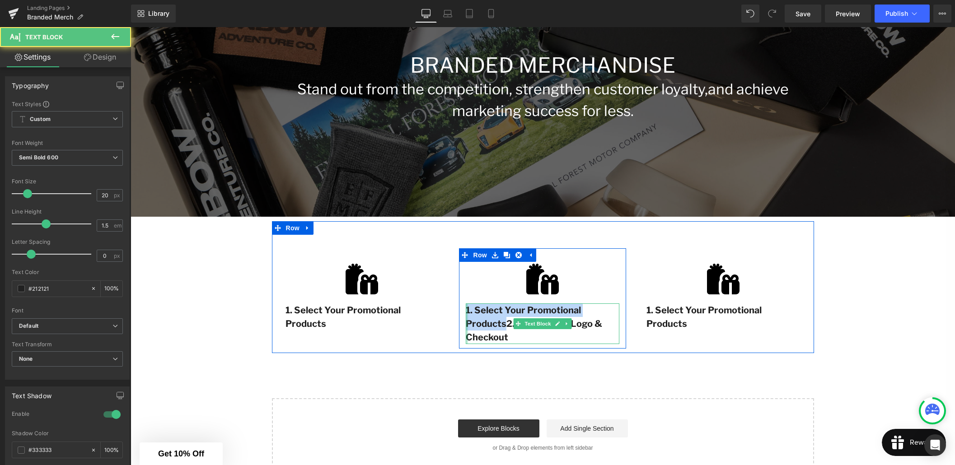
drag, startPoint x: 505, startPoint y: 323, endPoint x: 466, endPoint y: 313, distance: 40.3
click at [466, 313] on div "1. Select Your Promotional Products2. Upload Your Logo & Checkout Text Block" at bounding box center [543, 324] width 154 height 41
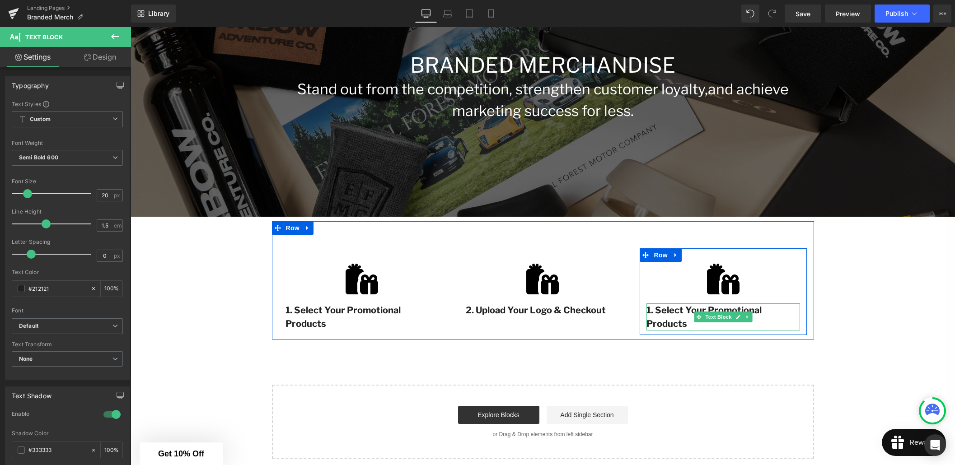
click at [671, 319] on p "1. Select Your Promotional Products" at bounding box center [723, 317] width 154 height 27
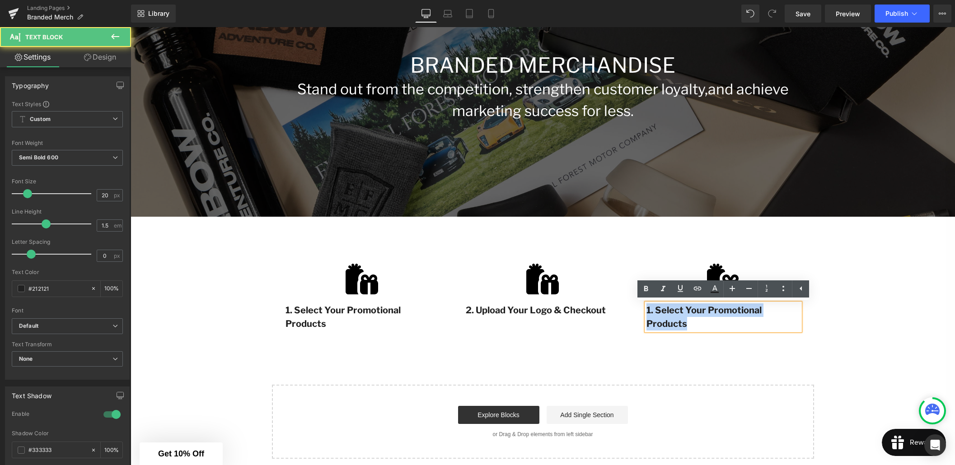
drag, startPoint x: 686, startPoint y: 325, endPoint x: 646, endPoint y: 310, distance: 42.5
click at [646, 310] on p "1. Select Your Promotional Products" at bounding box center [723, 317] width 154 height 27
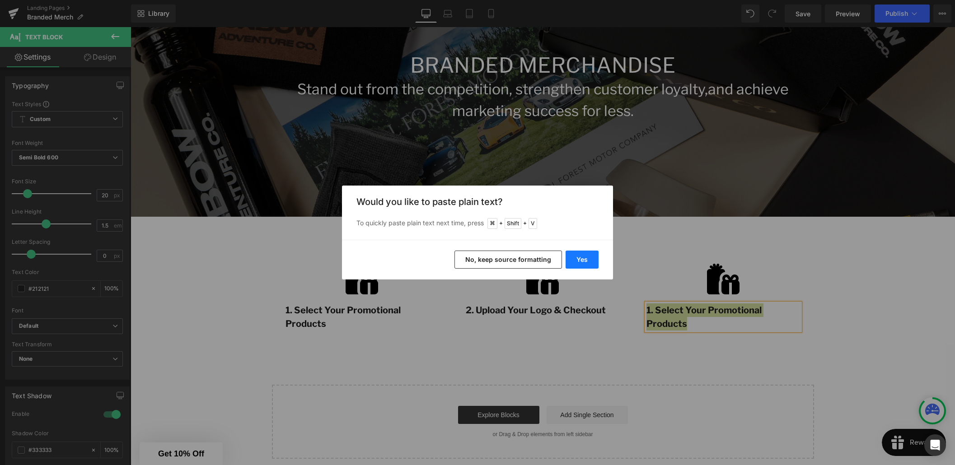
click at [575, 266] on button "Yes" at bounding box center [582, 260] width 33 height 18
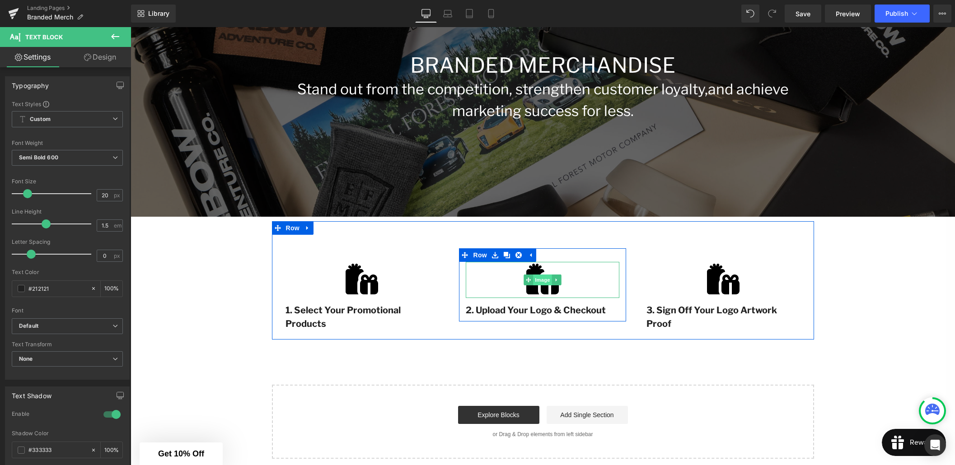
click at [547, 284] on span "Image" at bounding box center [542, 280] width 19 height 11
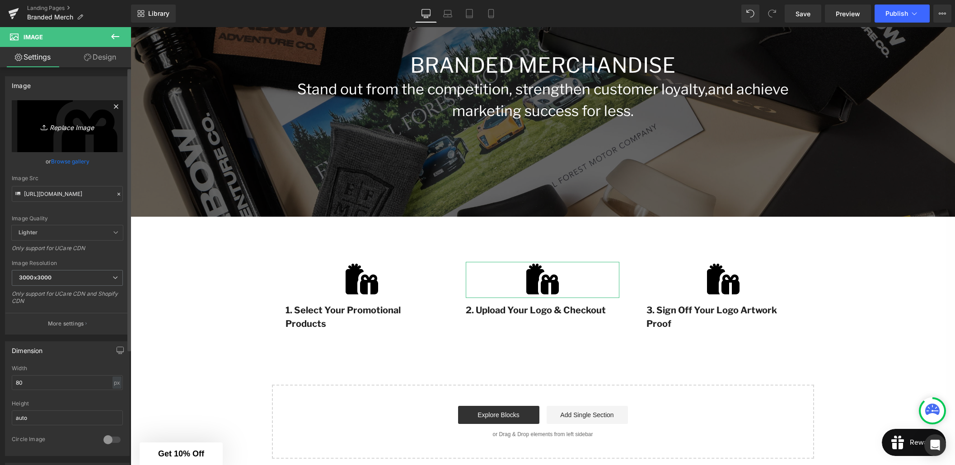
click at [79, 125] on icon "Replace Image" at bounding box center [67, 126] width 72 height 11
type input "C:\fakepath\cloud-arrow-up-solid-full.svg"
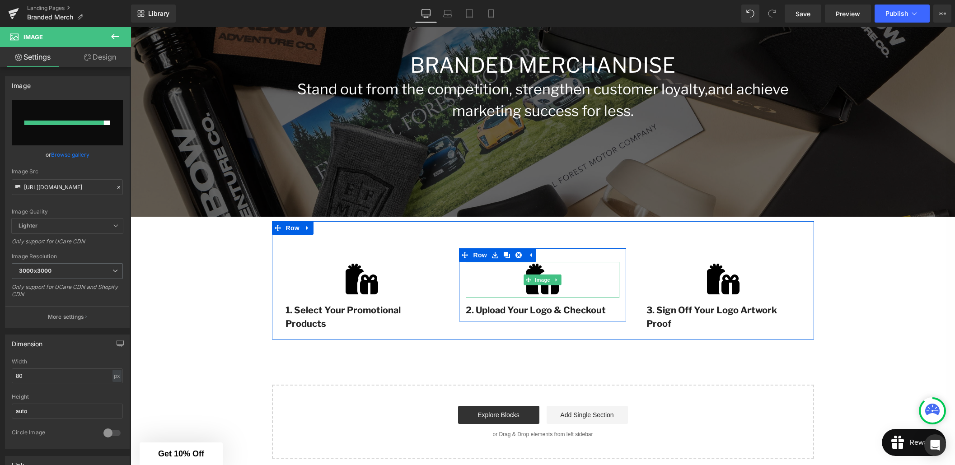
type input "[URL][DOMAIN_NAME]"
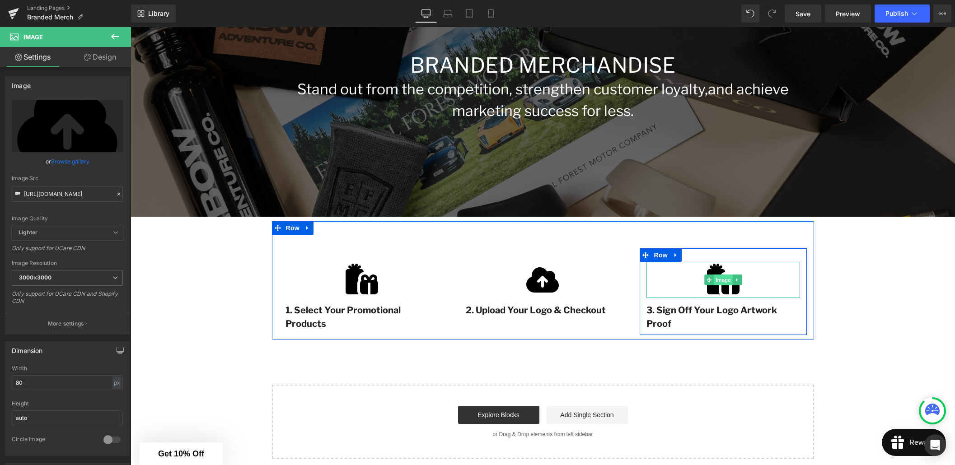
click at [728, 280] on span "Image" at bounding box center [723, 280] width 19 height 11
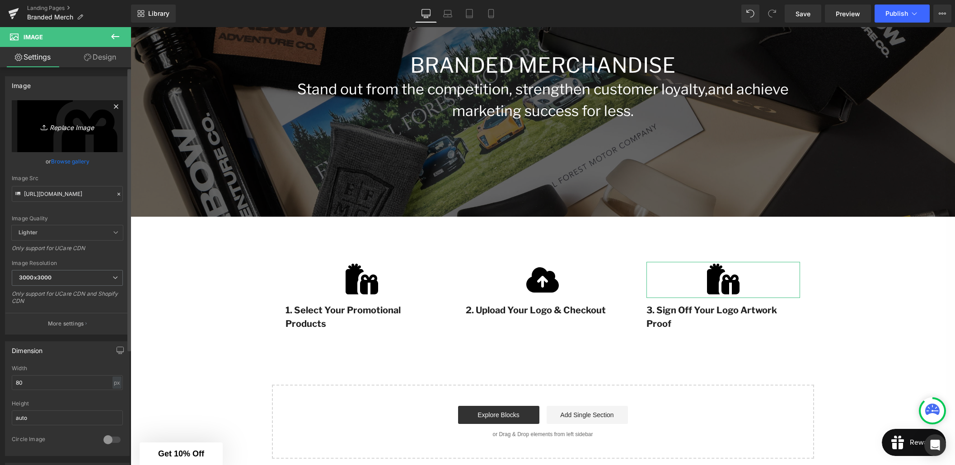
click at [93, 135] on link "Replace Image" at bounding box center [67, 126] width 111 height 52
type input "C:\fakepath\circle-check-solid-full.svg"
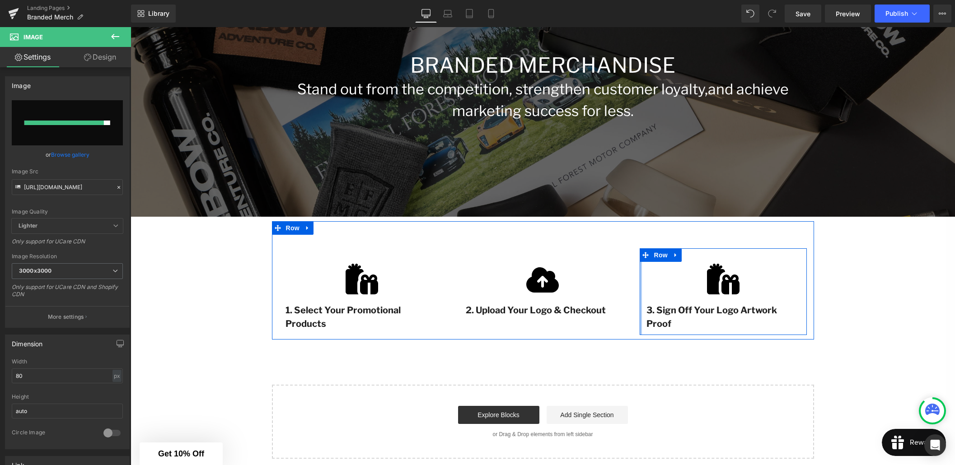
type input "[URL][DOMAIN_NAME]"
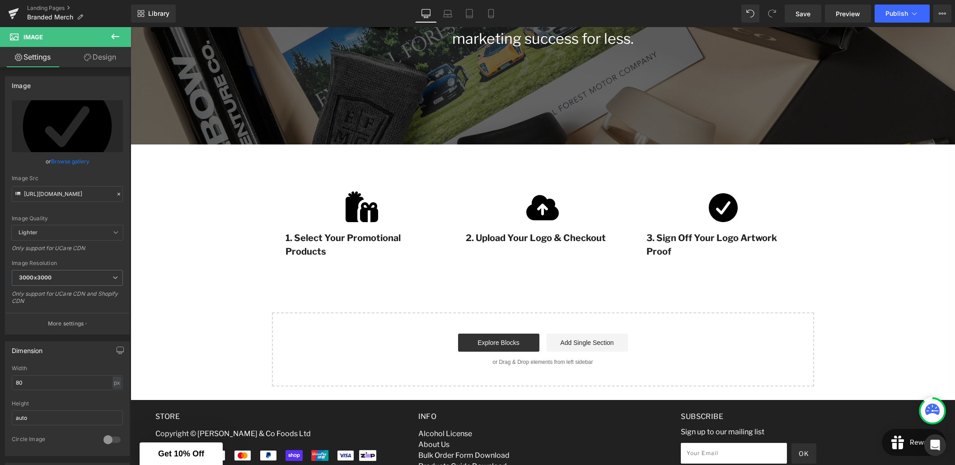
scroll to position [247, 0]
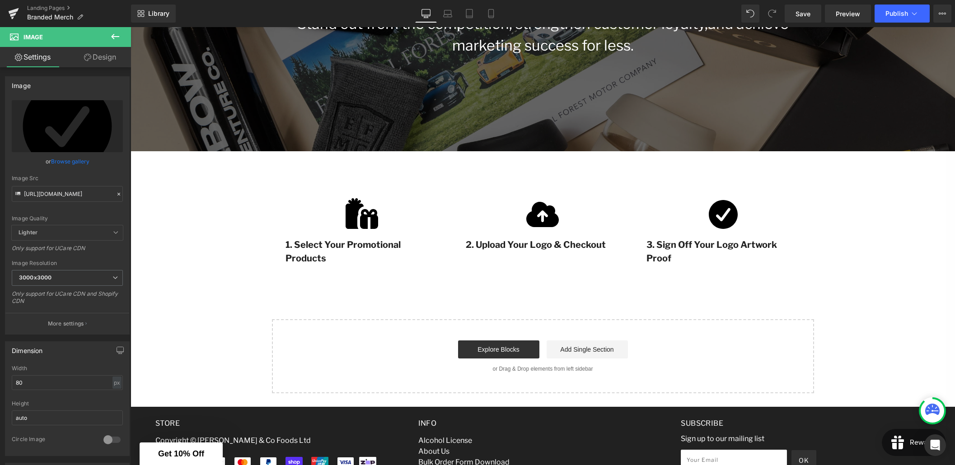
click at [114, 37] on icon at bounding box center [115, 36] width 11 height 11
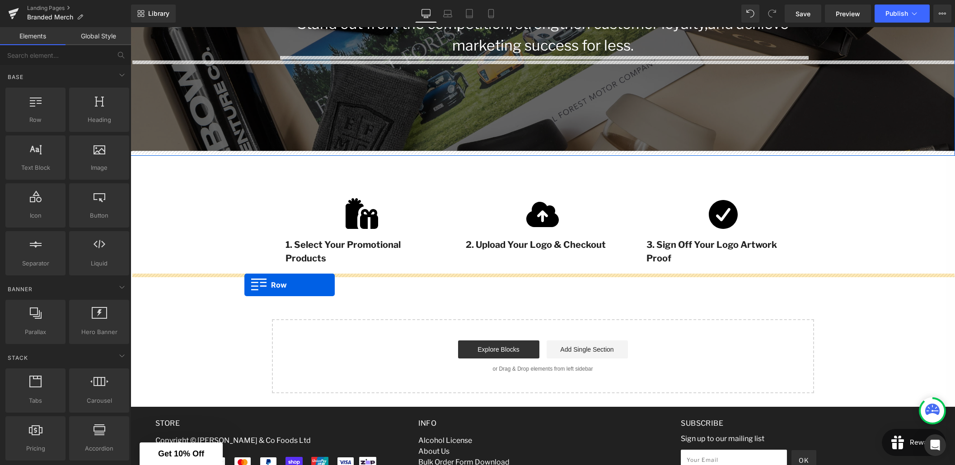
drag, startPoint x: 167, startPoint y: 135, endPoint x: 244, endPoint y: 285, distance: 169.3
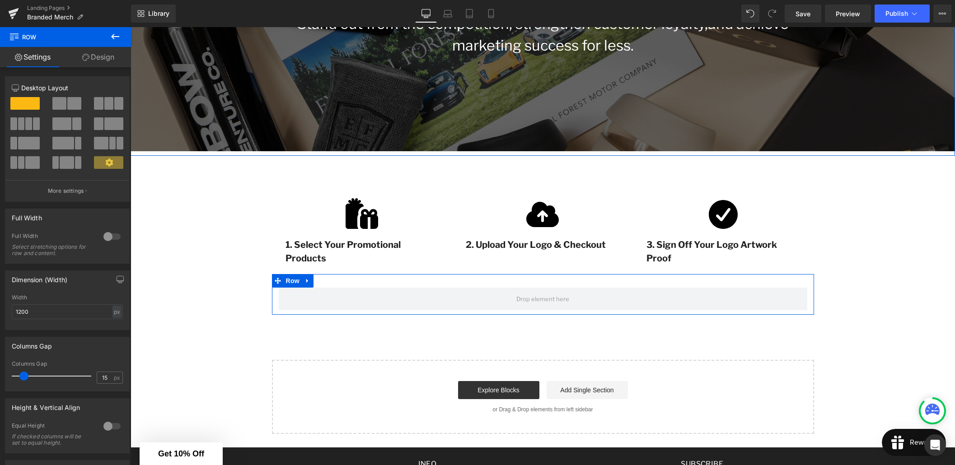
click at [113, 237] on div at bounding box center [112, 236] width 22 height 14
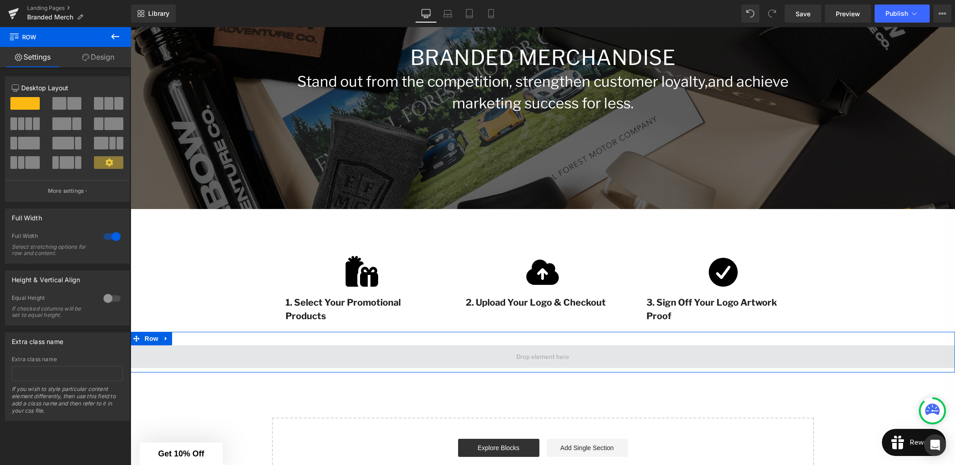
scroll to position [188, 0]
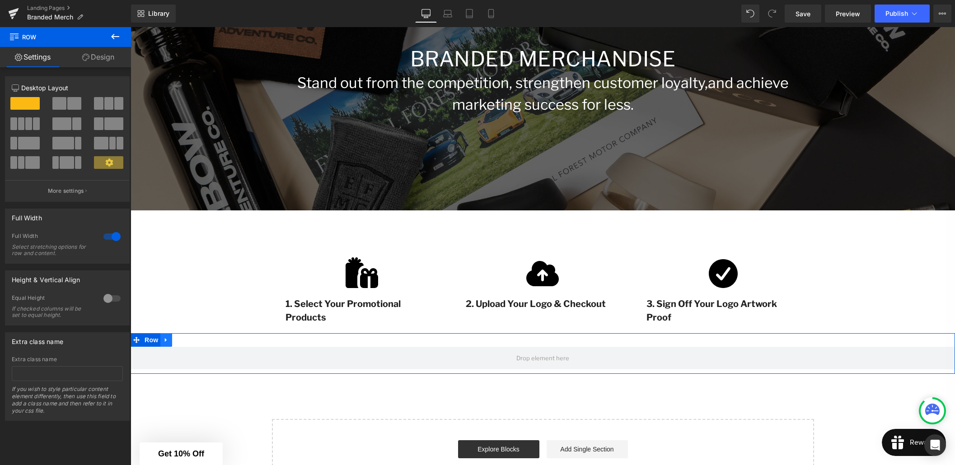
click at [166, 343] on link at bounding box center [166, 340] width 12 height 14
click at [105, 56] on link "Design" at bounding box center [97, 57] width 65 height 20
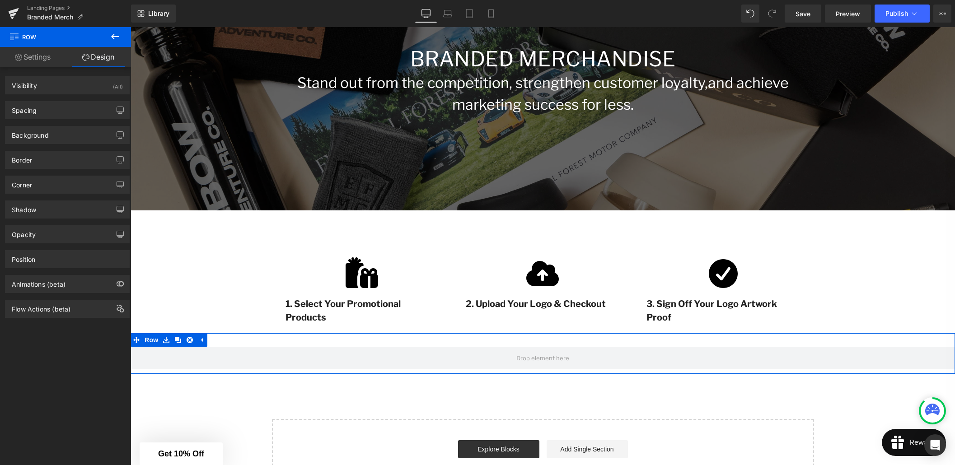
type input "transparent"
type input "0"
click at [44, 139] on div "Background" at bounding box center [67, 134] width 124 height 17
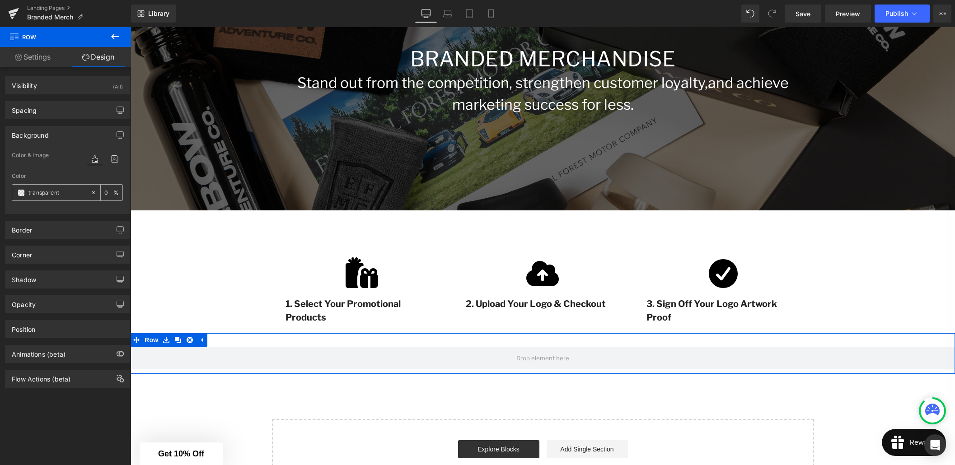
click at [58, 195] on input "transparent" at bounding box center [57, 193] width 58 height 10
type input "000"
type input "100"
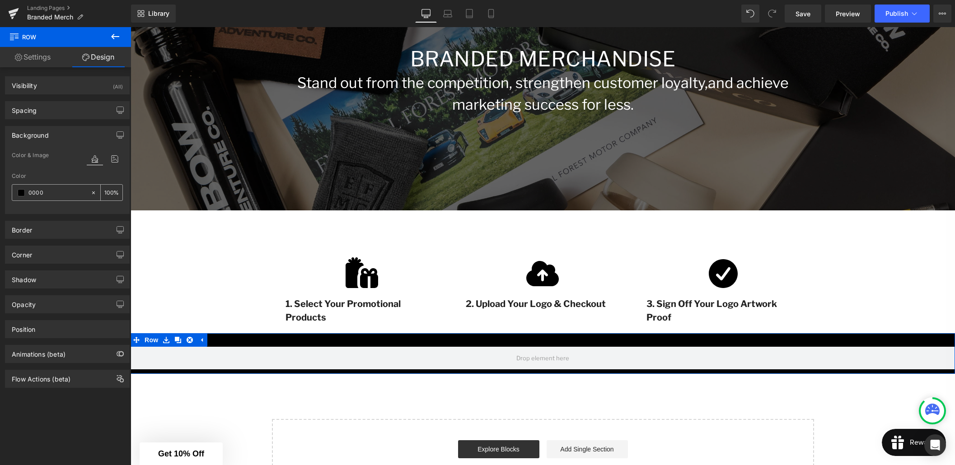
type input "00000"
type input "0"
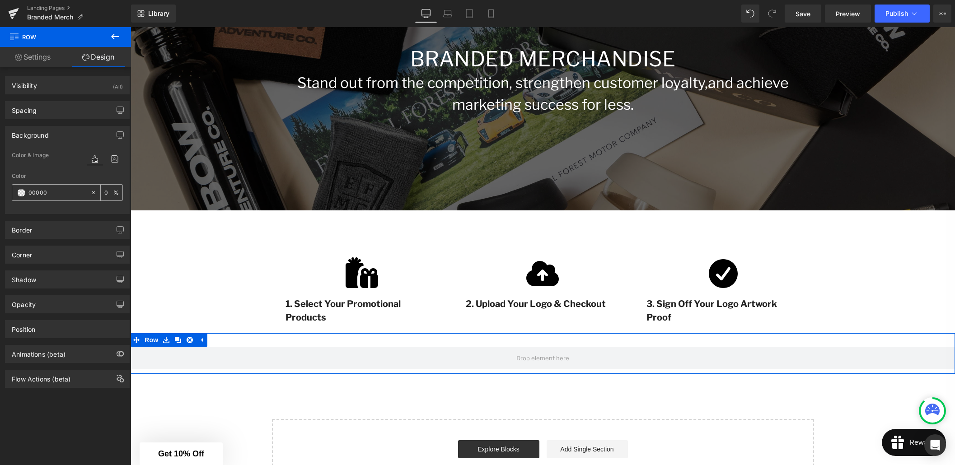
type input "000000"
type input "100"
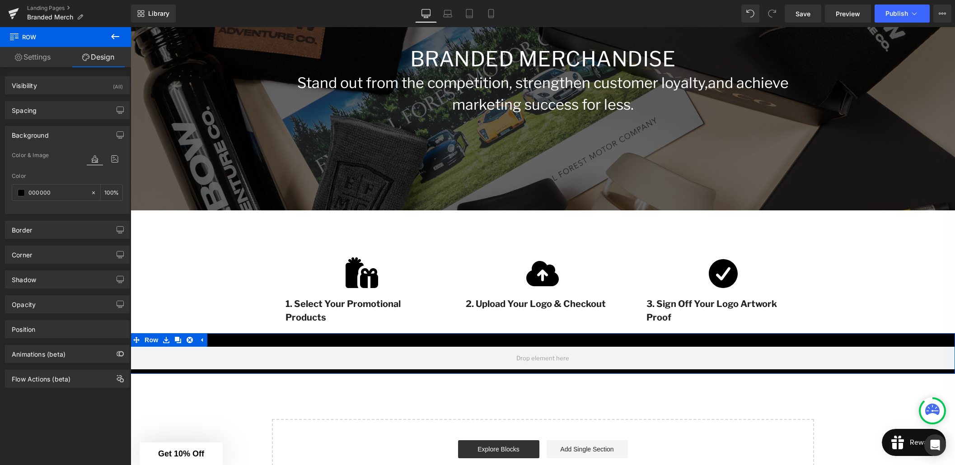
type input "000000"
click at [70, 179] on div "Color 000000 100 %" at bounding box center [67, 192] width 111 height 38
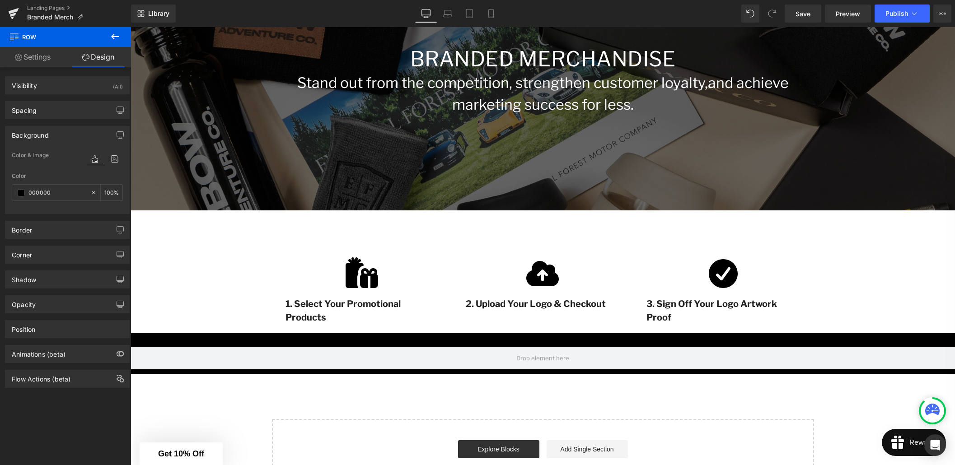
drag, startPoint x: 114, startPoint y: 36, endPoint x: 107, endPoint y: 40, distance: 7.7
click at [114, 36] on icon at bounding box center [115, 36] width 8 height 5
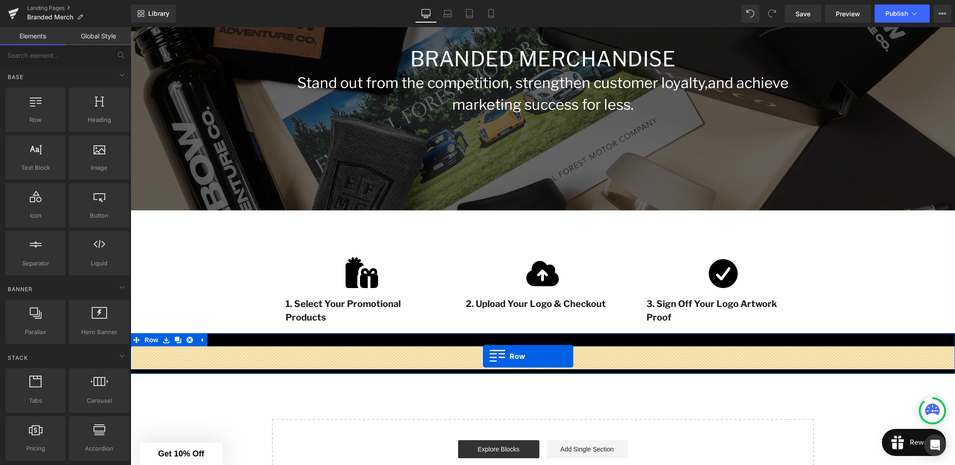
drag, startPoint x: 154, startPoint y: 133, endPoint x: 483, endPoint y: 356, distance: 397.6
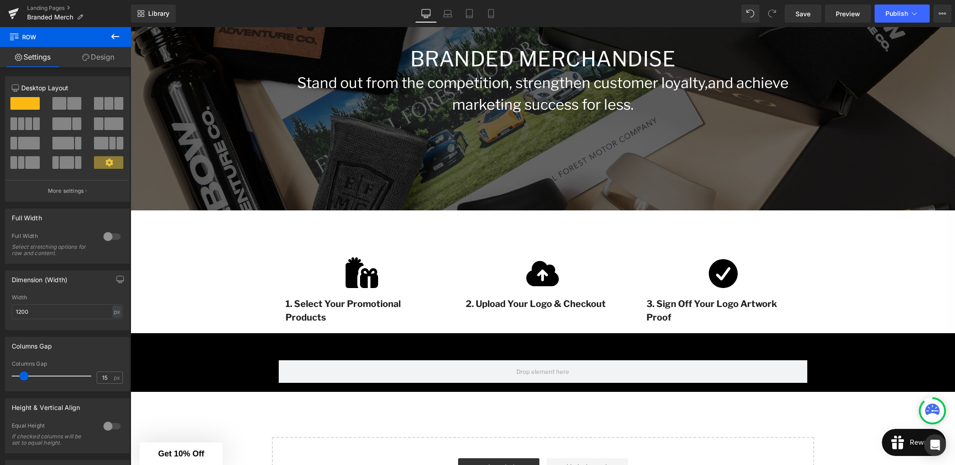
click at [113, 34] on icon at bounding box center [115, 36] width 8 height 5
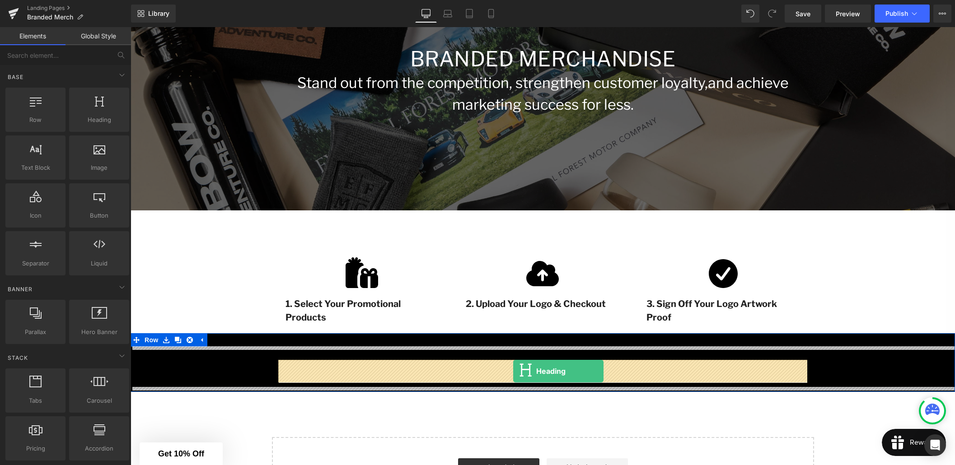
drag, startPoint x: 225, startPoint y: 133, endPoint x: 513, endPoint y: 371, distance: 373.8
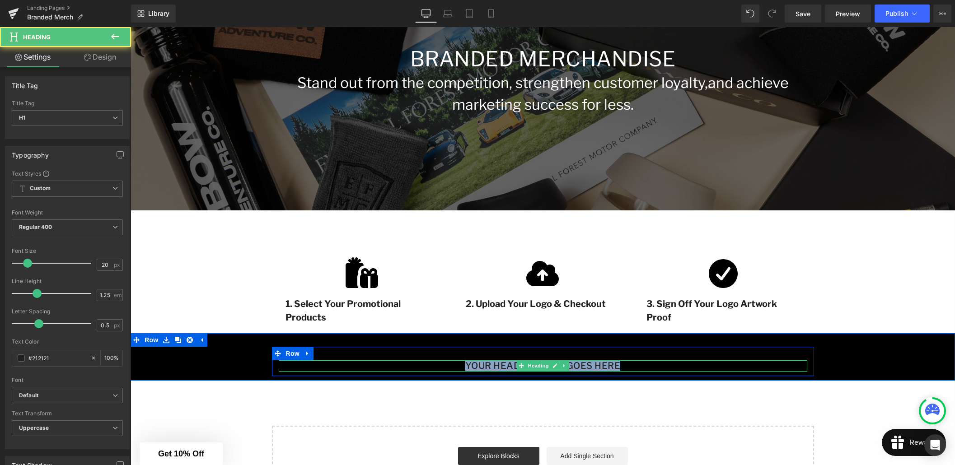
drag, startPoint x: 629, startPoint y: 365, endPoint x: 460, endPoint y: 364, distance: 168.9
click at [460, 364] on h1 "Your heading text goes here" at bounding box center [543, 365] width 528 height 11
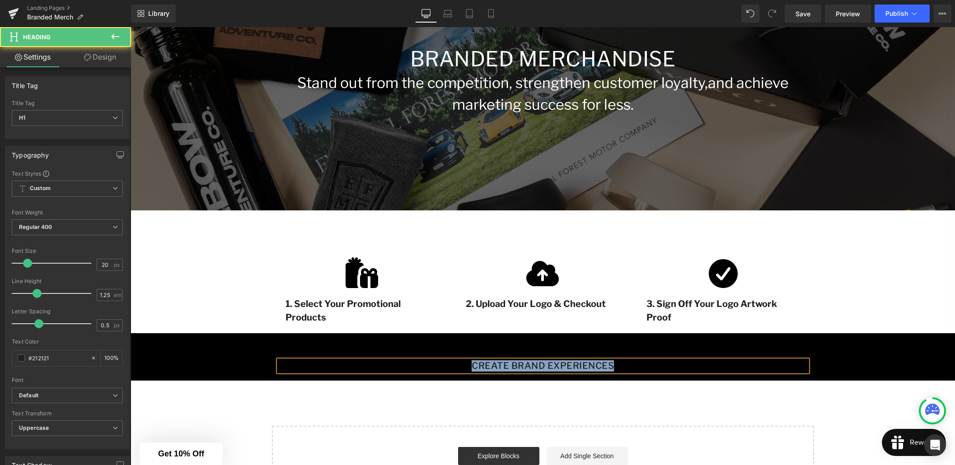
drag, startPoint x: 615, startPoint y: 365, endPoint x: 457, endPoint y: 363, distance: 157.6
click at [457, 363] on h1 "Create Brand Experiences" at bounding box center [543, 365] width 528 height 11
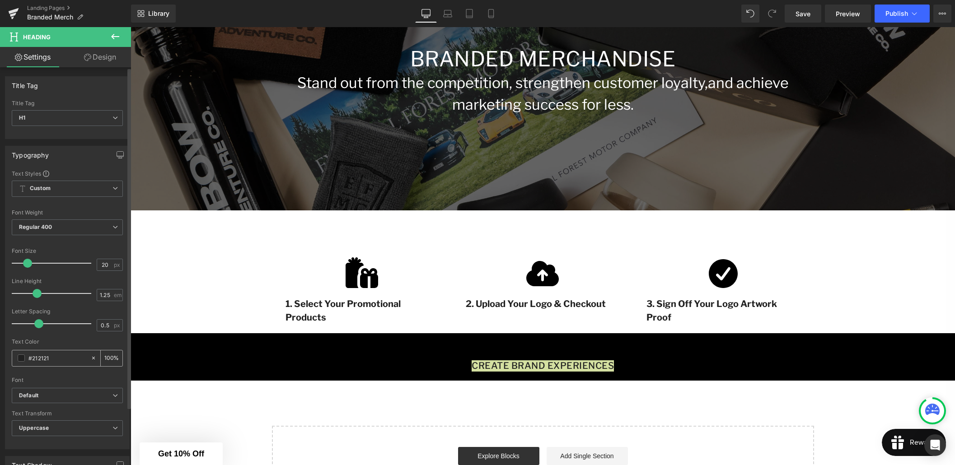
drag, startPoint x: 50, startPoint y: 358, endPoint x: 33, endPoint y: 359, distance: 16.7
click at [33, 359] on input "#212121" at bounding box center [57, 358] width 58 height 10
type input "#"
type input "0"
type input "#000"
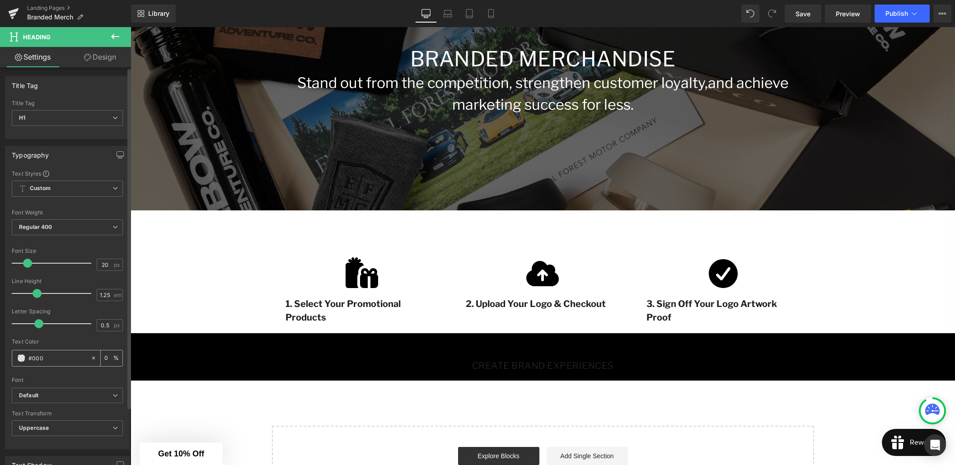
type input "100"
type input "#0"
type input "0"
type input "#fff"
type input "100"
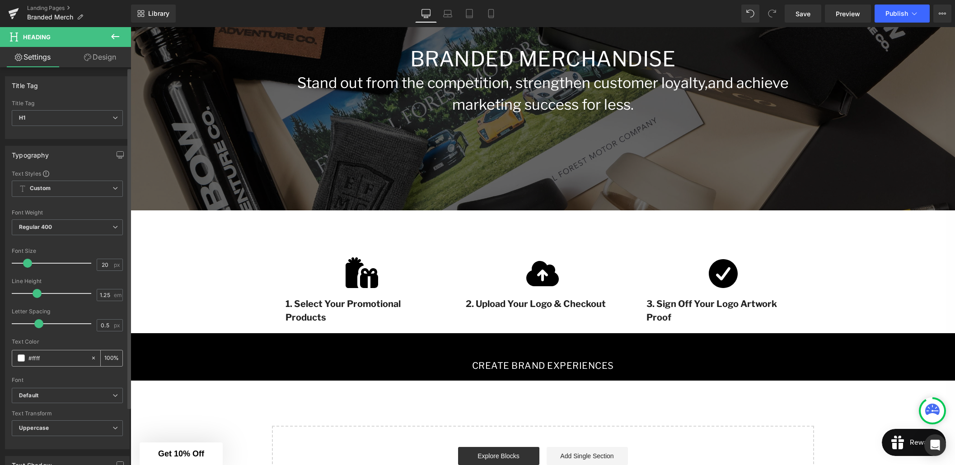
type input "#fffff"
type input "0"
type input "#ffffff"
type input "100"
type input "#ffffff"
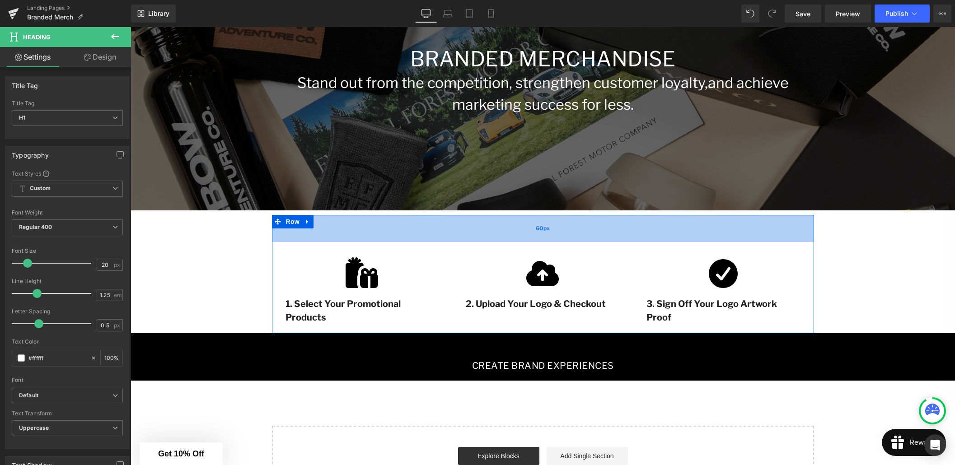
click at [482, 229] on div "60px" at bounding box center [543, 228] width 542 height 27
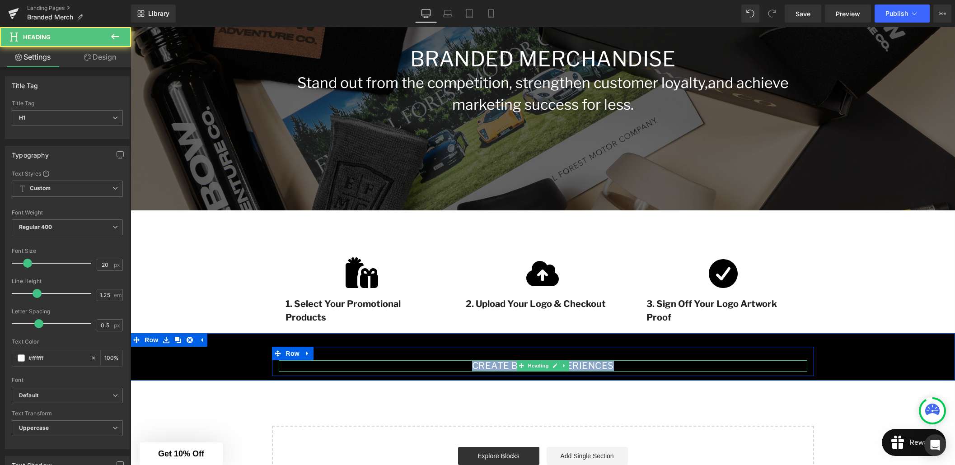
drag, startPoint x: 616, startPoint y: 365, endPoint x: 464, endPoint y: 363, distance: 151.3
click at [464, 363] on h1 "Create Brand Experiences" at bounding box center [543, 365] width 528 height 11
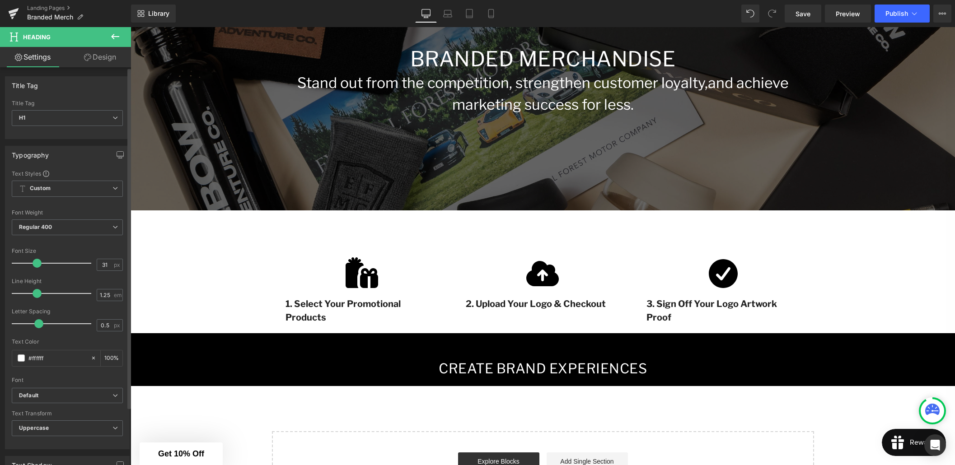
type input "32"
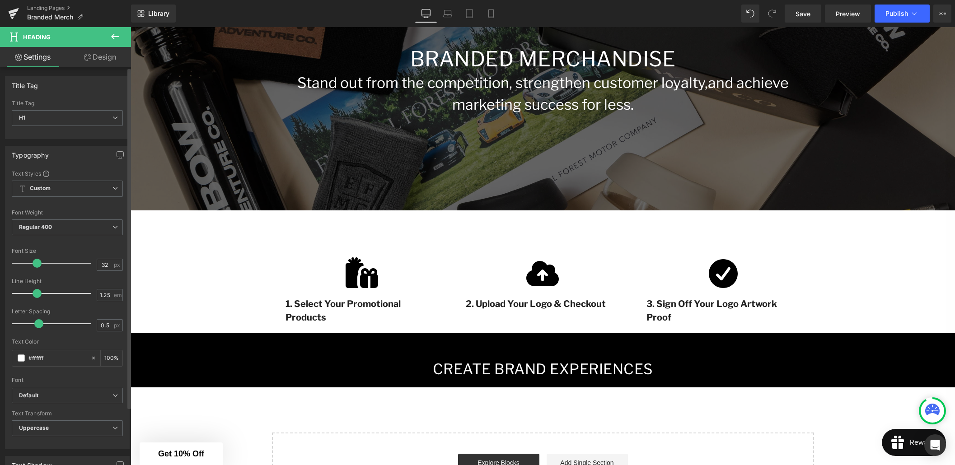
drag, startPoint x: 27, startPoint y: 262, endPoint x: 36, endPoint y: 263, distance: 9.1
click at [36, 263] on span at bounding box center [37, 263] width 9 height 9
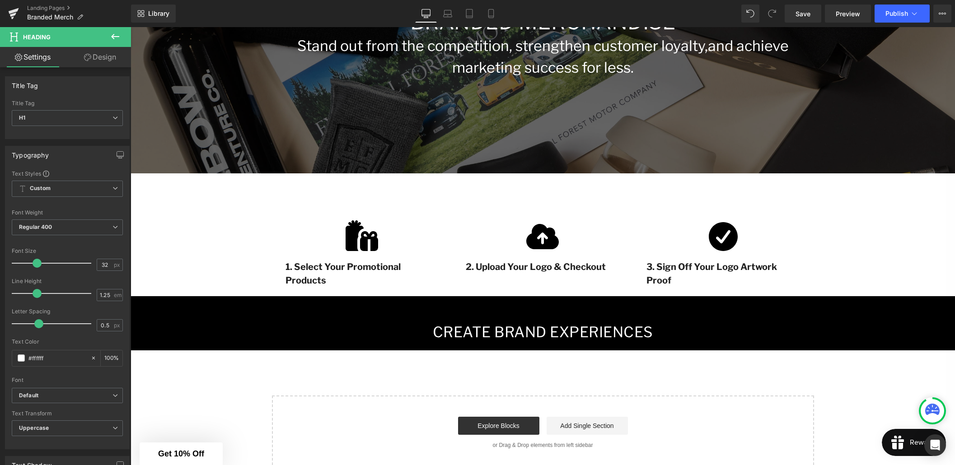
scroll to position [233, 0]
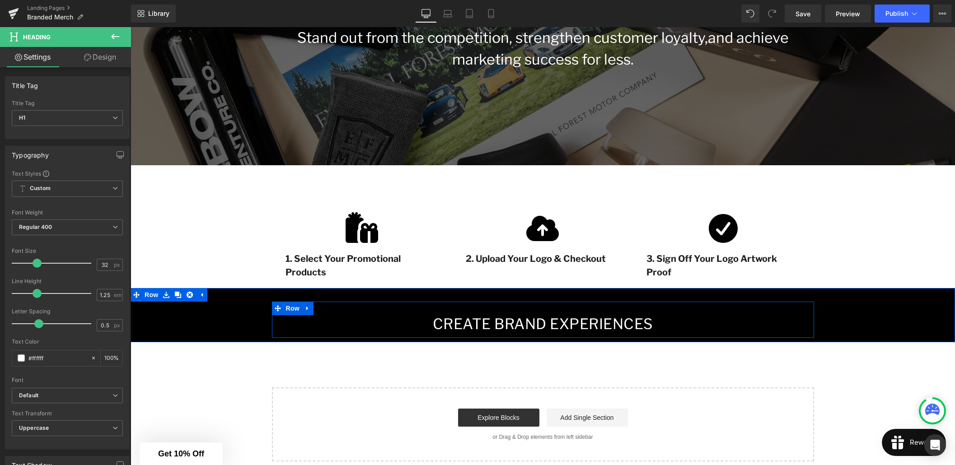
click at [416, 334] on div "Create Brand Experiences Heading Row" at bounding box center [543, 320] width 542 height 36
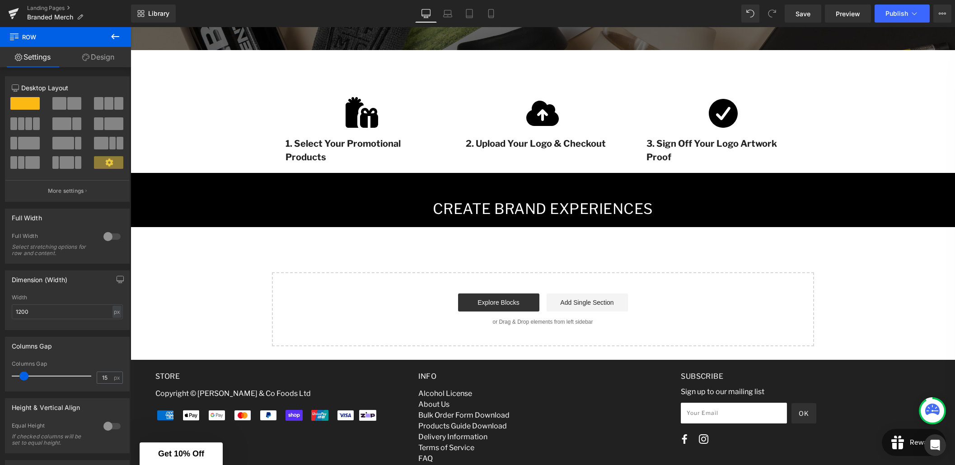
scroll to position [367, 0]
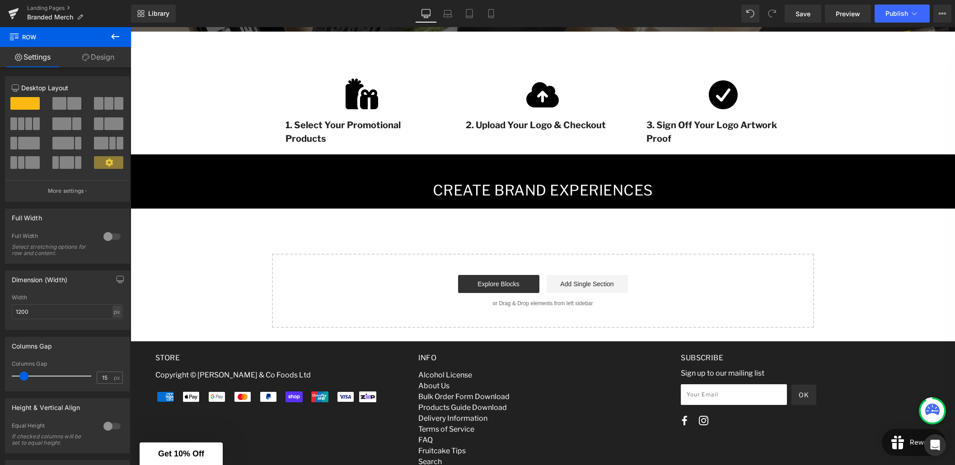
click at [114, 40] on icon at bounding box center [115, 36] width 11 height 11
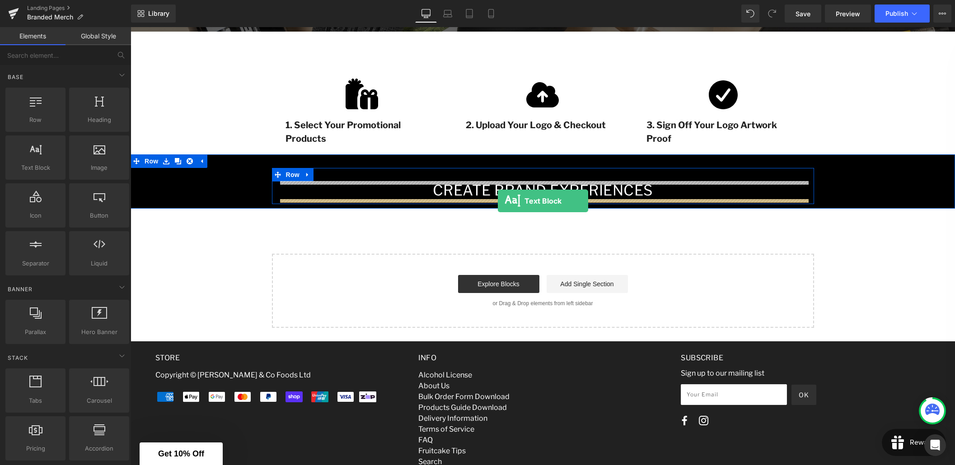
drag, startPoint x: 177, startPoint y: 182, endPoint x: 498, endPoint y: 201, distance: 321.7
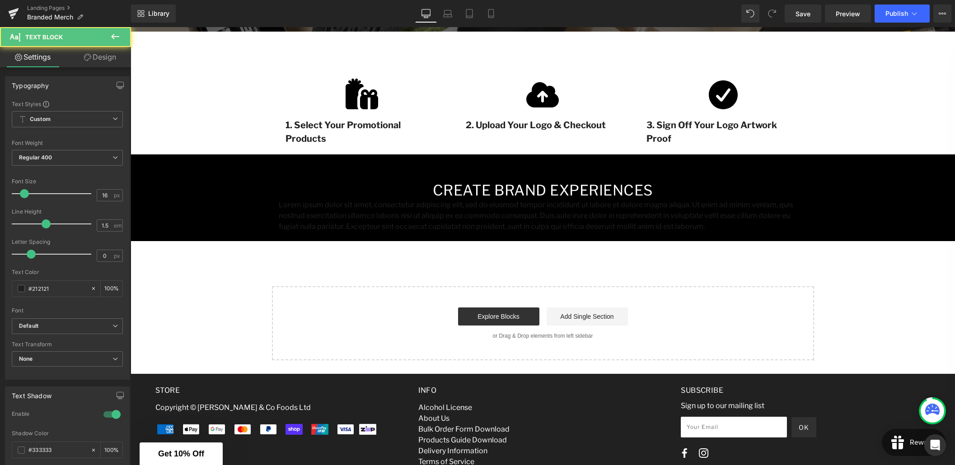
drag, startPoint x: 641, startPoint y: 228, endPoint x: 646, endPoint y: 229, distance: 4.7
click at [641, 228] on p "Lorem ipsum dolor sit amet, consectetur adipiscing elit, sed do eiusmod tempor …" at bounding box center [543, 216] width 528 height 33
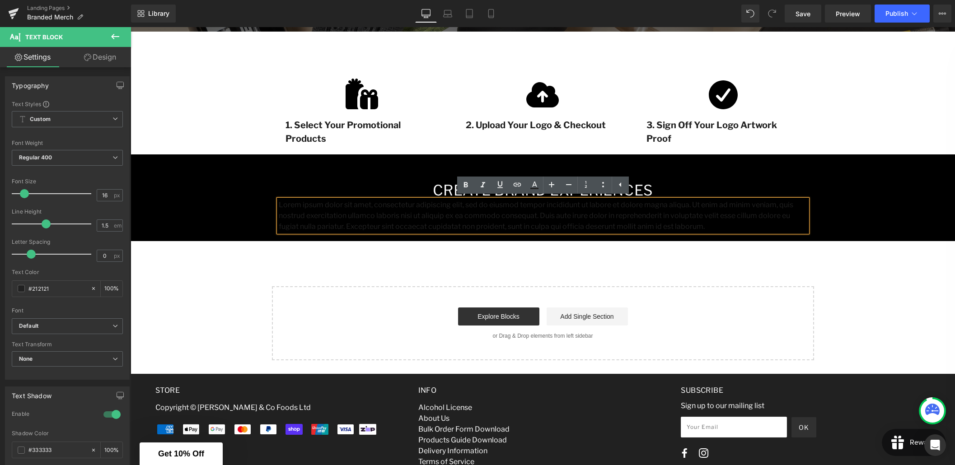
drag, startPoint x: 650, startPoint y: 227, endPoint x: 276, endPoint y: 204, distance: 373.8
click at [279, 204] on div "Lorem ipsum dolor sit amet, consectetur adipiscing elit, sed do eiusmod tempor …" at bounding box center [543, 216] width 528 height 33
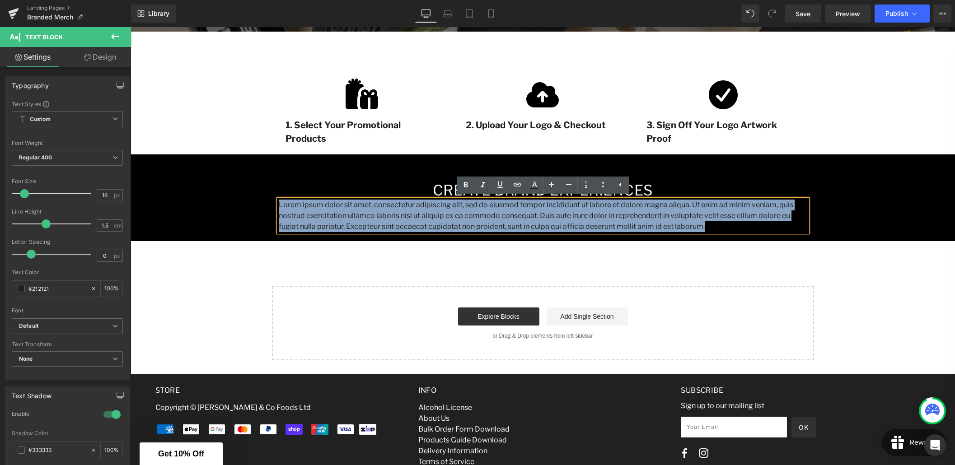
drag, startPoint x: 681, startPoint y: 226, endPoint x: 273, endPoint y: 209, distance: 408.7
click at [273, 209] on div "Create Brand Experiences Heading Lorem ipsum dolor sit amet, consectetur adipis…" at bounding box center [543, 207] width 542 height 51
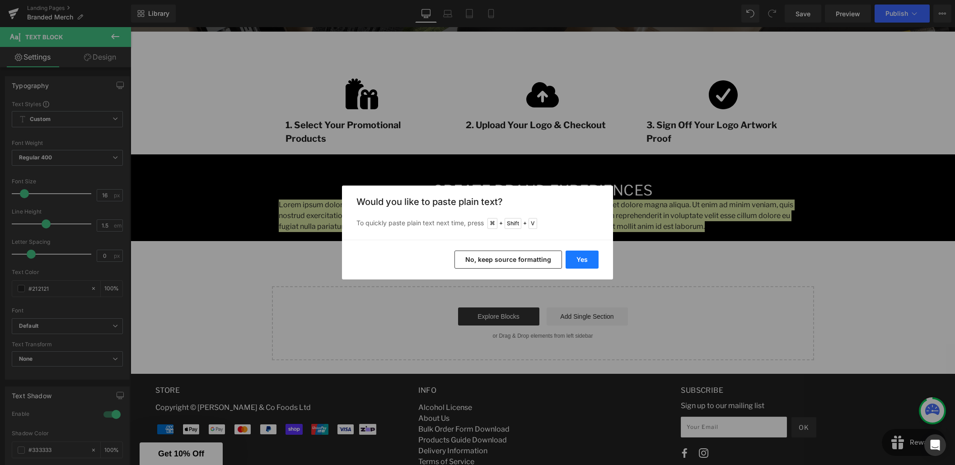
click at [588, 262] on button "Yes" at bounding box center [582, 260] width 33 height 18
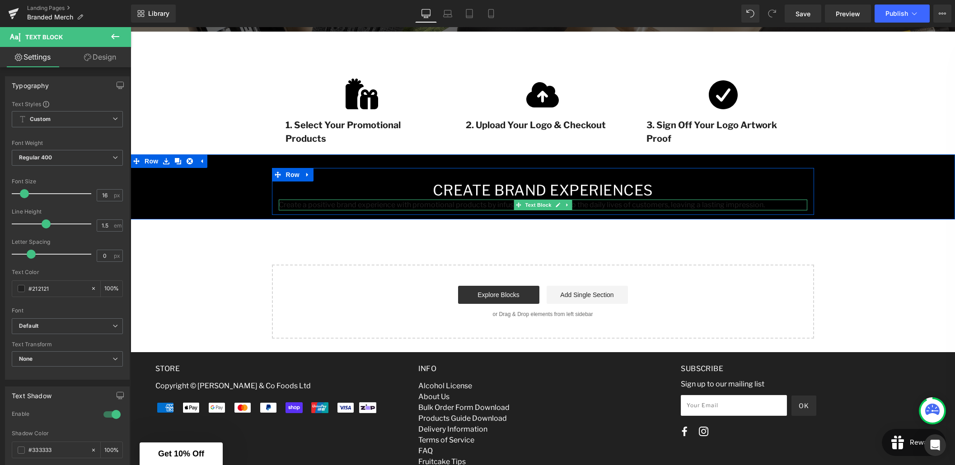
click at [587, 205] on p "Create a positive brand experience with promotional products by infusing your b…" at bounding box center [543, 205] width 528 height 11
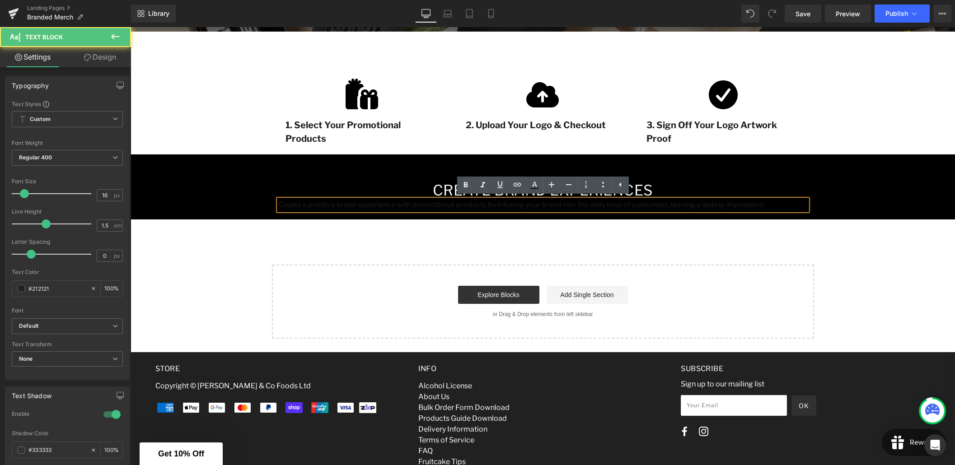
drag, startPoint x: 547, startPoint y: 203, endPoint x: 560, endPoint y: 204, distance: 13.2
click at [547, 203] on p "Create a positive brand experience with promotional products by infusing your b…" at bounding box center [543, 205] width 528 height 11
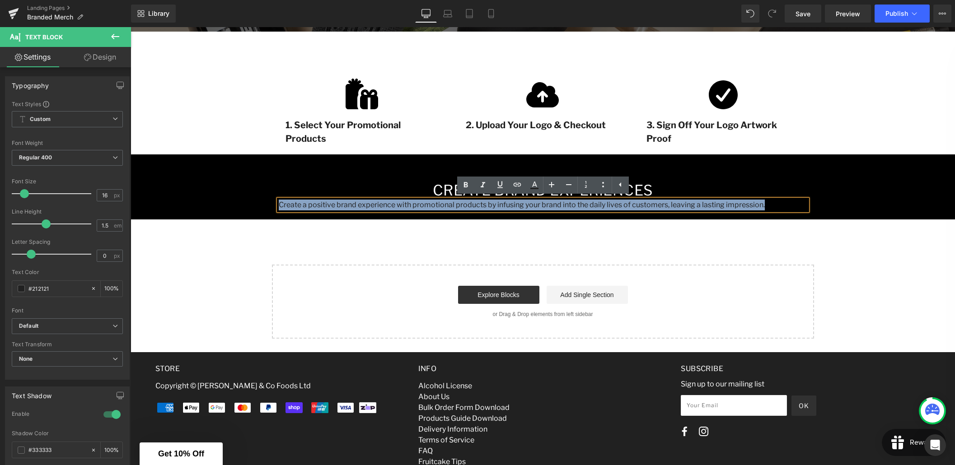
drag, startPoint x: 761, startPoint y: 206, endPoint x: 275, endPoint y: 206, distance: 486.5
click at [275, 206] on div "Create Brand Experiences Heading Create a positive brand experience with promot…" at bounding box center [543, 196] width 542 height 29
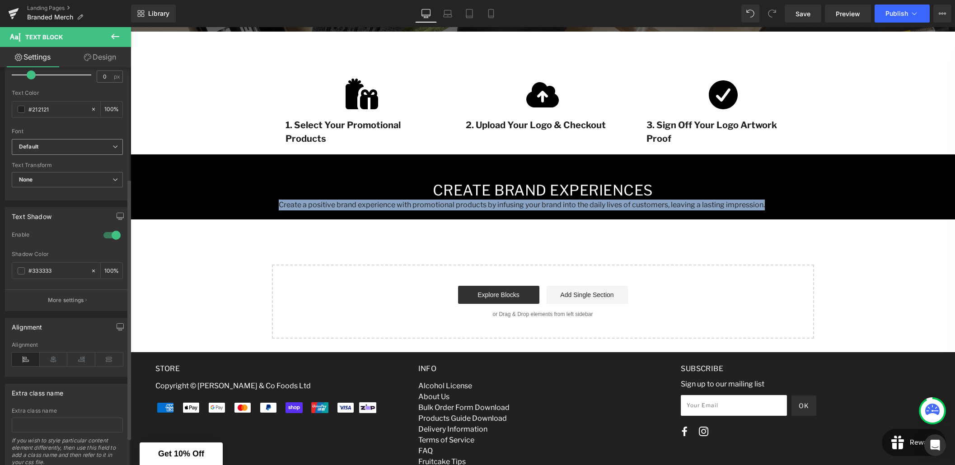
scroll to position [182, 0]
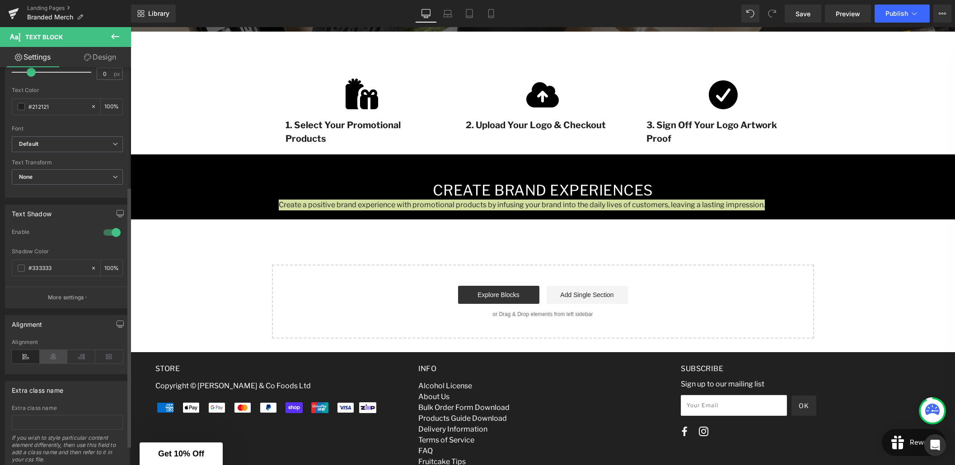
click at [49, 356] on icon at bounding box center [54, 357] width 28 height 14
drag, startPoint x: 52, startPoint y: 109, endPoint x: 29, endPoint y: 108, distance: 22.6
click at [29, 108] on input "#212121" at bounding box center [57, 107] width 58 height 10
type input "f"
type input "0"
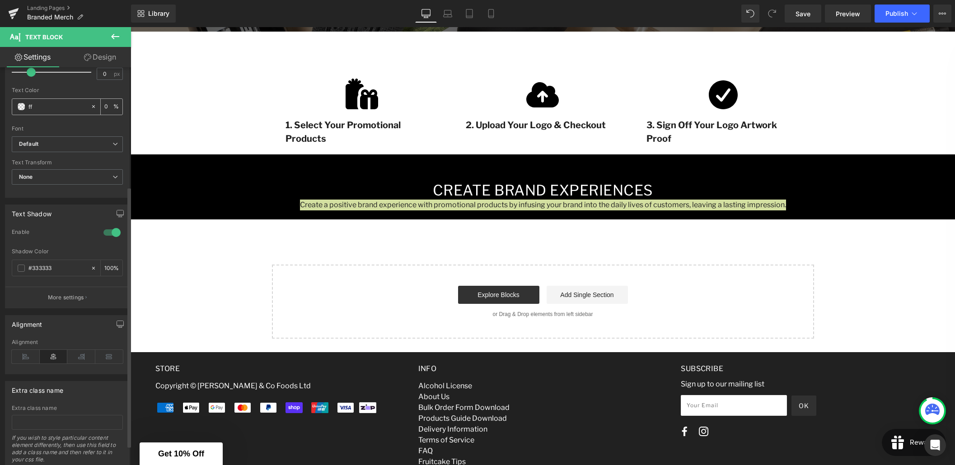
type input "fff"
type input "100"
type input "fffff"
type input "0"
type input "ffffff"
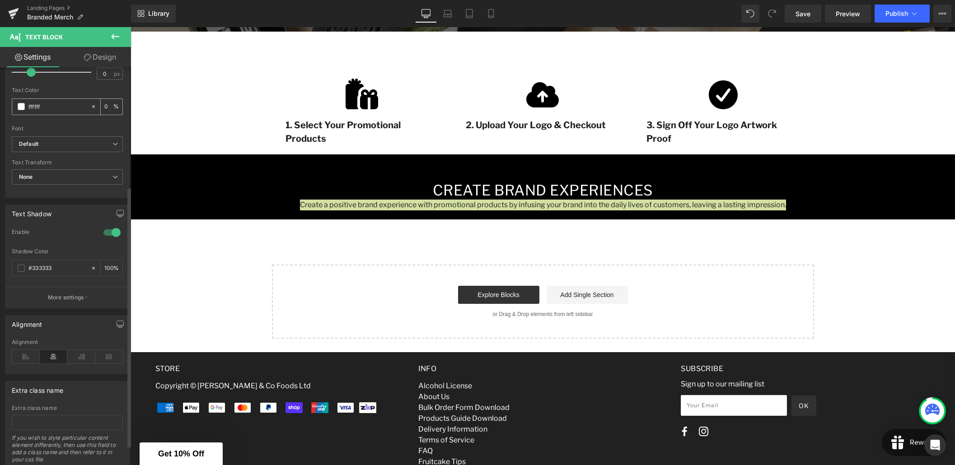
type input "100"
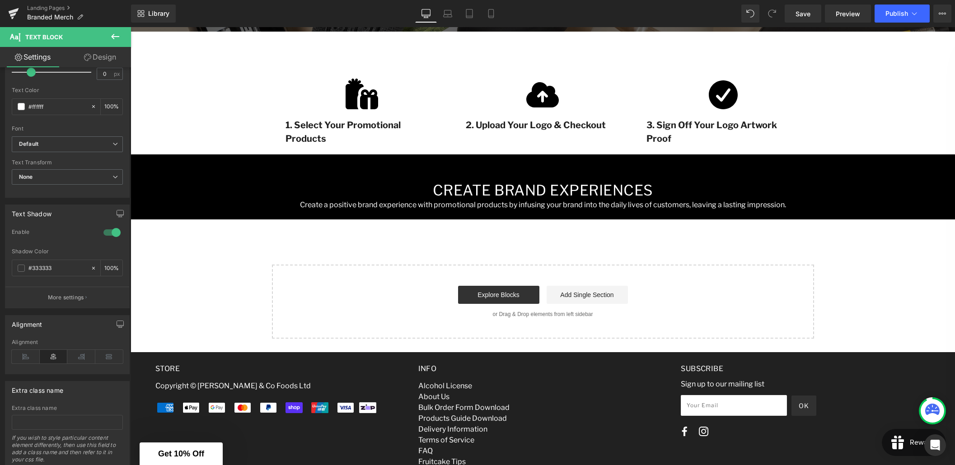
click at [369, 239] on div "Branded Merchandise Heading Stand out from the competition, strengthen customer…" at bounding box center [543, 50] width 824 height 575
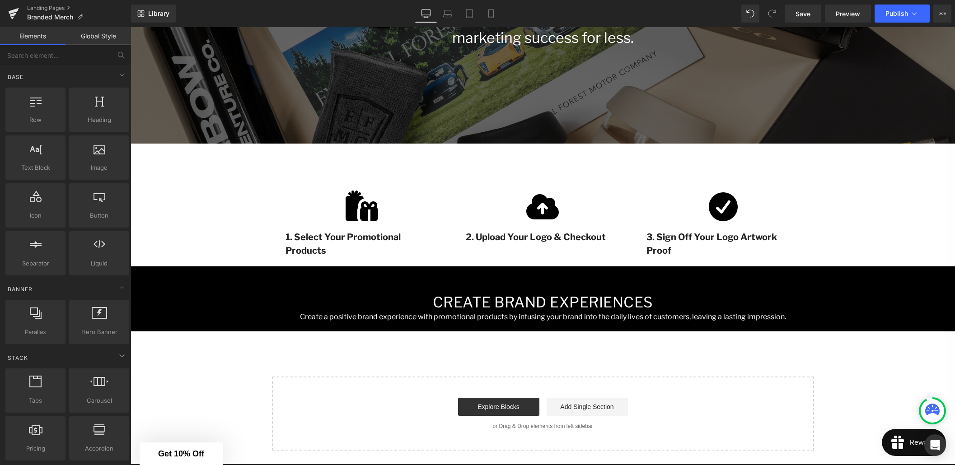
scroll to position [242, 0]
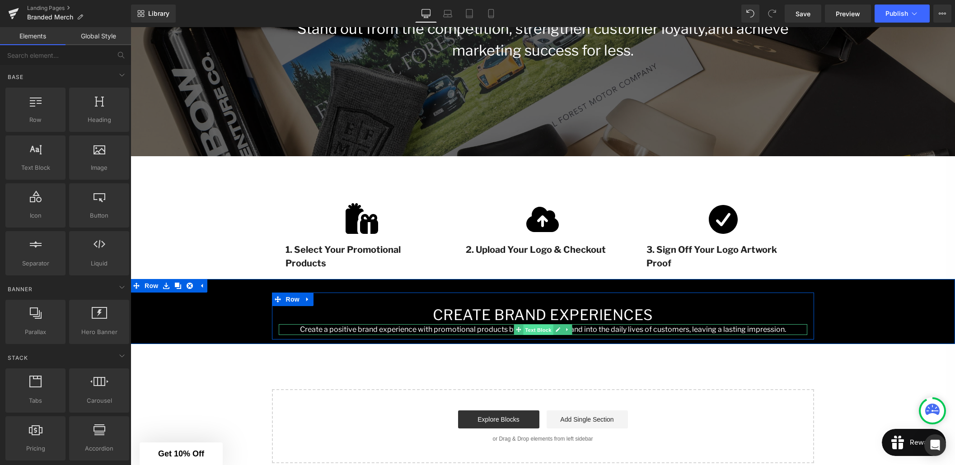
click at [536, 331] on span "Text Block" at bounding box center [538, 329] width 30 height 11
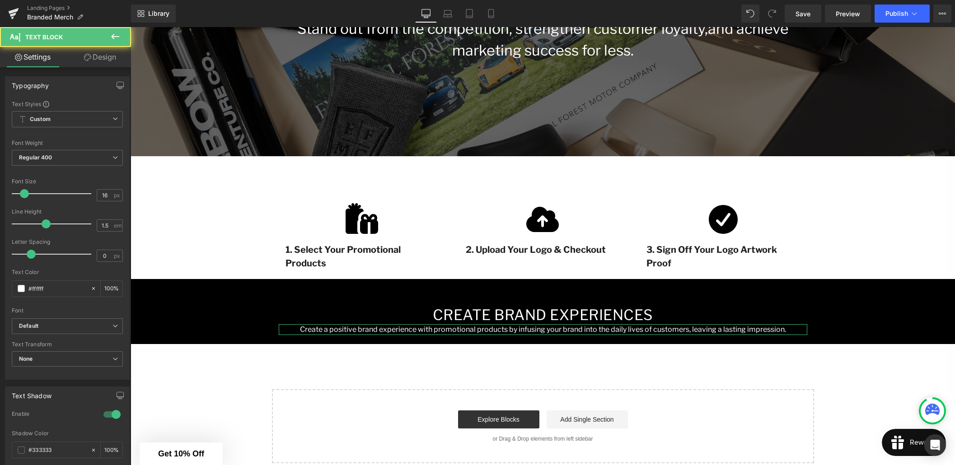
click at [103, 53] on link "Design" at bounding box center [99, 57] width 65 height 20
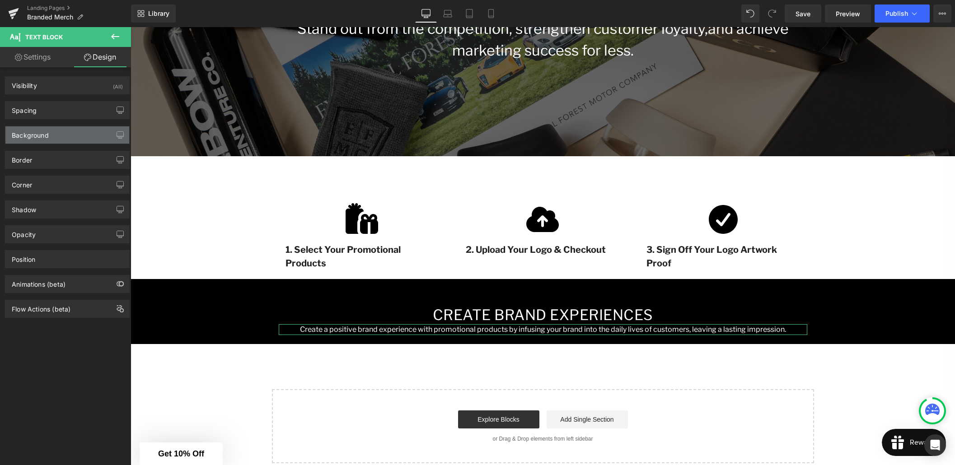
type input "0"
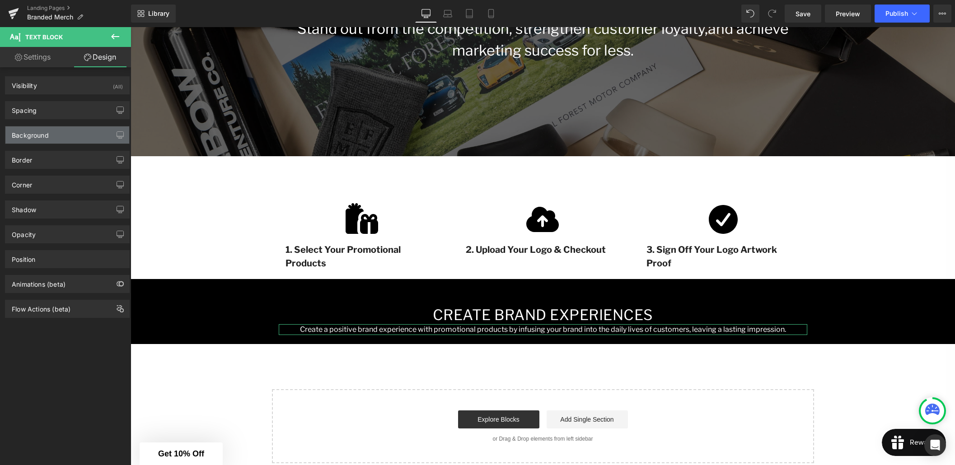
type input "0"
click at [51, 112] on div "Spacing" at bounding box center [67, 110] width 124 height 17
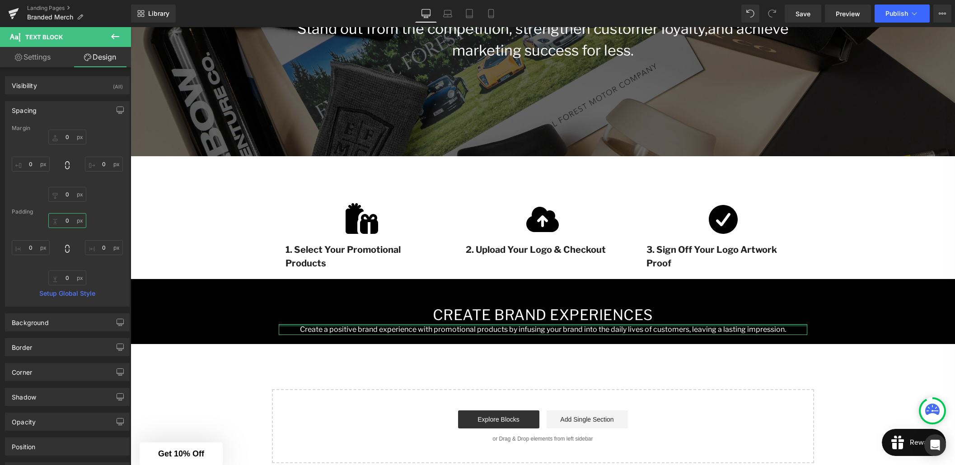
drag, startPoint x: 64, startPoint y: 220, endPoint x: 65, endPoint y: 228, distance: 7.8
click at [64, 220] on input "0" at bounding box center [67, 220] width 38 height 15
type input "12"
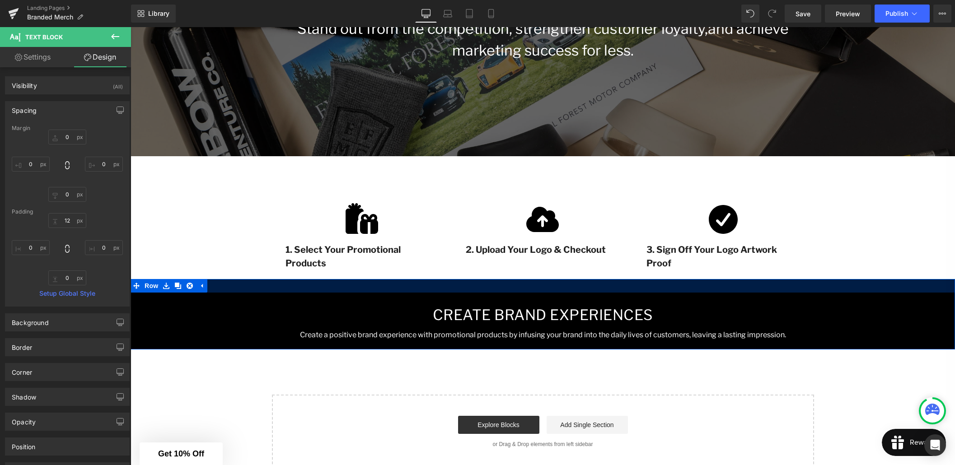
click at [429, 289] on div at bounding box center [543, 286] width 824 height 14
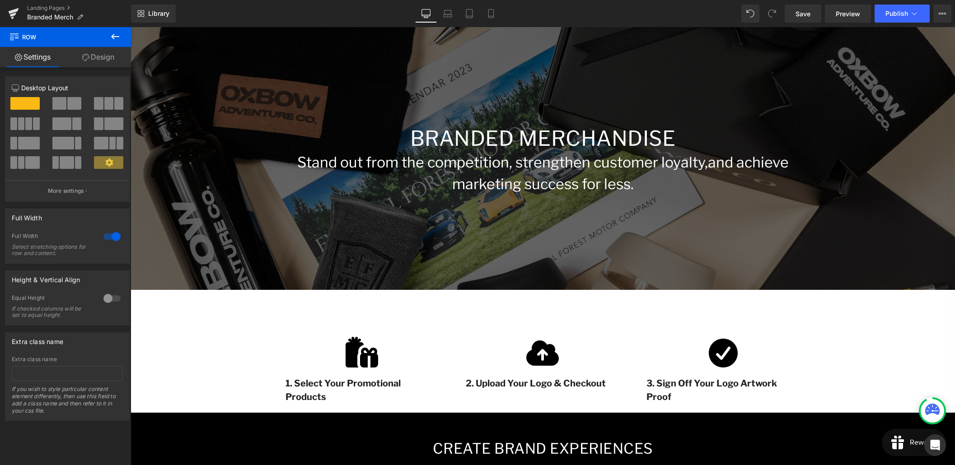
scroll to position [112, 0]
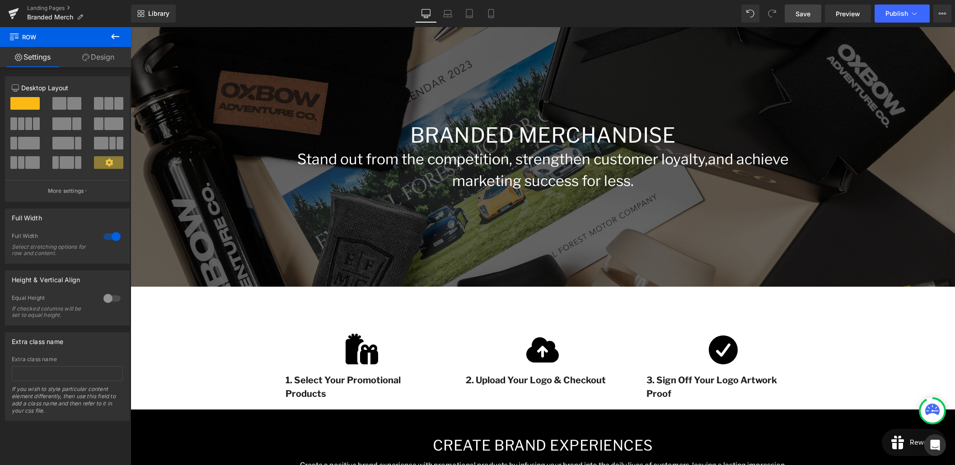
click at [792, 15] on link "Save" at bounding box center [803, 14] width 37 height 18
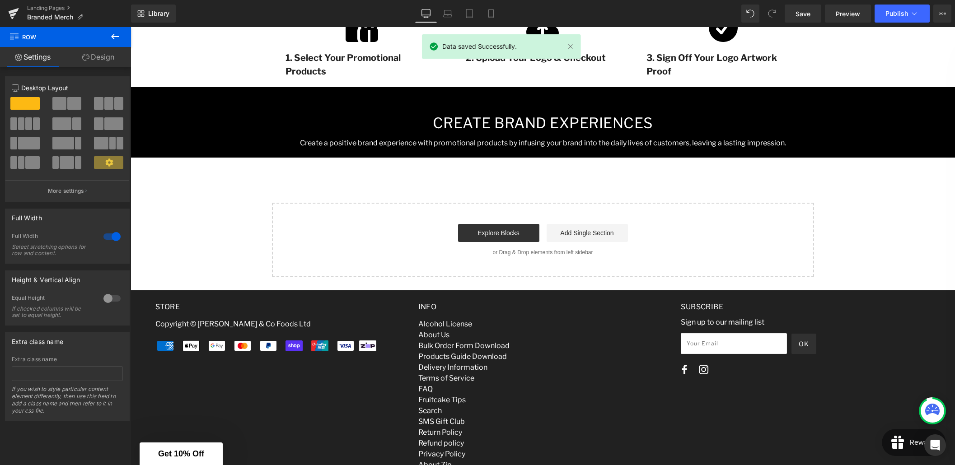
scroll to position [442, 0]
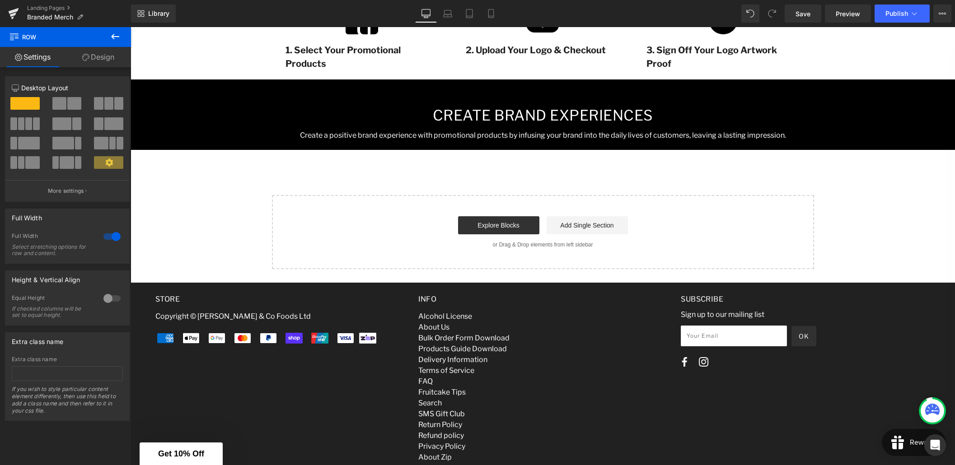
click at [112, 39] on icon at bounding box center [115, 36] width 11 height 11
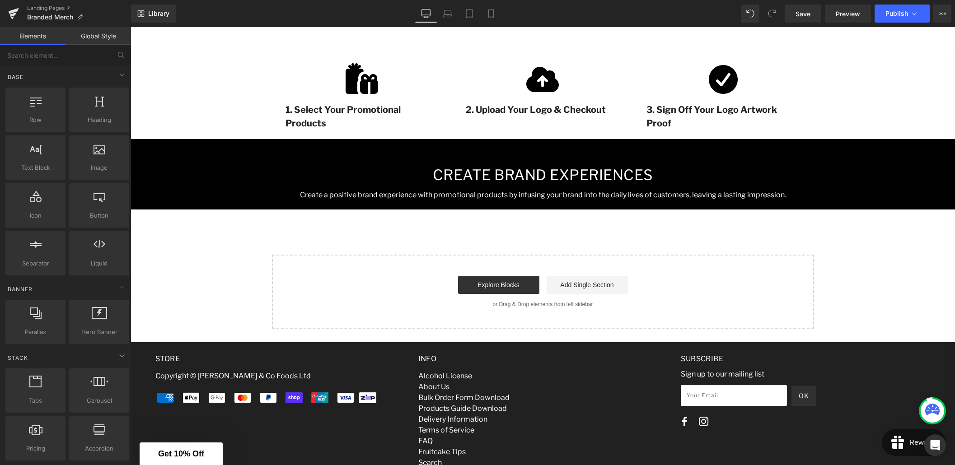
scroll to position [381, 0]
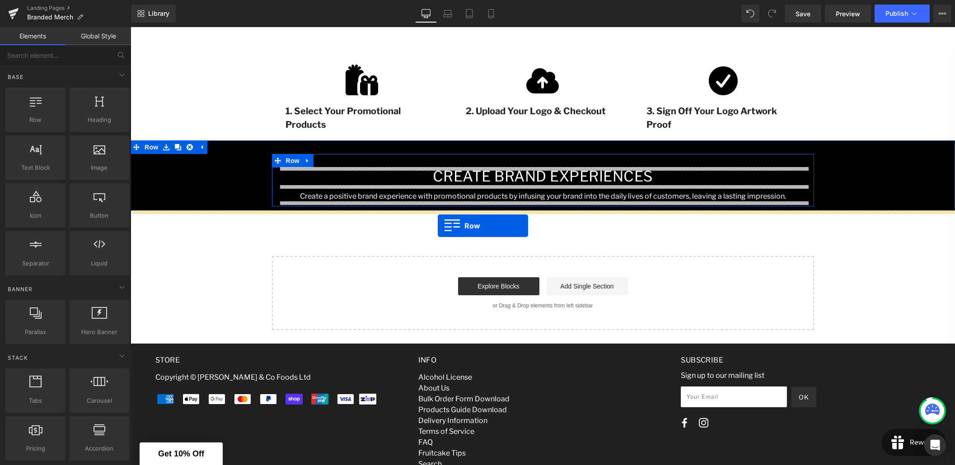
drag, startPoint x: 243, startPoint y: 145, endPoint x: 438, endPoint y: 226, distance: 211.4
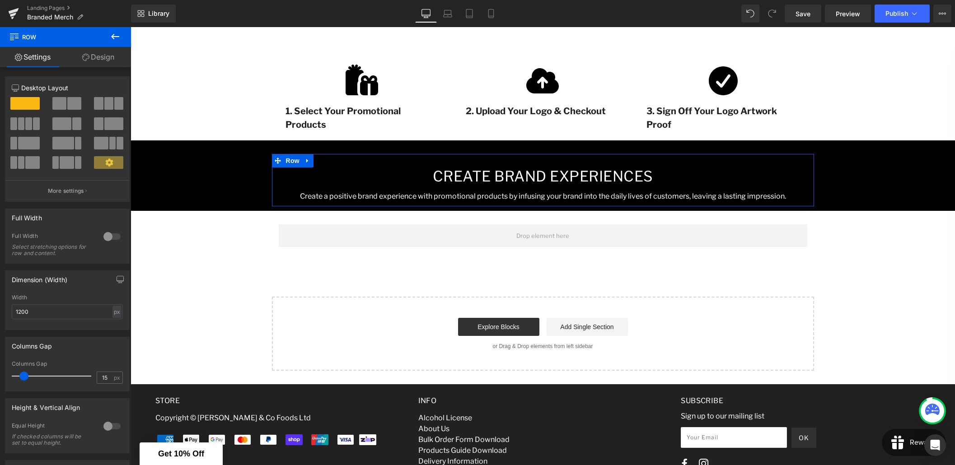
click at [112, 37] on icon at bounding box center [115, 36] width 11 height 11
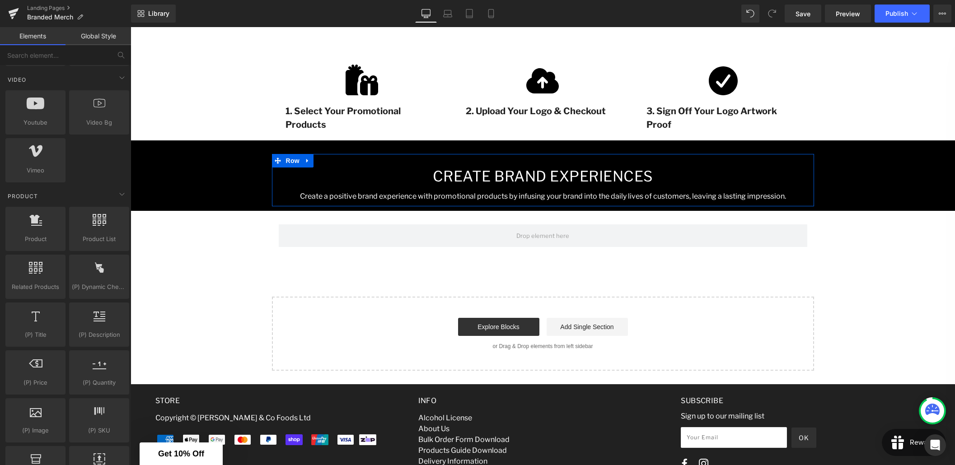
scroll to position [660, 0]
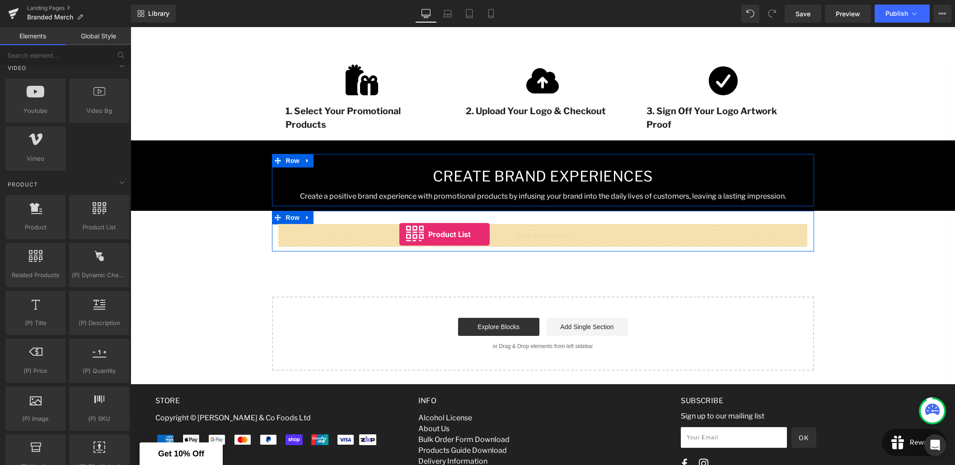
drag, startPoint x: 225, startPoint y: 239, endPoint x: 399, endPoint y: 234, distance: 174.4
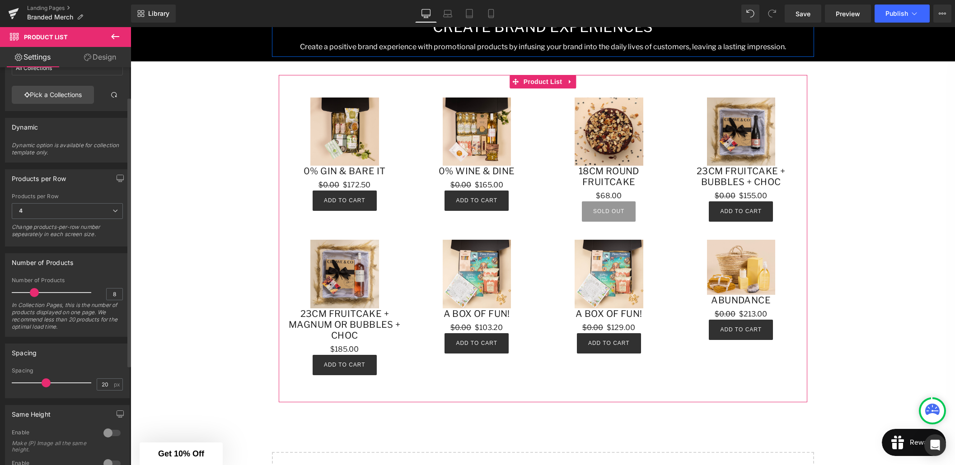
scroll to position [44, 0]
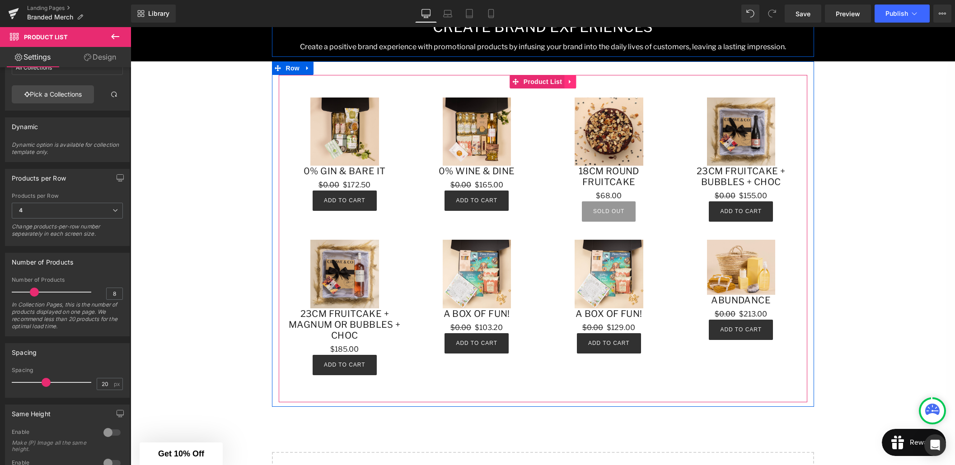
click at [570, 84] on icon at bounding box center [570, 81] width 6 height 7
click at [521, 79] on span "Product List" at bounding box center [525, 82] width 43 height 14
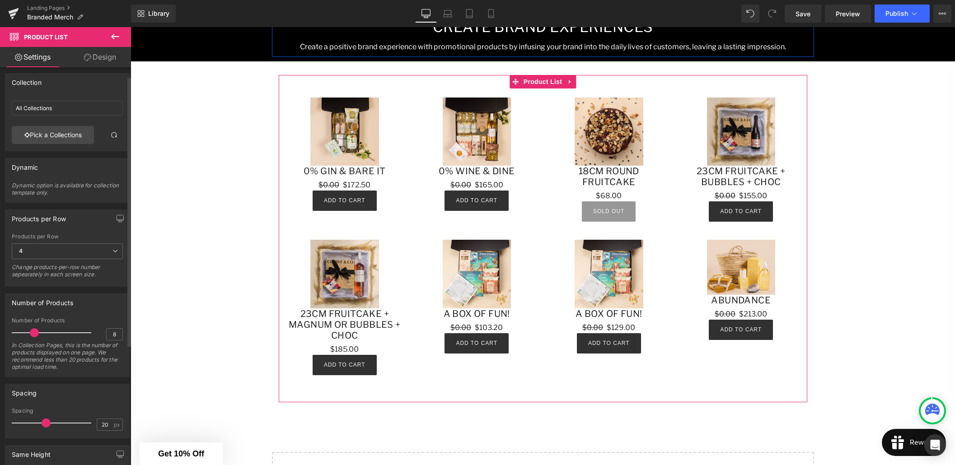
scroll to position [0, 0]
click at [72, 138] on link "Pick a Collections" at bounding box center [53, 138] width 82 height 18
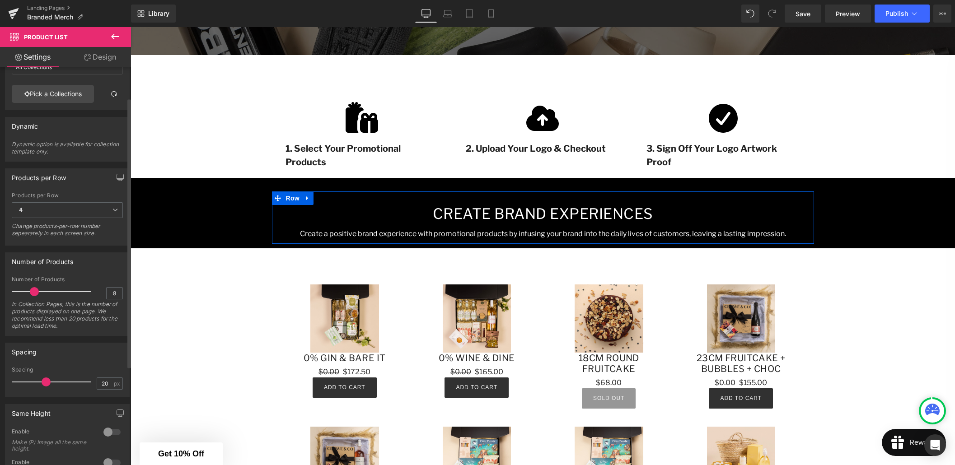
scroll to position [46, 0]
type input "12"
drag, startPoint x: 35, startPoint y: 289, endPoint x: 45, endPoint y: 290, distance: 9.5
click at [45, 290] on span at bounding box center [44, 289] width 9 height 9
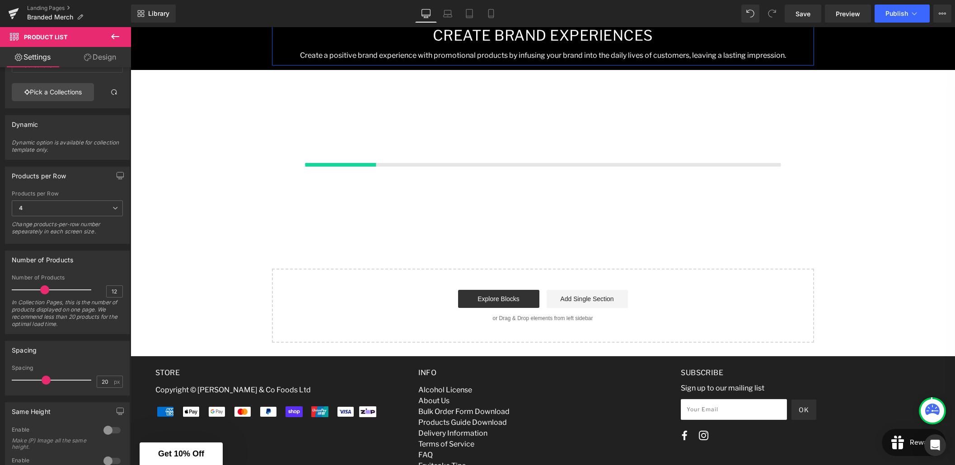
scroll to position [545, 0]
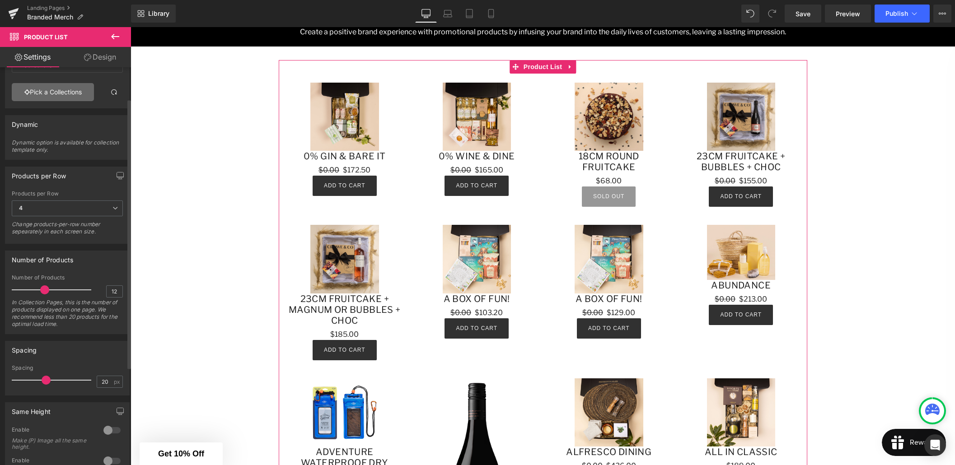
click at [61, 93] on link "Pick a Collections" at bounding box center [53, 92] width 82 height 18
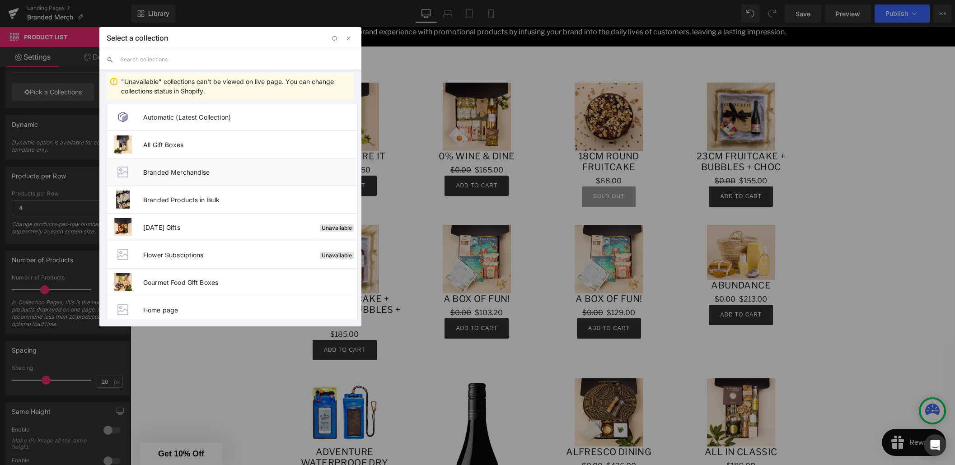
click at [183, 170] on span "Branded Merchandise" at bounding box center [250, 172] width 214 height 8
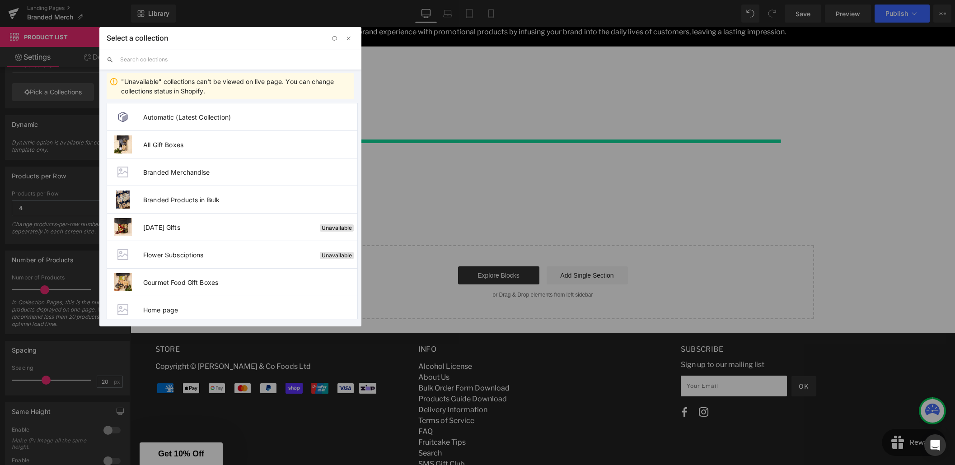
type input "Branded Merchandise"
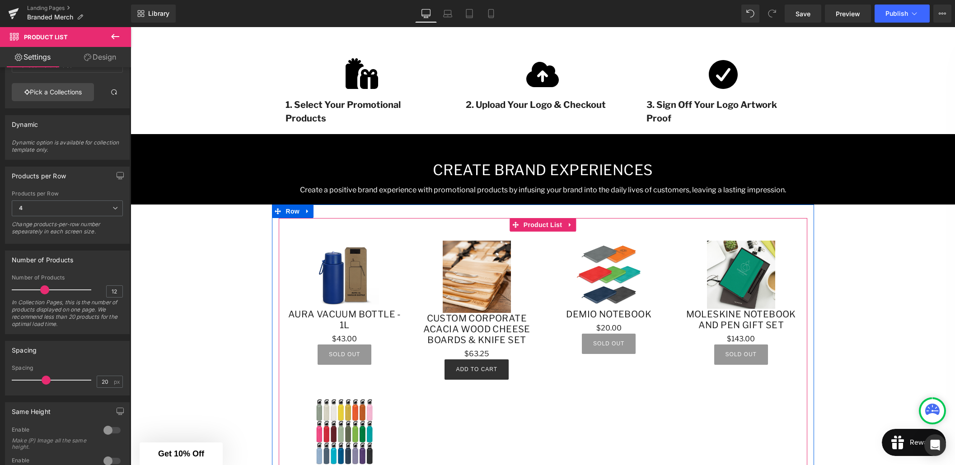
scroll to position [383, 0]
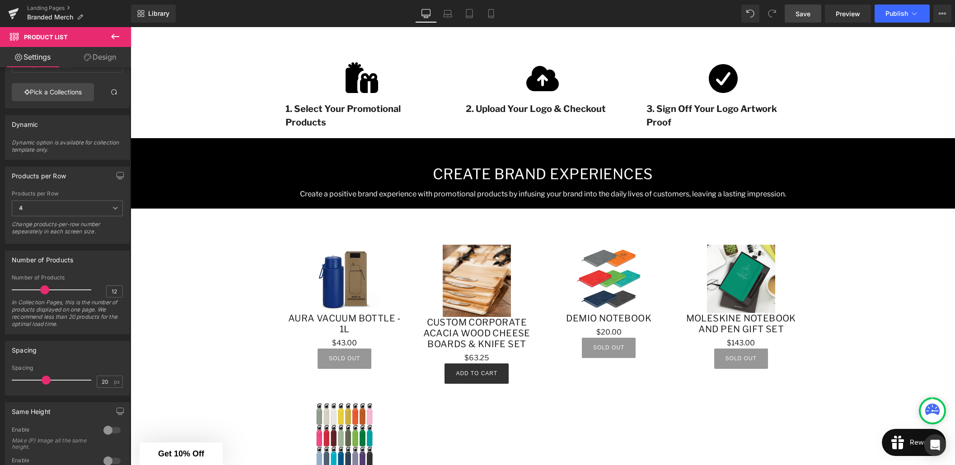
click at [808, 17] on span "Save" at bounding box center [802, 13] width 15 height 9
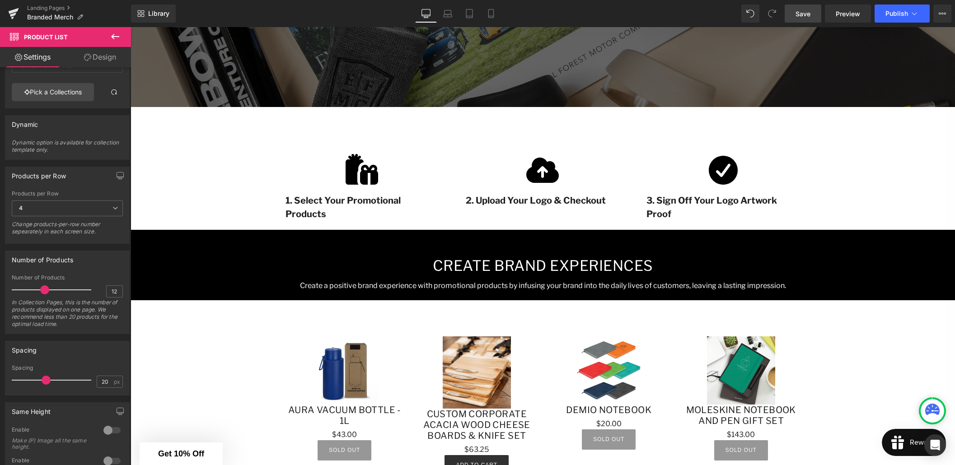
scroll to position [279, 0]
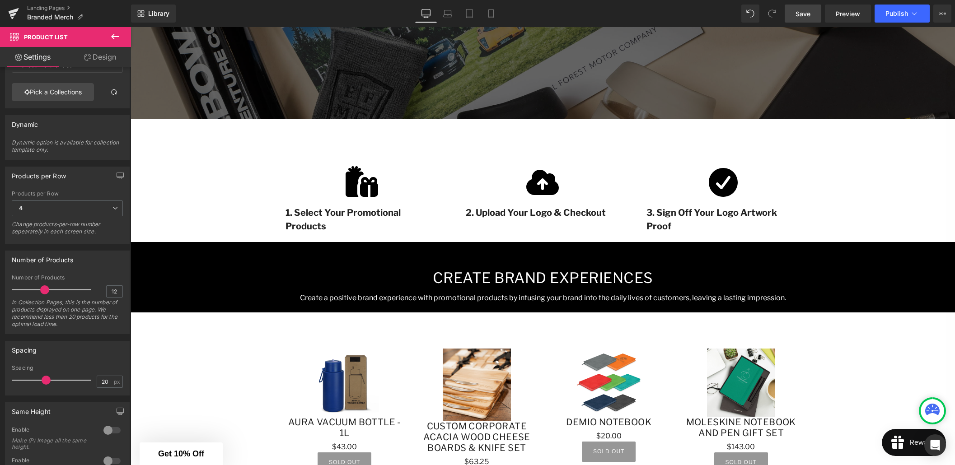
drag, startPoint x: 800, startPoint y: 19, endPoint x: 654, endPoint y: 121, distance: 178.4
click at [800, 19] on link "Save" at bounding box center [803, 14] width 37 height 18
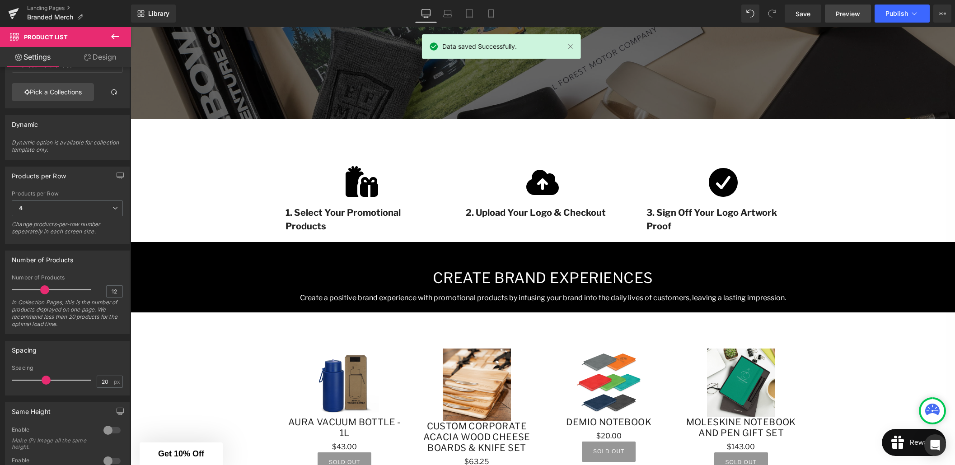
click at [846, 14] on span "Preview" at bounding box center [848, 13] width 24 height 9
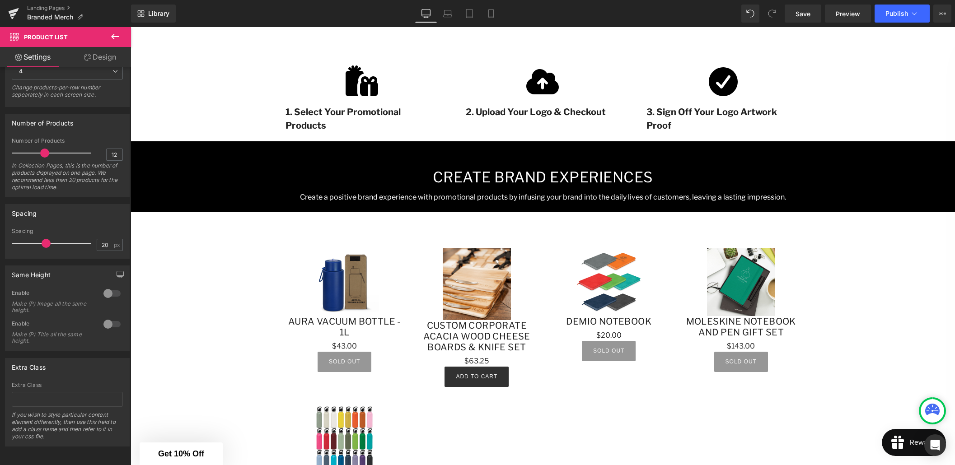
scroll to position [377, 0]
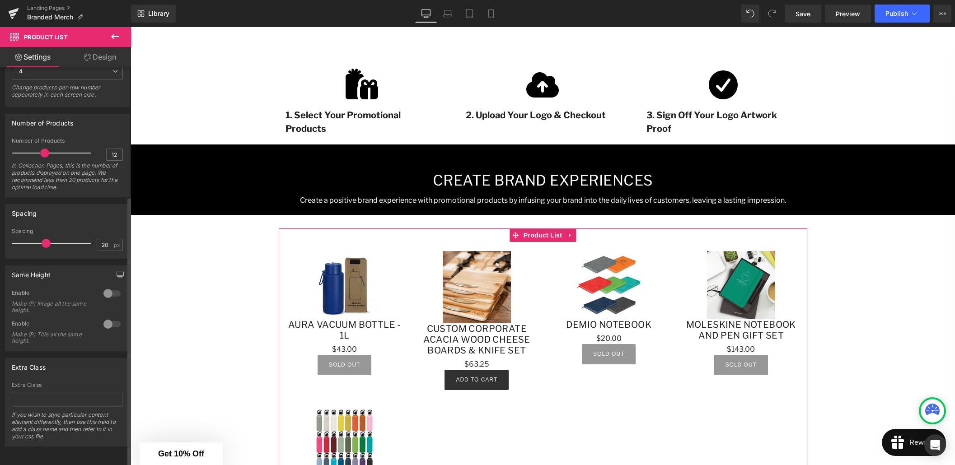
drag, startPoint x: 112, startPoint y: 288, endPoint x: 115, endPoint y: 320, distance: 31.7
click at [112, 288] on div at bounding box center [112, 293] width 22 height 14
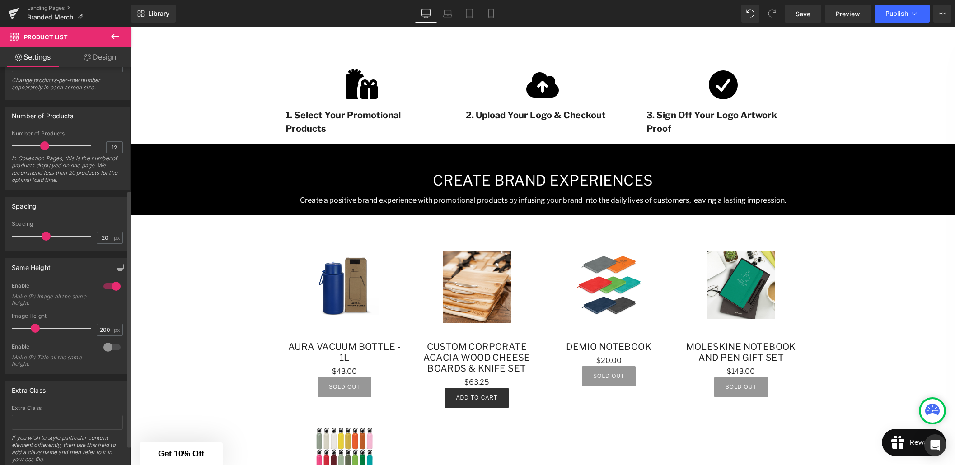
click at [111, 347] on div at bounding box center [112, 347] width 22 height 14
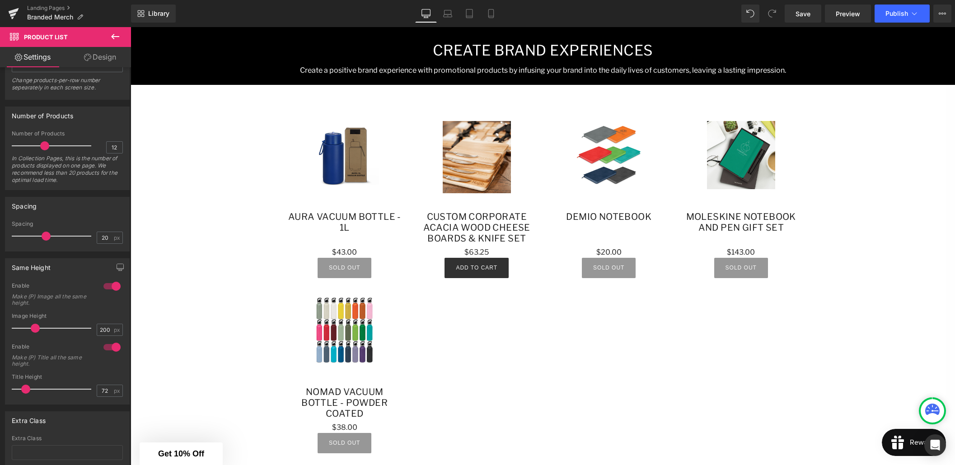
scroll to position [506, 0]
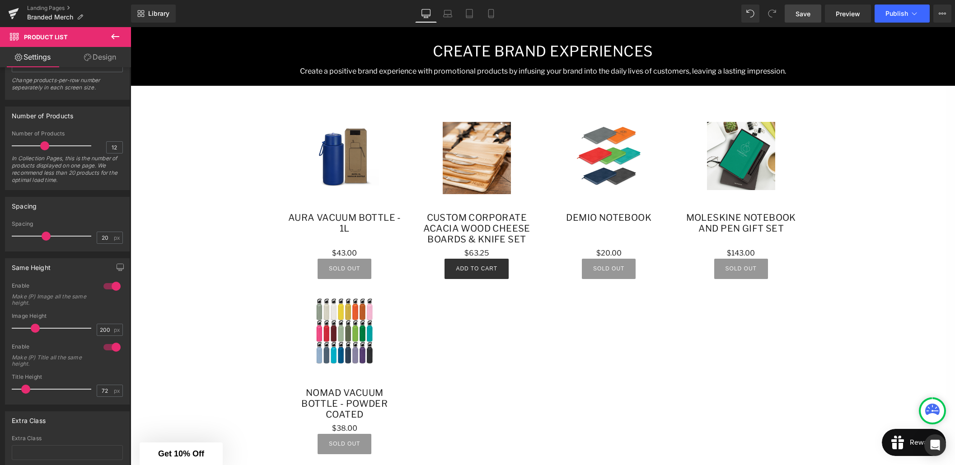
drag, startPoint x: 798, startPoint y: 16, endPoint x: 285, endPoint y: 187, distance: 540.9
click at [798, 16] on span "Save" at bounding box center [802, 13] width 15 height 9
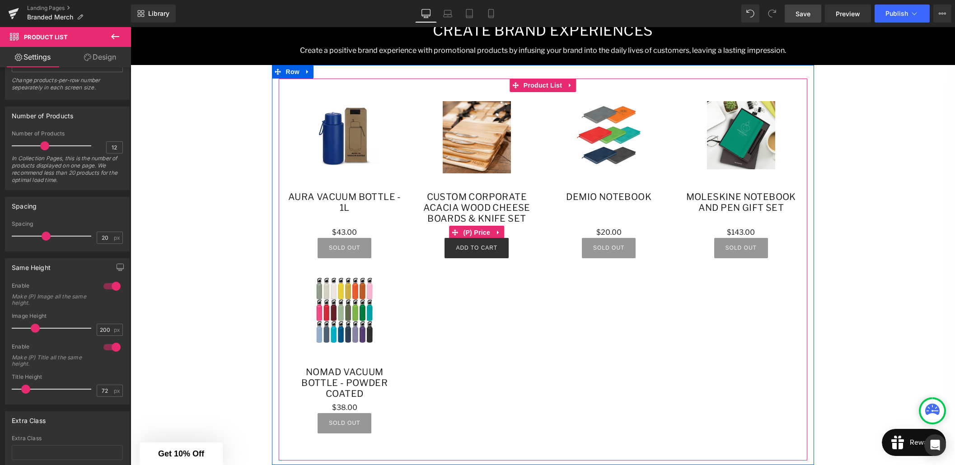
scroll to position [526, 0]
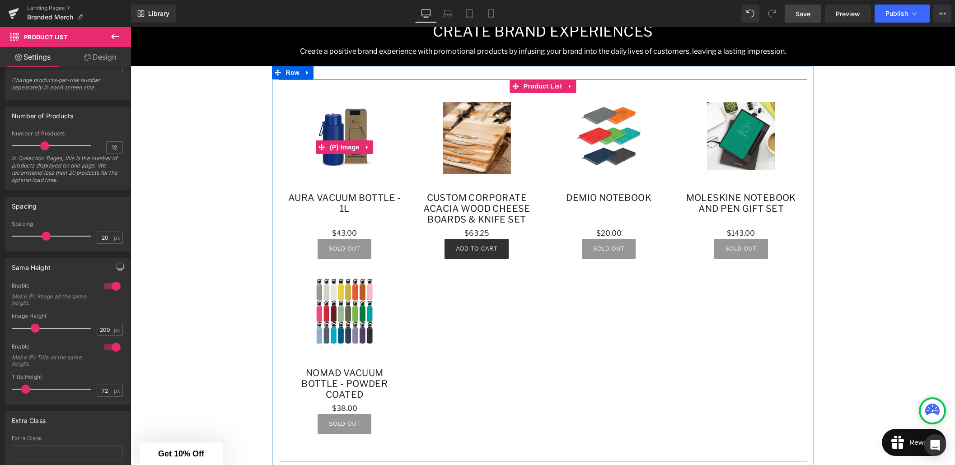
click at [322, 112] on img at bounding box center [344, 136] width 69 height 69
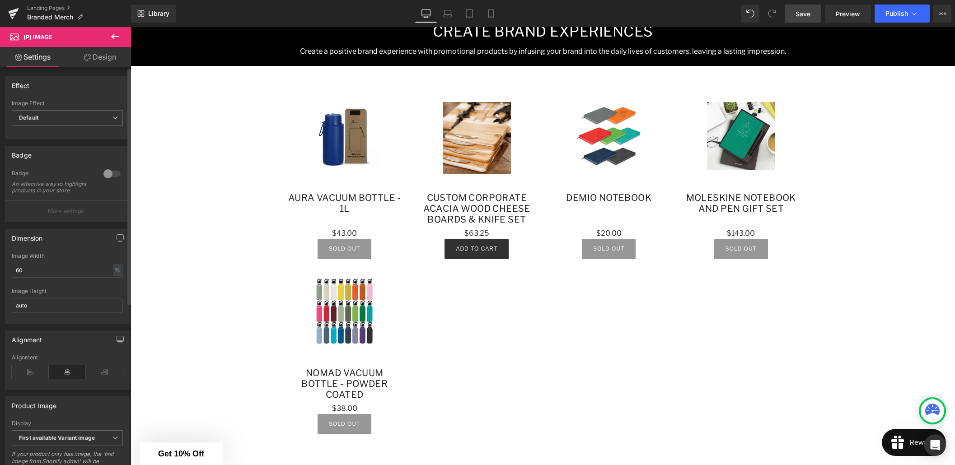
click at [113, 175] on div at bounding box center [112, 174] width 22 height 14
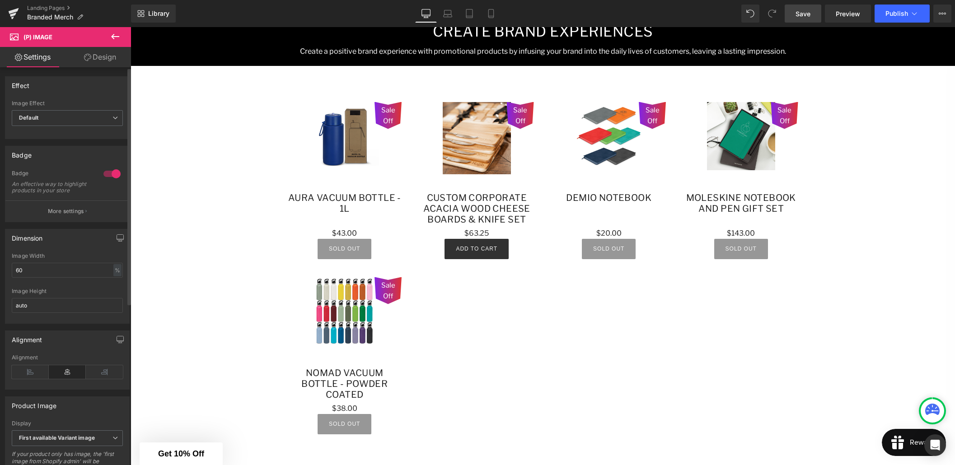
click at [104, 174] on div at bounding box center [112, 174] width 22 height 14
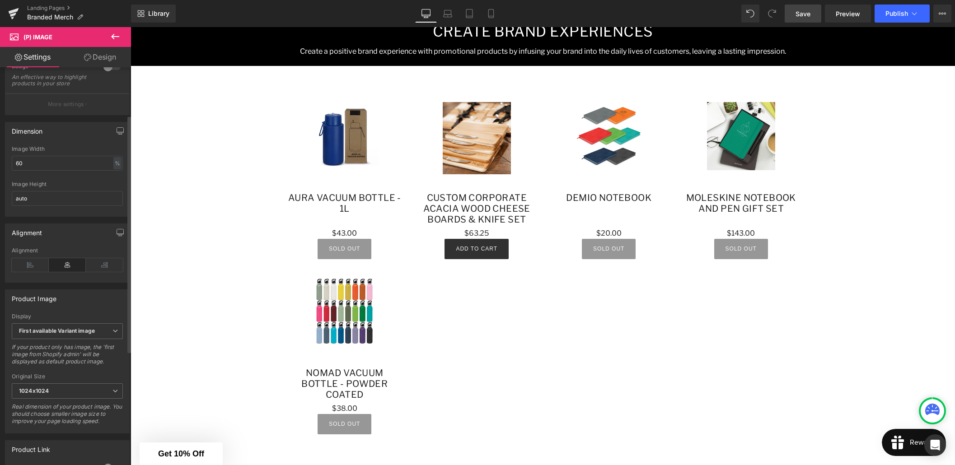
scroll to position [0, 0]
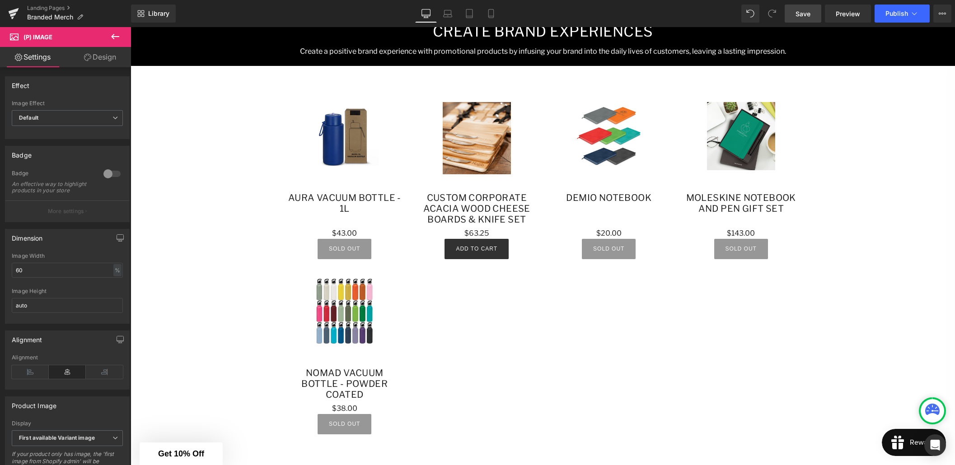
click at [113, 34] on icon at bounding box center [115, 36] width 8 height 5
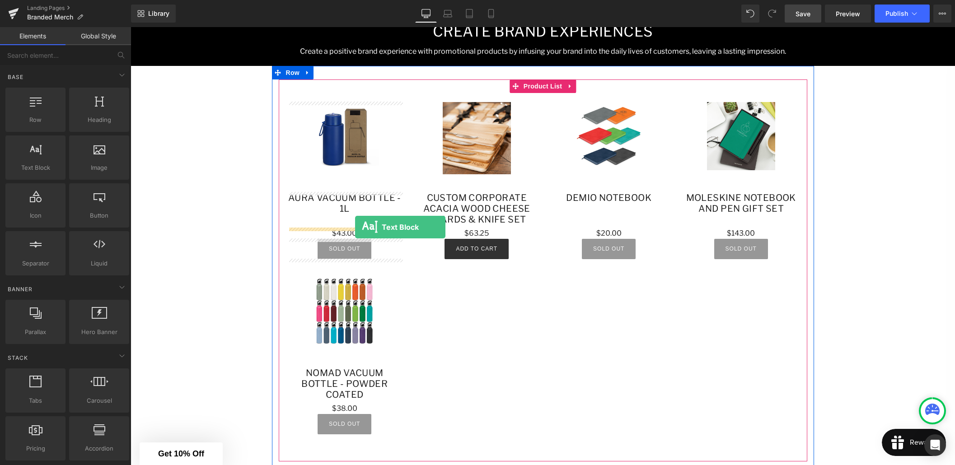
drag, startPoint x: 163, startPoint y: 183, endPoint x: 355, endPoint y: 227, distance: 197.0
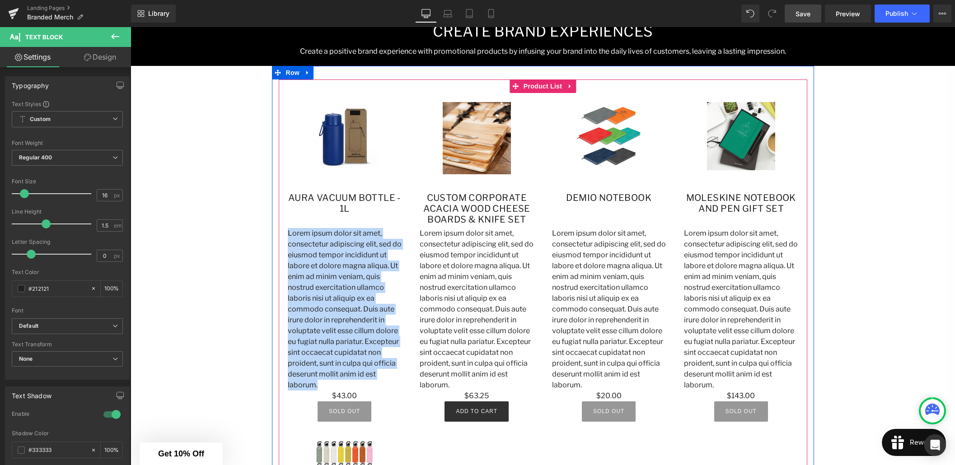
drag, startPoint x: 355, startPoint y: 373, endPoint x: 283, endPoint y: 237, distance: 154.4
click at [283, 237] on div "Sale Off (P) Image Aura Vacuum Bottle - 1L (P) Title Lorem ipsum dolor sit amet…" at bounding box center [345, 262] width 132 height 338
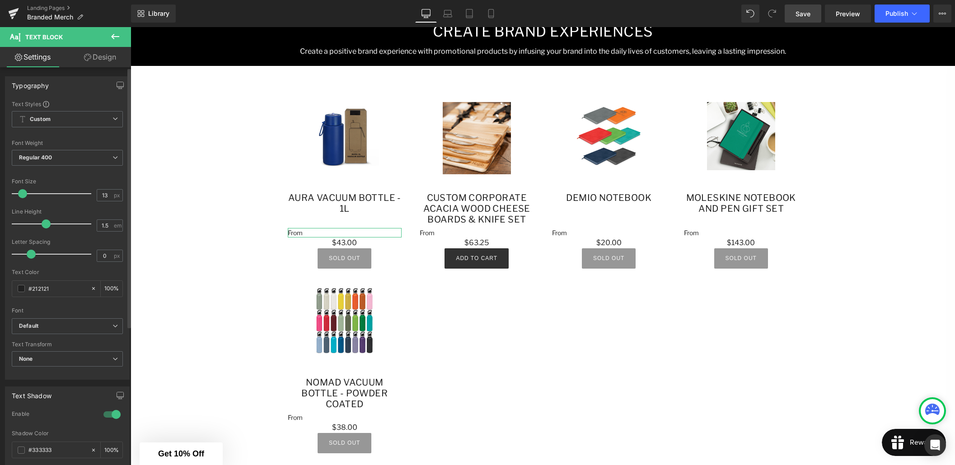
type input "12"
click at [20, 195] on span at bounding box center [21, 193] width 9 height 9
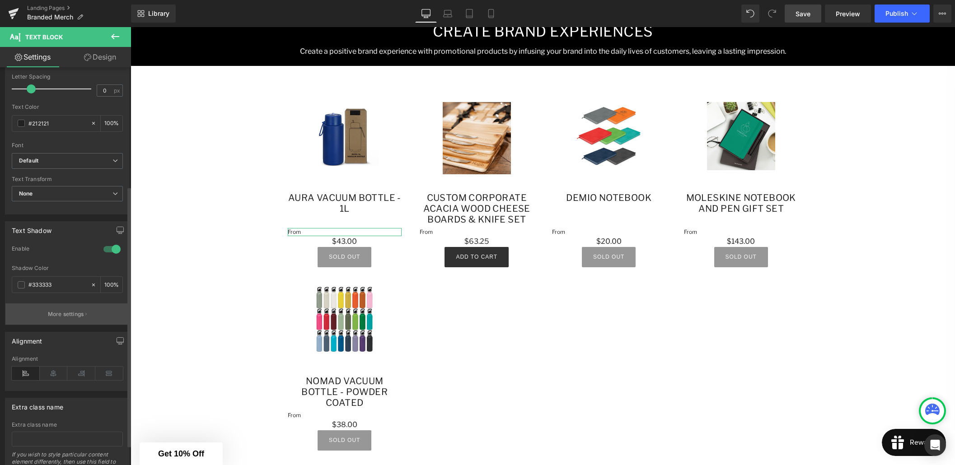
scroll to position [185, 0]
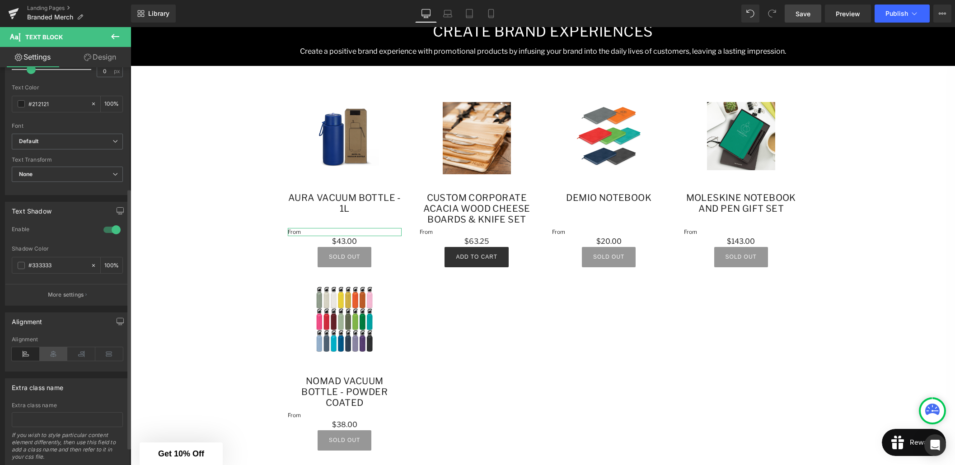
click at [52, 355] on icon at bounding box center [54, 354] width 28 height 14
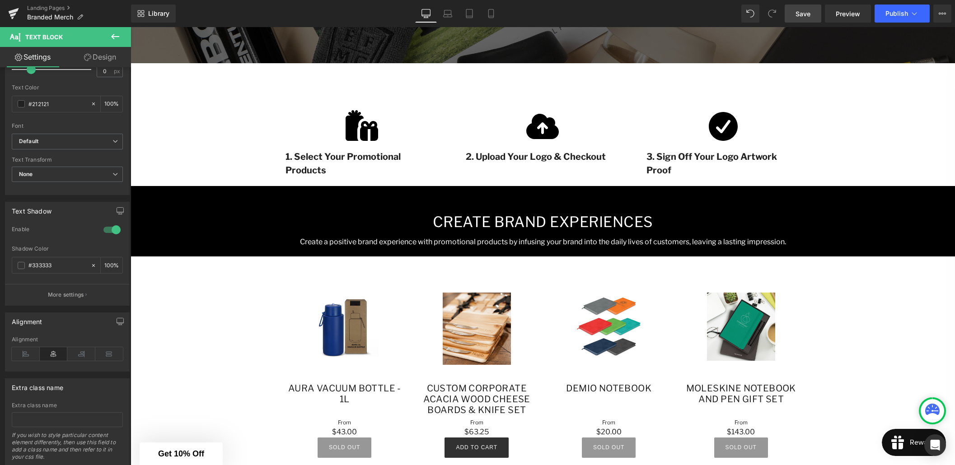
scroll to position [334, 0]
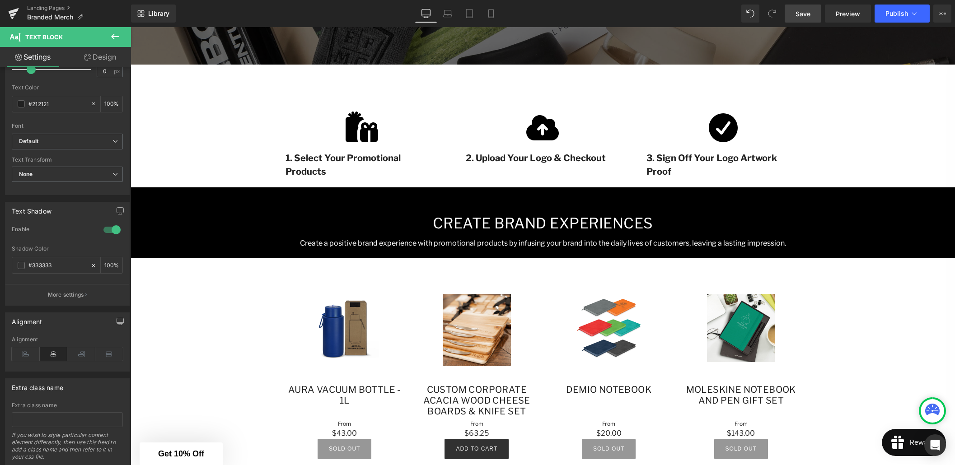
click at [813, 13] on link "Save" at bounding box center [803, 14] width 37 height 18
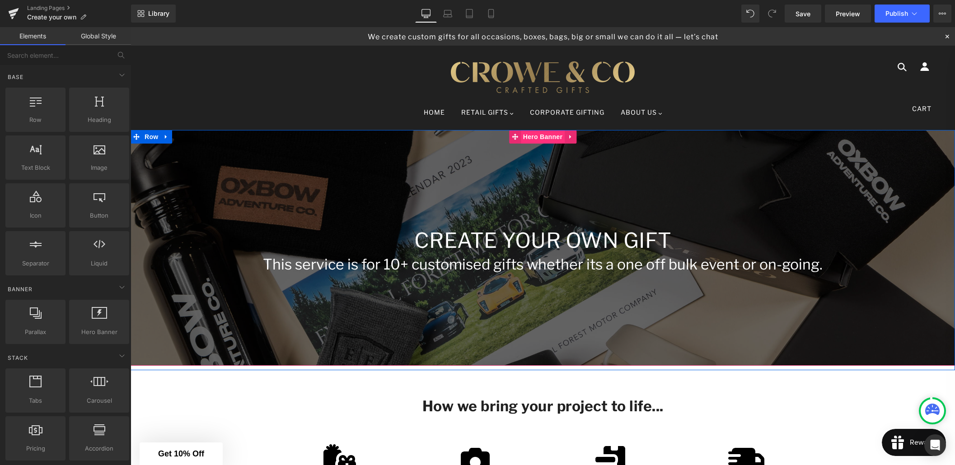
click at [538, 136] on span "Hero Banner" at bounding box center [543, 137] width 44 height 14
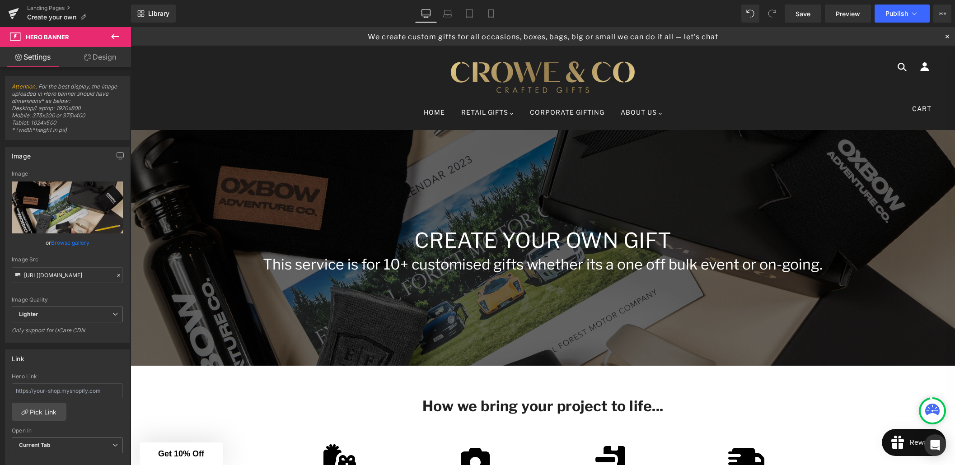
click at [112, 36] on icon at bounding box center [115, 36] width 8 height 5
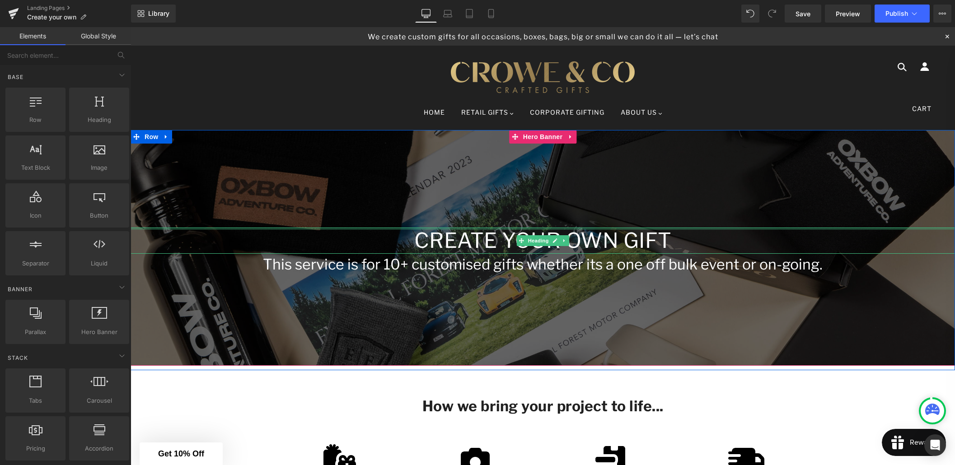
click at [481, 228] on div at bounding box center [543, 229] width 824 height 2
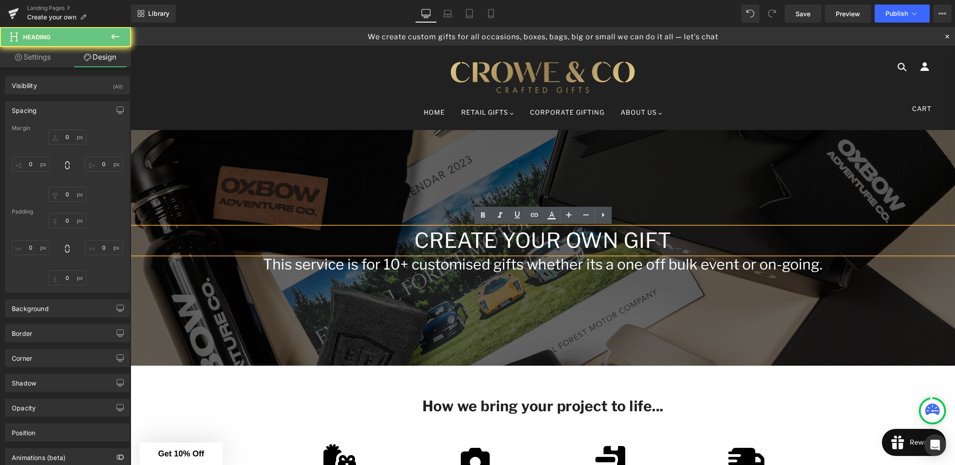
type input "0"
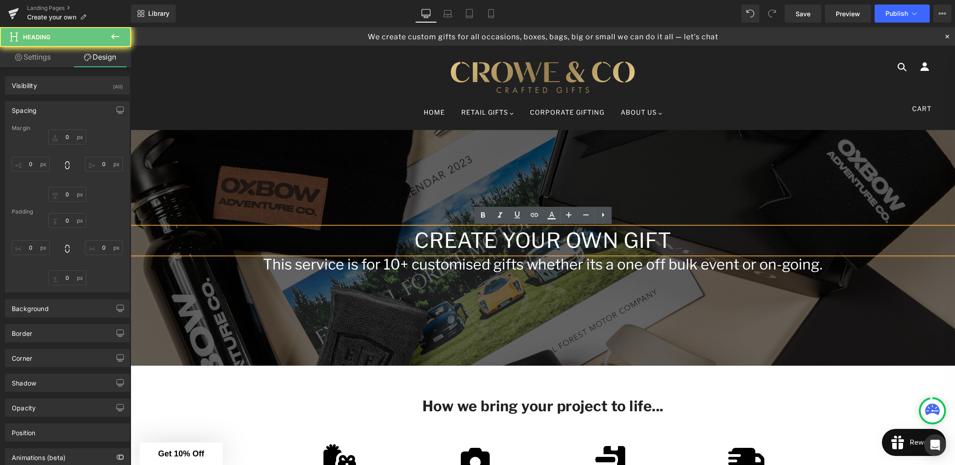
type input "0"
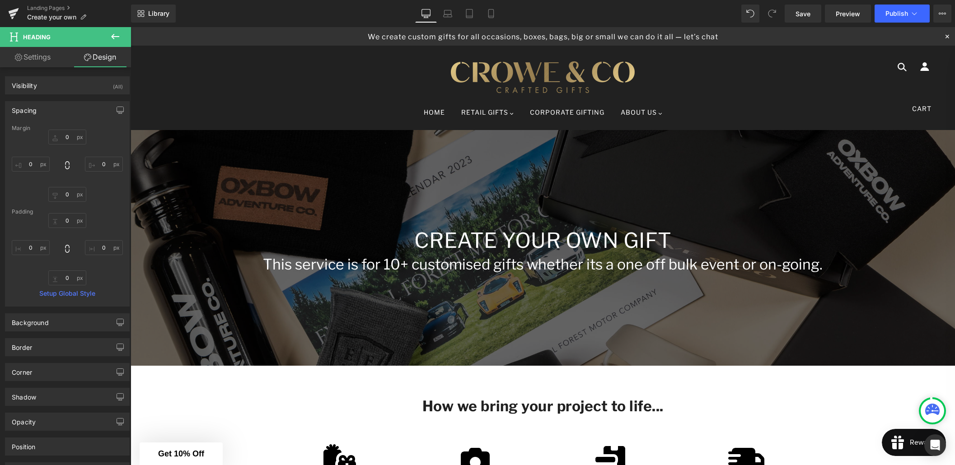
click at [38, 51] on link "Settings" at bounding box center [32, 57] width 65 height 20
type input "100"
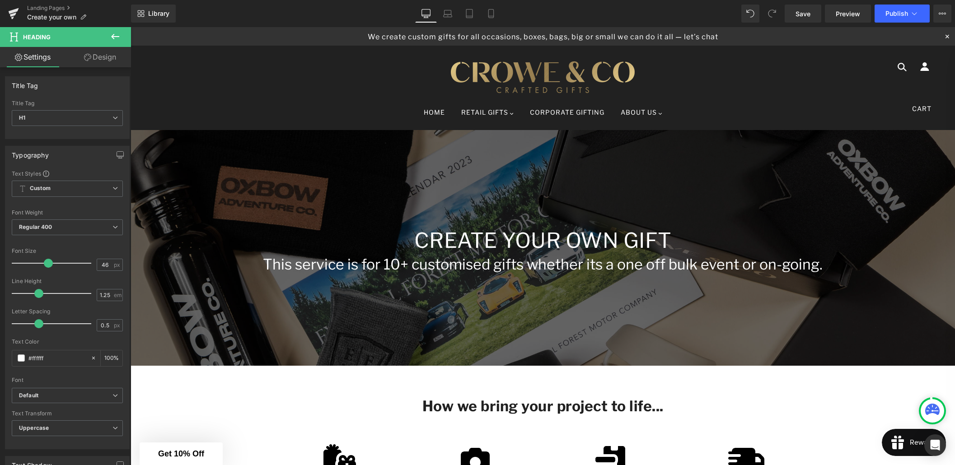
click at [116, 34] on icon at bounding box center [115, 36] width 11 height 11
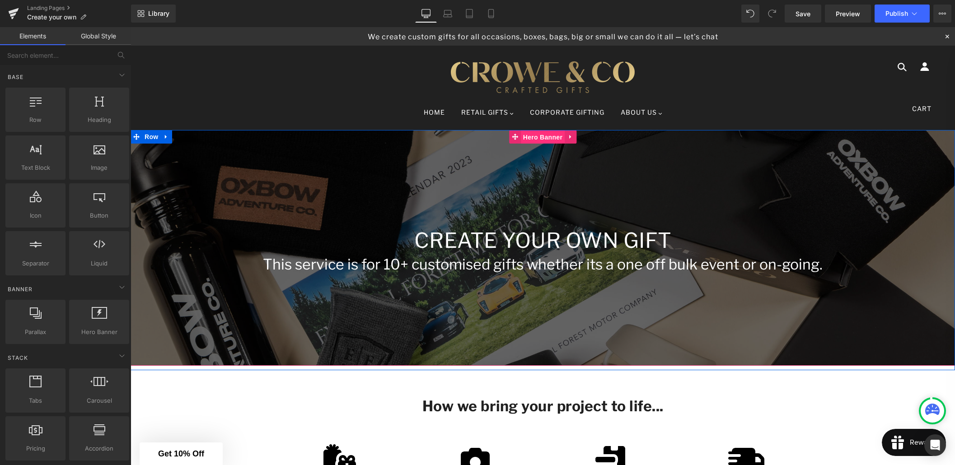
click at [532, 139] on span "Hero Banner" at bounding box center [543, 138] width 44 height 14
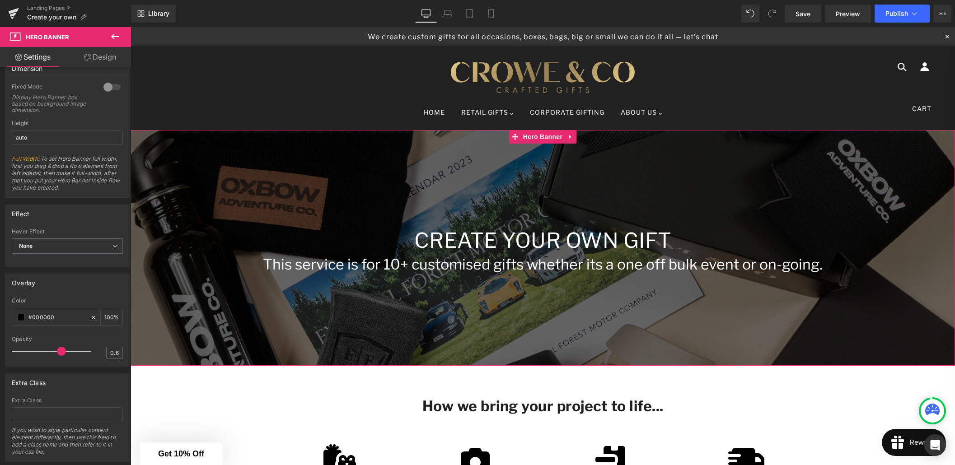
scroll to position [437, 0]
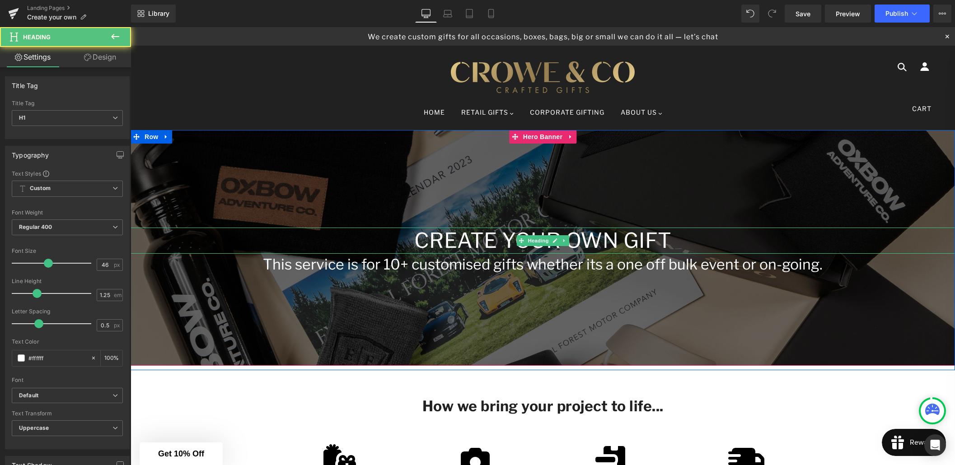
click at [475, 236] on h1 "Create Your Own Gift" at bounding box center [543, 241] width 824 height 26
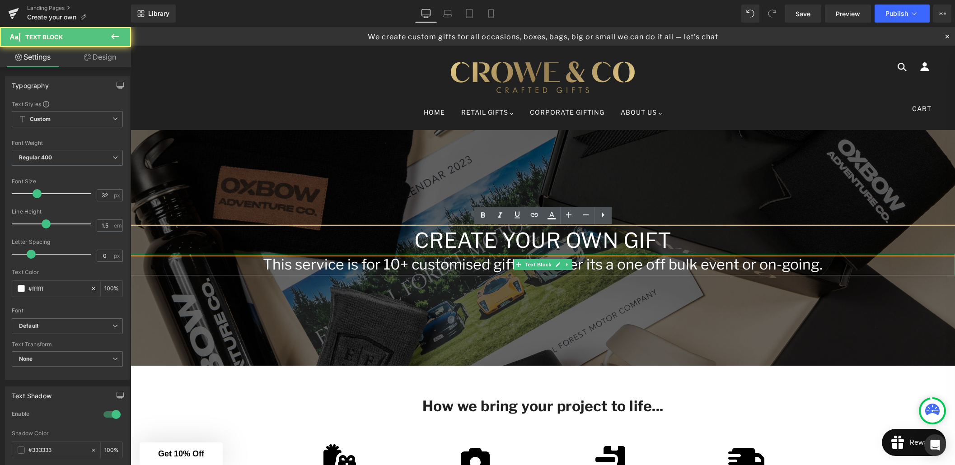
click at [435, 262] on p "This service is for 10+ customised gifts whether its a one off bulk event or on…" at bounding box center [543, 265] width 824 height 22
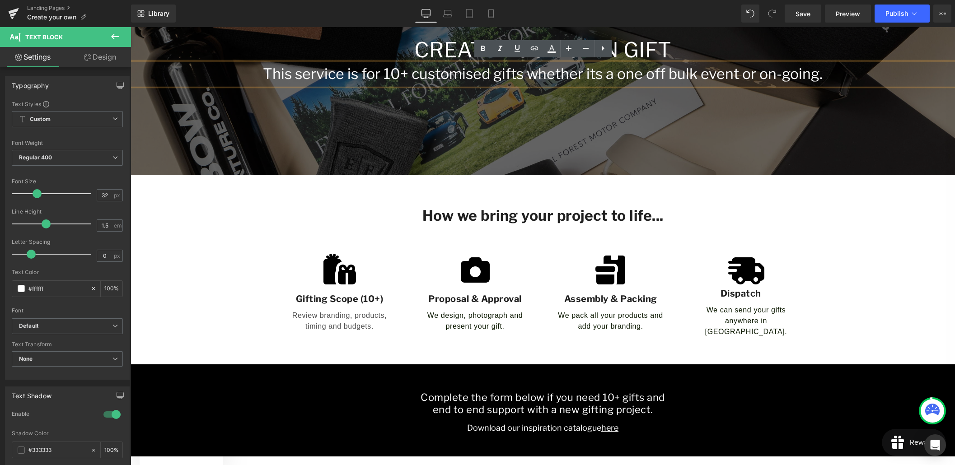
scroll to position [203, 0]
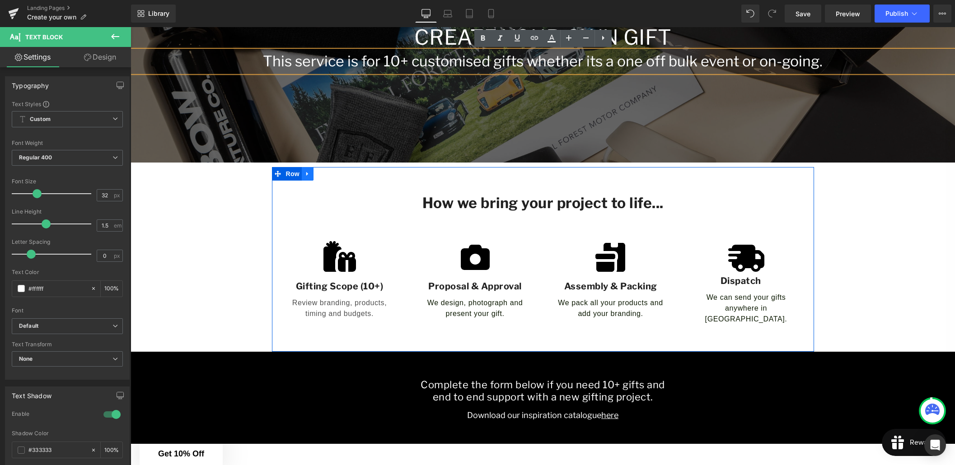
click at [308, 175] on icon at bounding box center [307, 173] width 6 height 7
click at [320, 174] on icon at bounding box center [319, 174] width 6 height 6
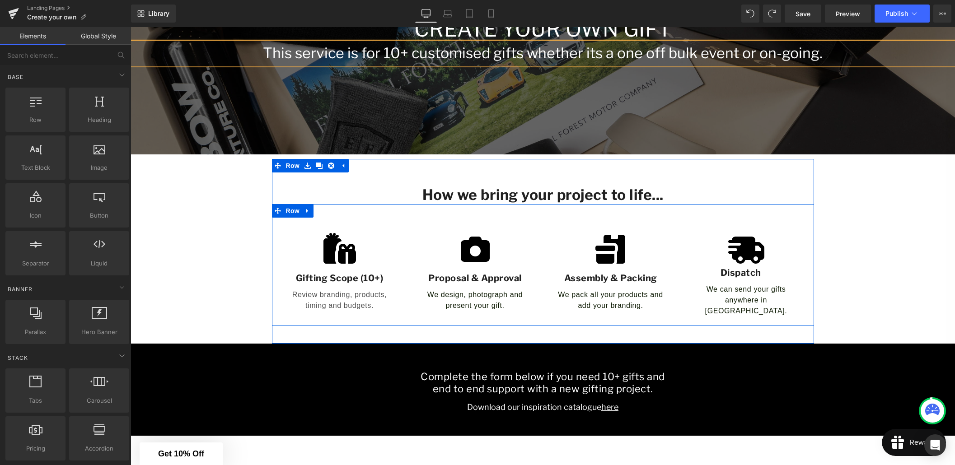
scroll to position [211, 0]
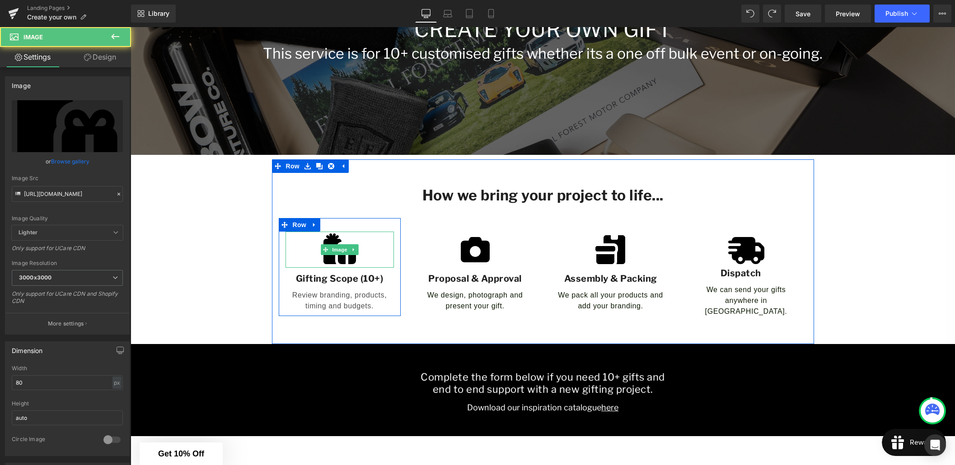
click at [344, 261] on img at bounding box center [340, 250] width 36 height 36
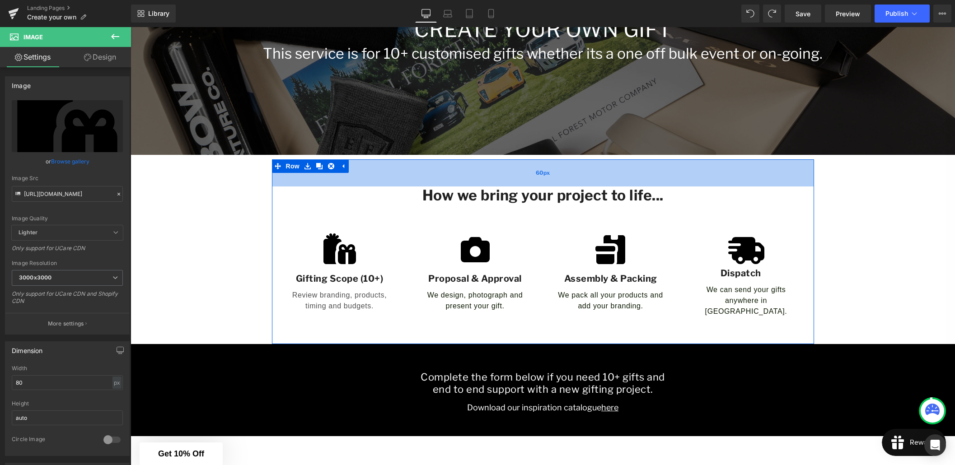
click at [411, 174] on div "60px" at bounding box center [543, 172] width 542 height 27
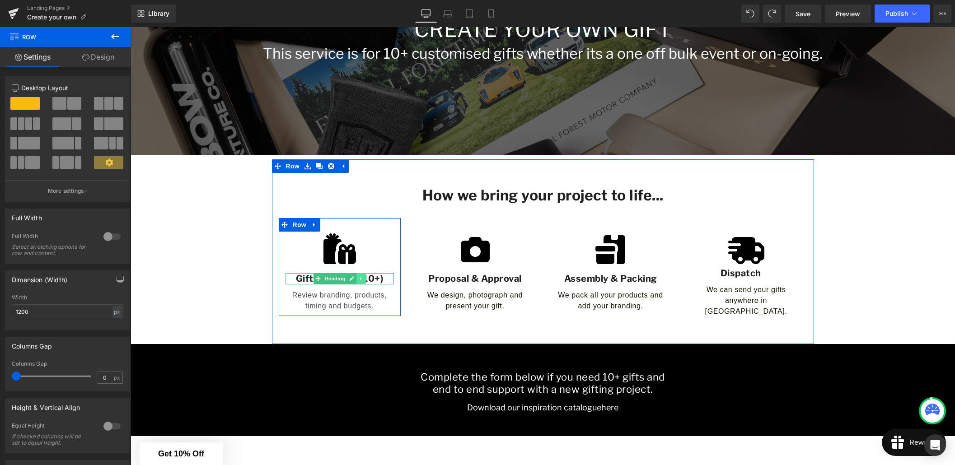
click at [360, 280] on icon at bounding box center [360, 278] width 1 height 3
click at [384, 278] on h1 "Gifting Scope (10+)" at bounding box center [339, 278] width 108 height 11
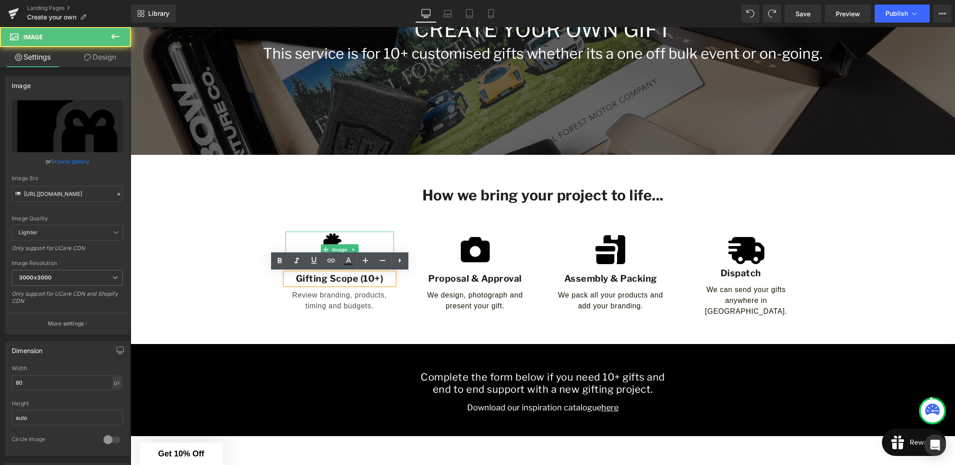
click at [341, 237] on img at bounding box center [340, 250] width 36 height 36
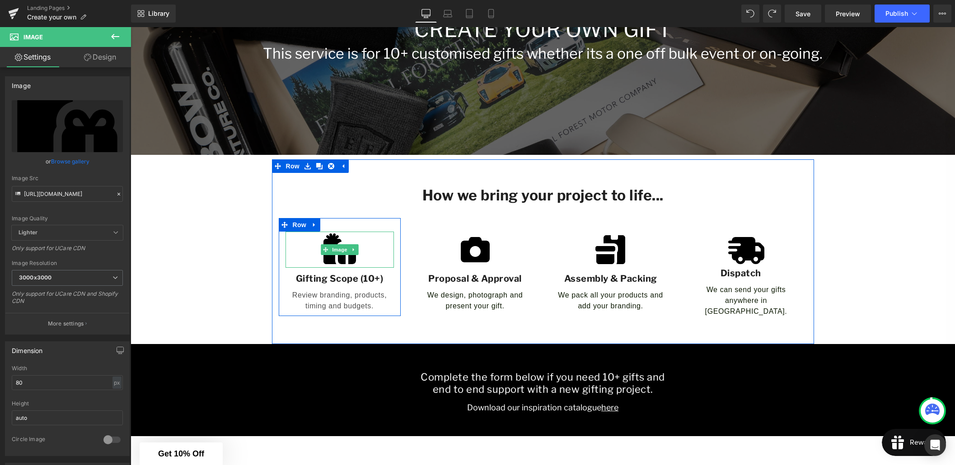
click at [319, 257] on div at bounding box center [339, 250] width 108 height 36
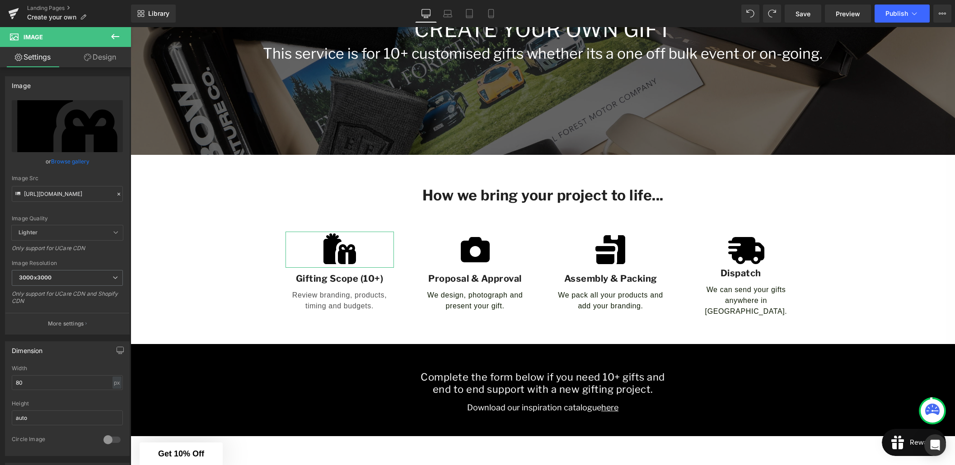
click at [103, 58] on link "Design" at bounding box center [99, 57] width 65 height 20
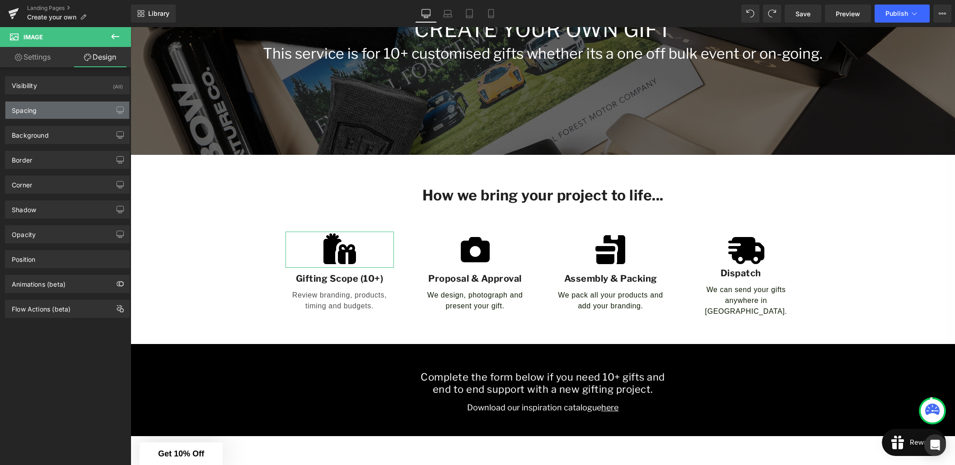
click at [61, 114] on div "Spacing" at bounding box center [67, 110] width 124 height 17
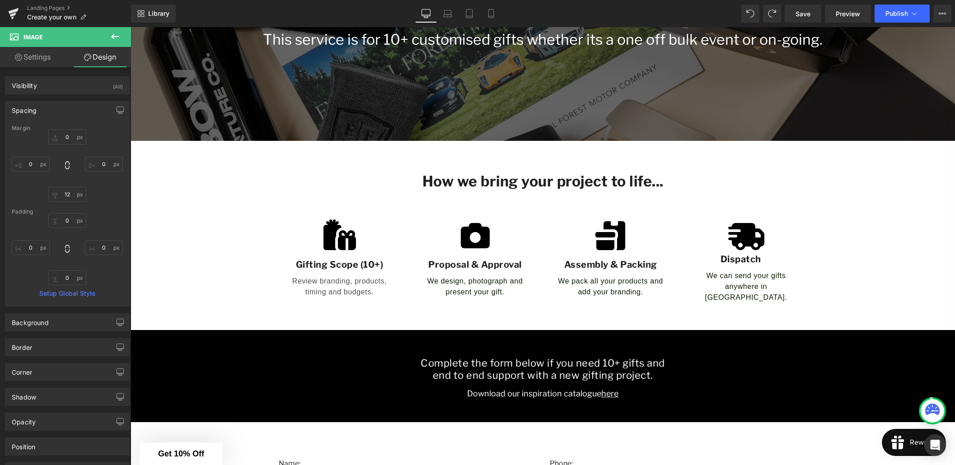
scroll to position [197, 0]
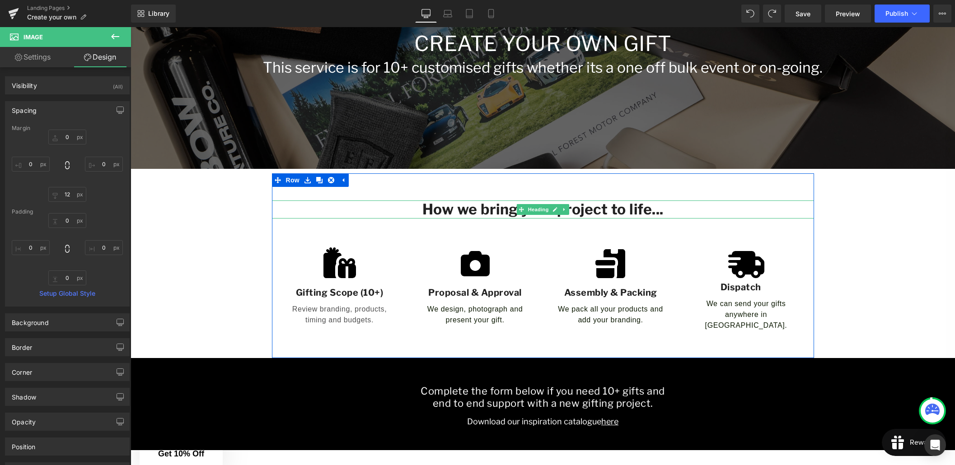
click at [490, 209] on h2 "How we bring your project to life..." at bounding box center [543, 210] width 542 height 18
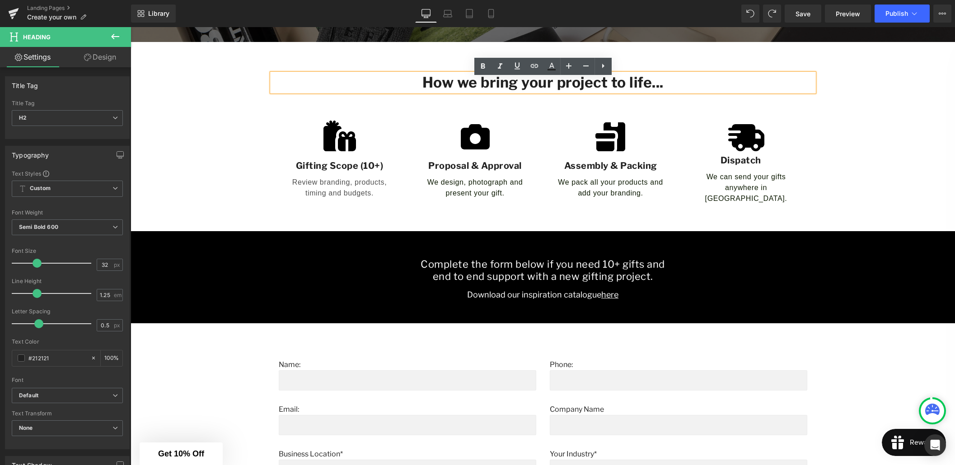
scroll to position [340, 0]
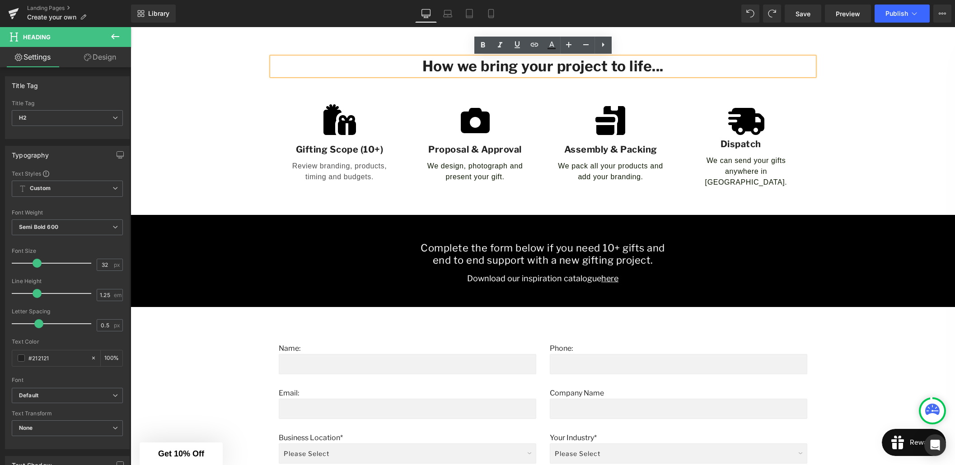
click at [514, 254] on h1 "end to end support with a new gifting project." at bounding box center [543, 260] width 528 height 13
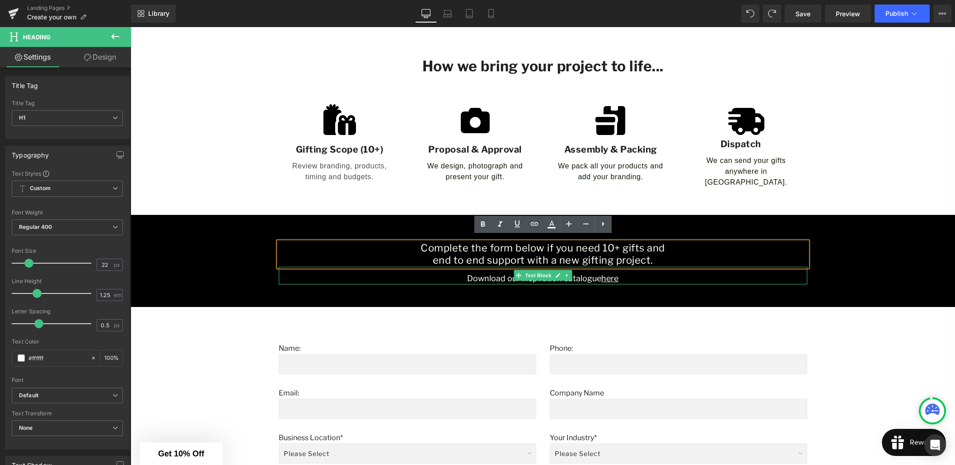
click at [484, 274] on p "Download our inspiration catalogue here" at bounding box center [543, 278] width 528 height 12
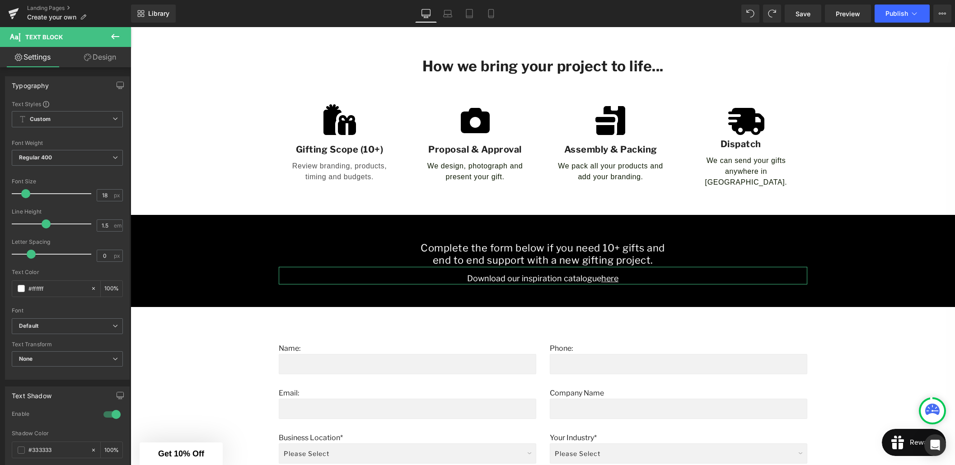
click at [98, 55] on link "Design" at bounding box center [99, 57] width 65 height 20
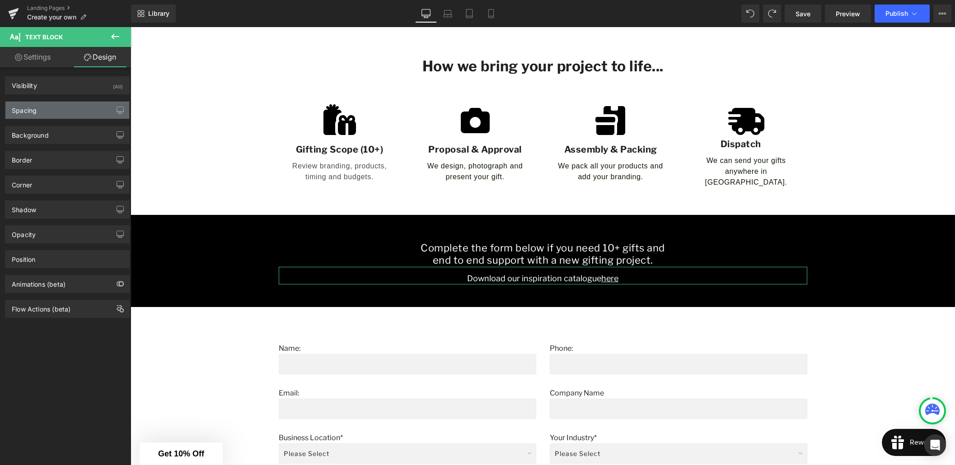
click at [69, 108] on div "Spacing" at bounding box center [67, 110] width 124 height 17
